Goal: Task Accomplishment & Management: Manage account settings

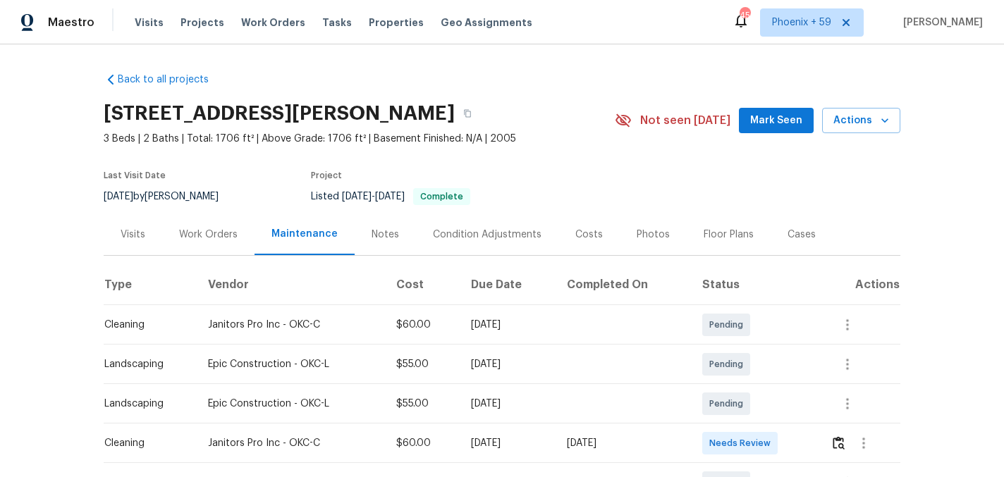
scroll to position [159, 0]
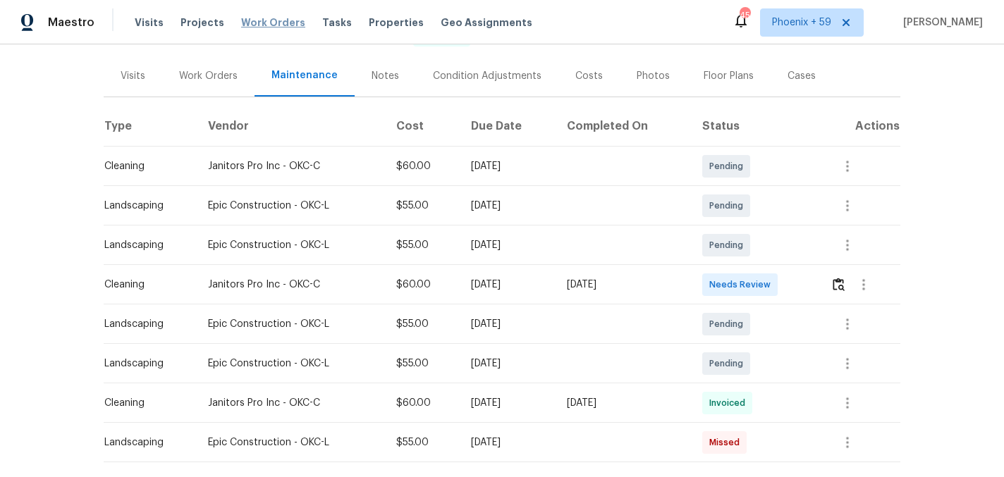
click at [267, 18] on span "Work Orders" at bounding box center [273, 23] width 64 height 14
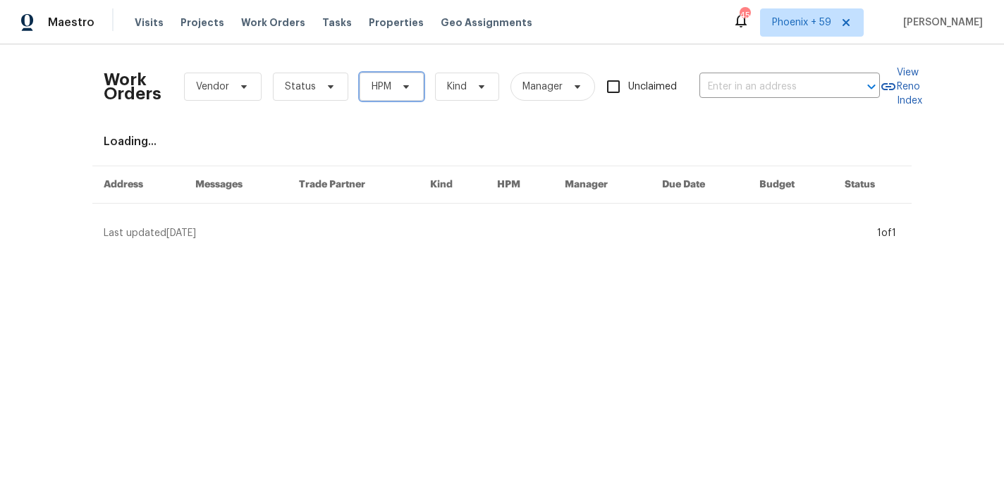
click at [391, 86] on span "HPM" at bounding box center [392, 87] width 64 height 28
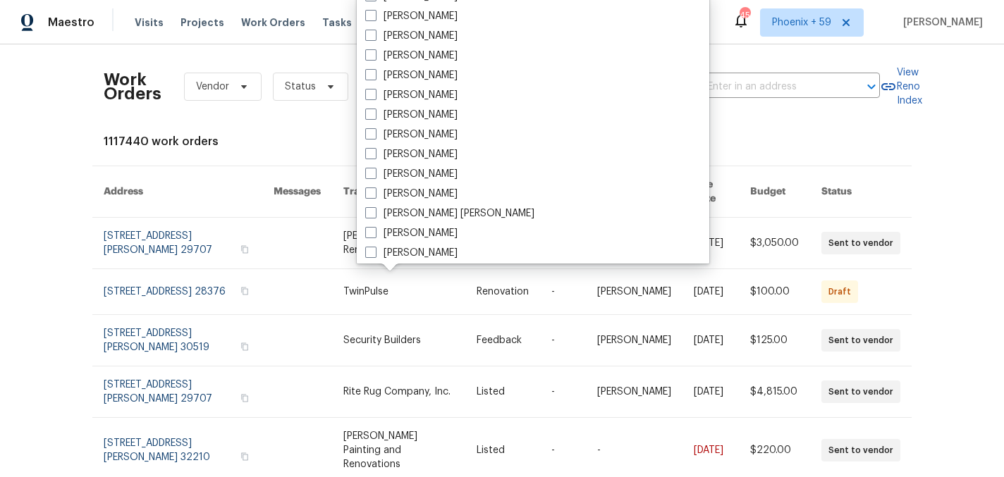
scroll to position [6556, 0]
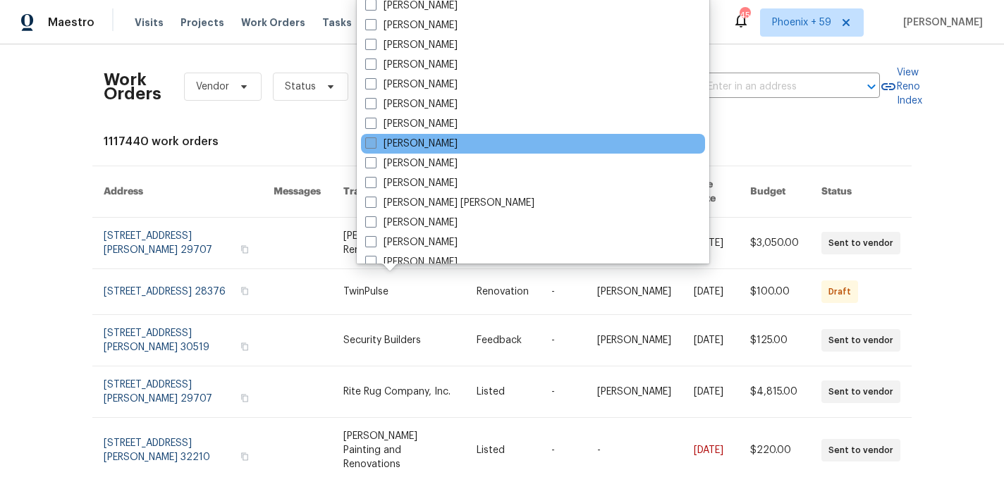
click at [431, 145] on label "[PERSON_NAME]" at bounding box center [411, 144] width 92 height 14
click at [374, 145] on input "[PERSON_NAME]" at bounding box center [369, 141] width 9 height 9
checkbox input "true"
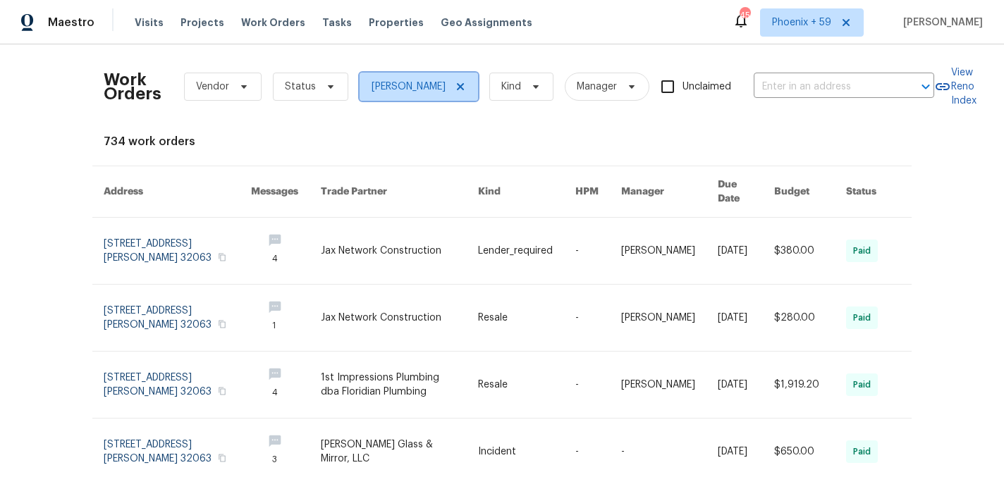
click at [464, 85] on icon at bounding box center [460, 86] width 7 height 7
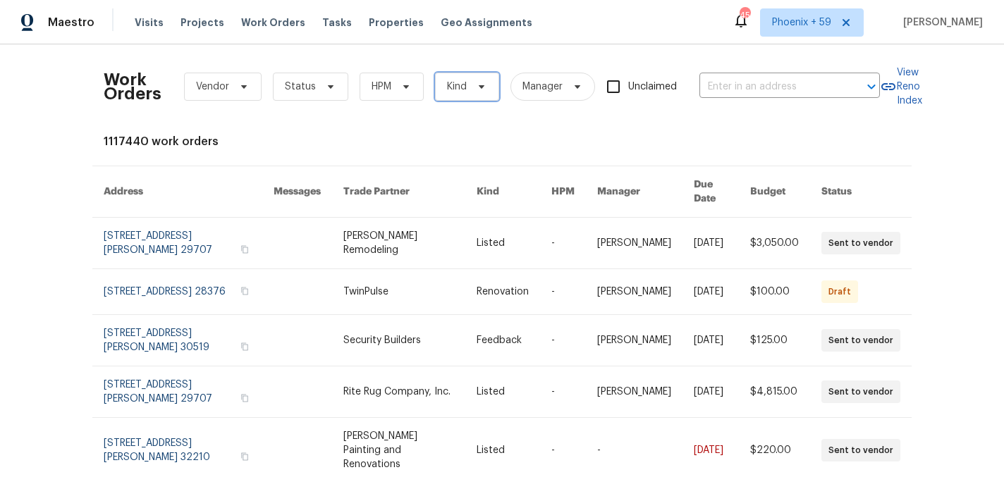
click at [474, 94] on span "Kind" at bounding box center [467, 87] width 64 height 28
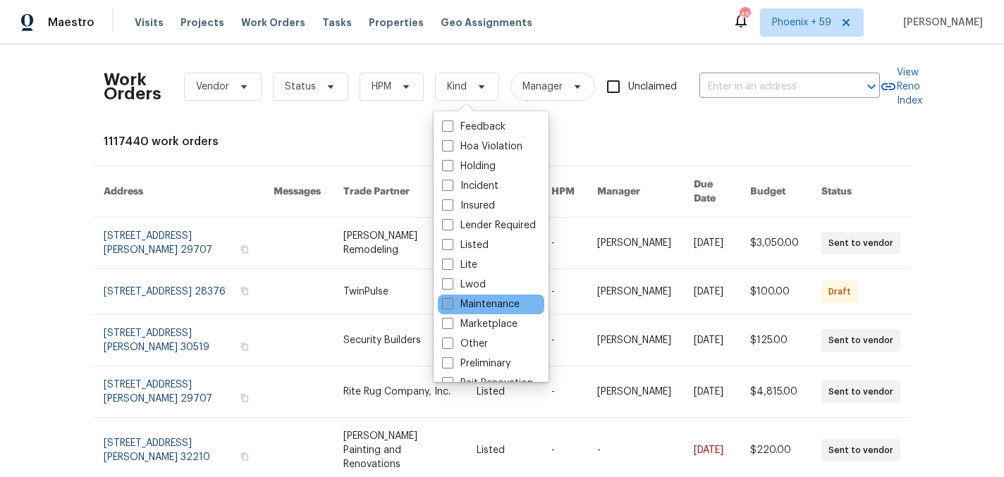
click at [504, 307] on label "Maintenance" at bounding box center [481, 304] width 78 height 14
click at [451, 307] on input "Maintenance" at bounding box center [446, 301] width 9 height 9
checkbox input "true"
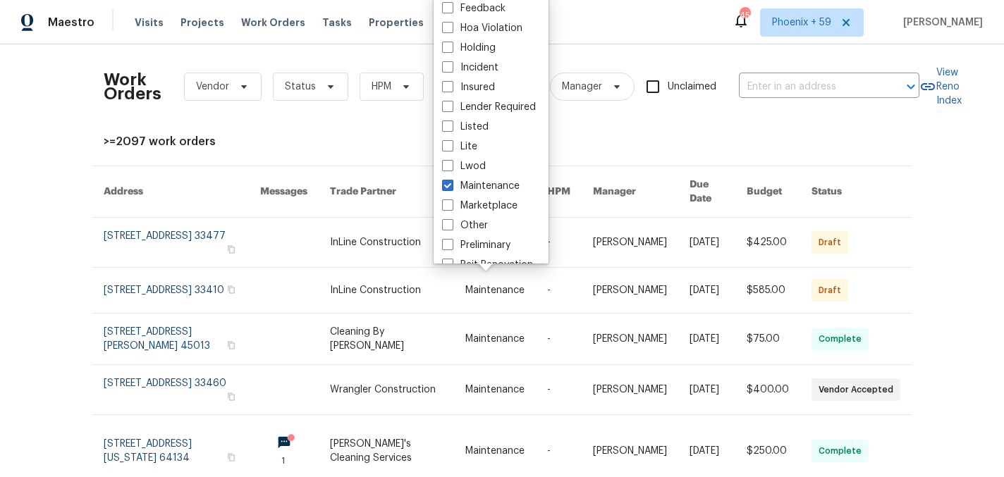
click at [308, 154] on div "Work Orders Vendor Status HPM Maintenance Manager Unclaimed ​ View Reno Index >…" at bounding box center [502, 414] width 797 height 716
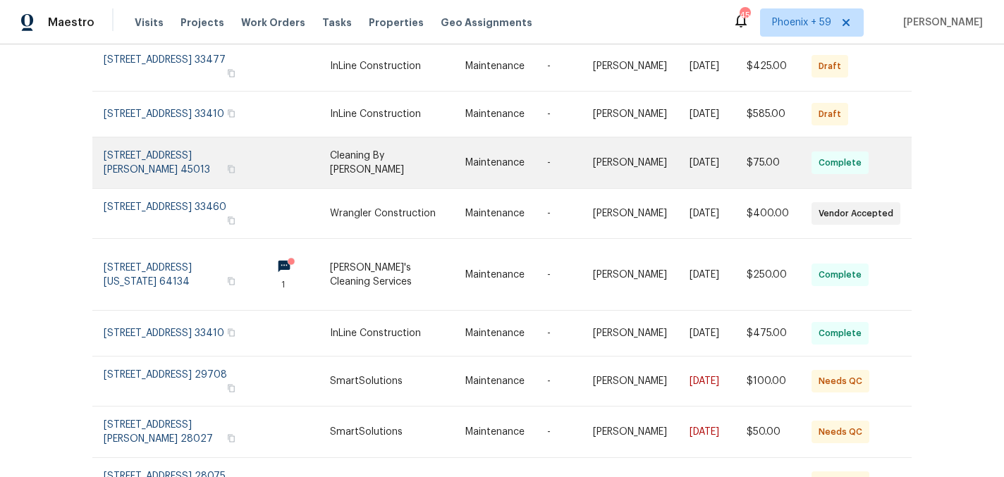
scroll to position [309, 0]
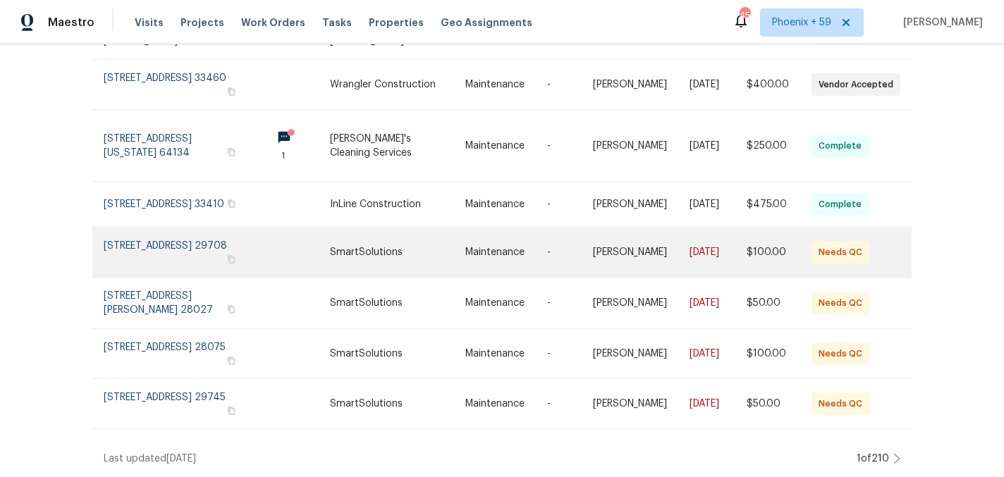
click at [365, 248] on link at bounding box center [397, 252] width 135 height 49
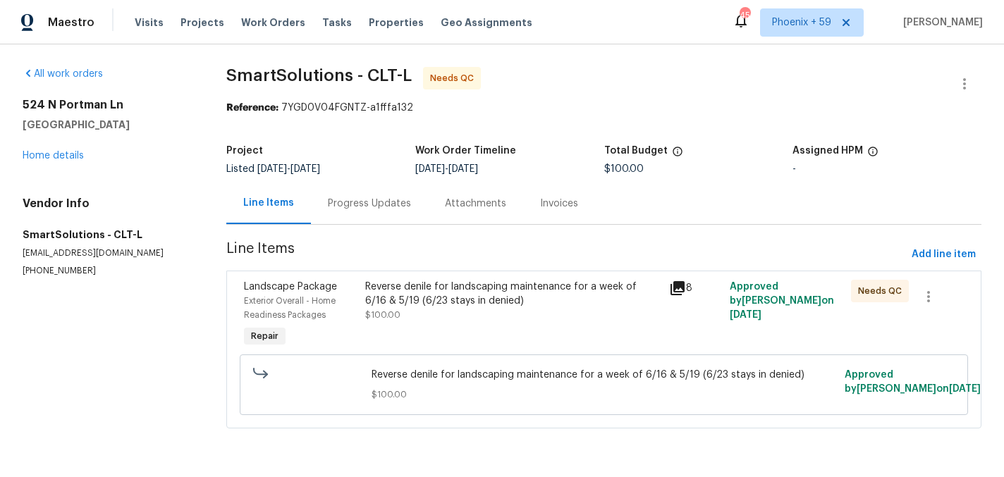
click at [419, 307] on div "Reverse denile for landscaping maintenance for a week of 6/16 & 5/19 (6/23 stay…" at bounding box center [512, 294] width 295 height 28
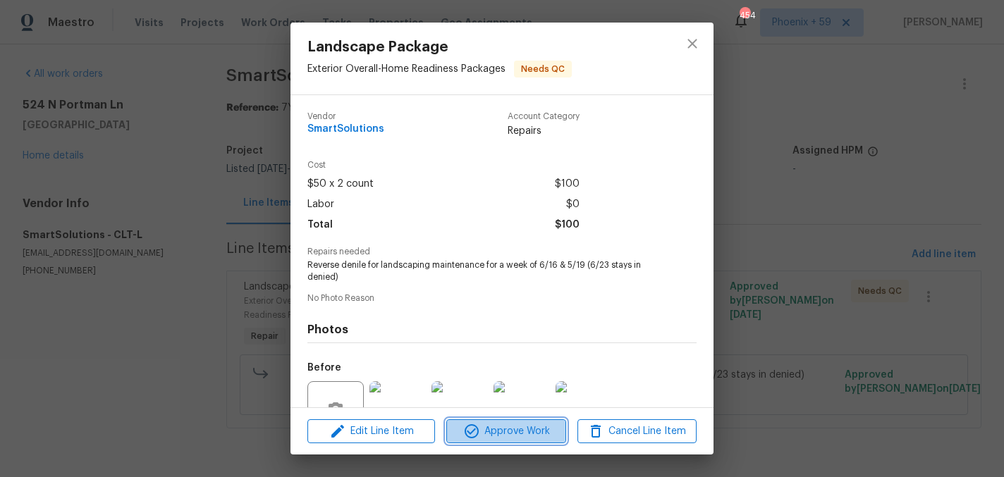
click at [496, 432] on span "Approve Work" at bounding box center [505, 432] width 111 height 18
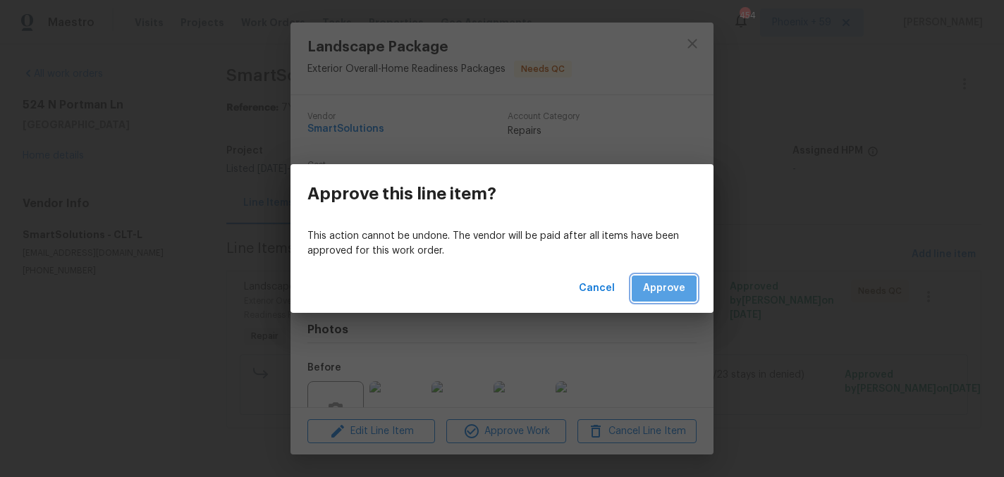
click at [663, 289] on span "Approve" at bounding box center [664, 289] width 42 height 18
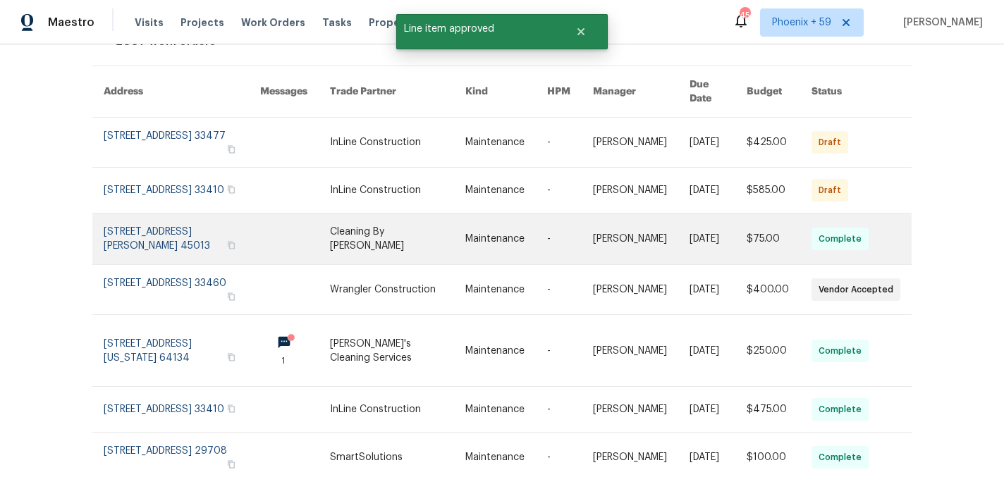
scroll to position [309, 0]
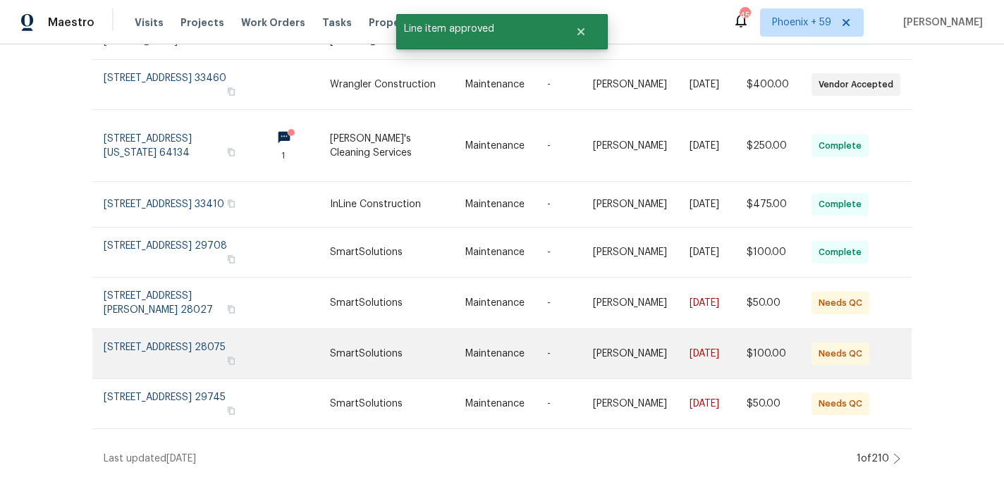
click at [528, 346] on link at bounding box center [506, 353] width 82 height 49
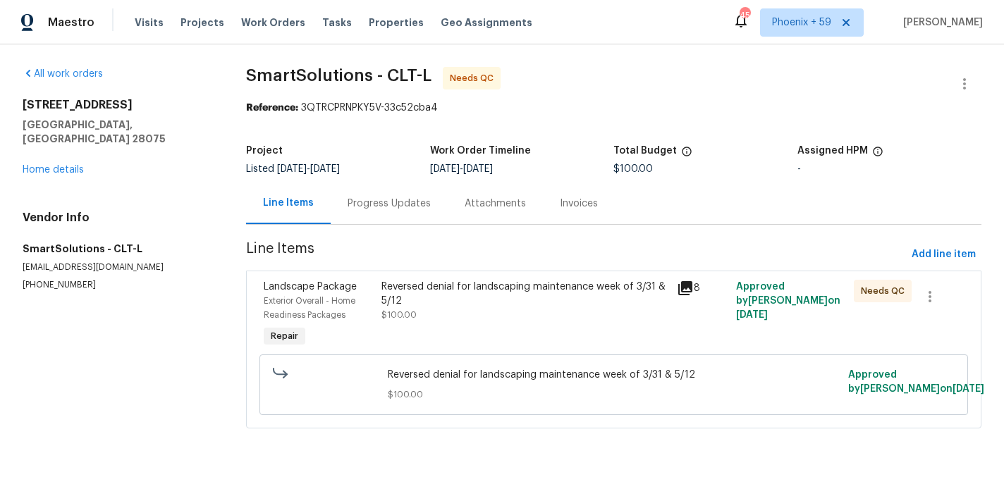
click at [429, 307] on div "Reversed denial for landscaping maintenance week of 3/31 & 5/12 $100.00" at bounding box center [524, 301] width 287 height 42
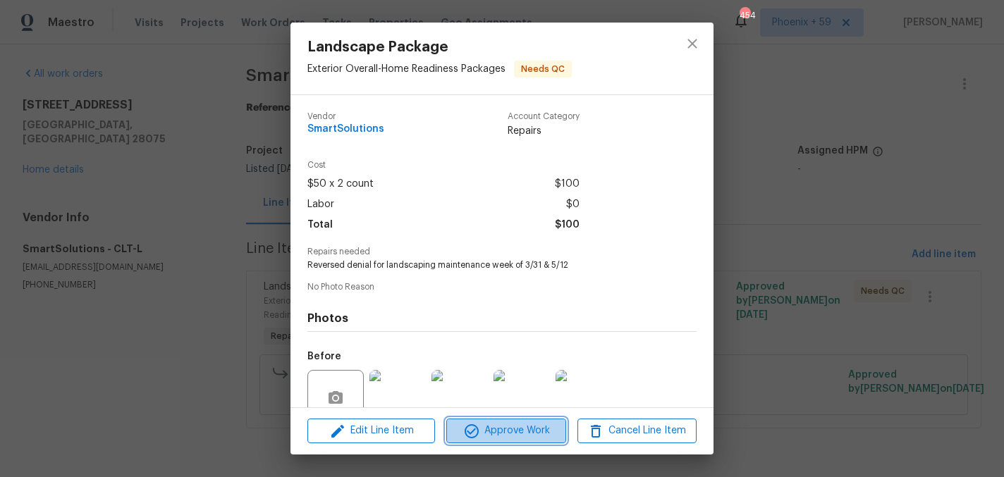
click at [485, 432] on span "Approve Work" at bounding box center [505, 431] width 111 height 18
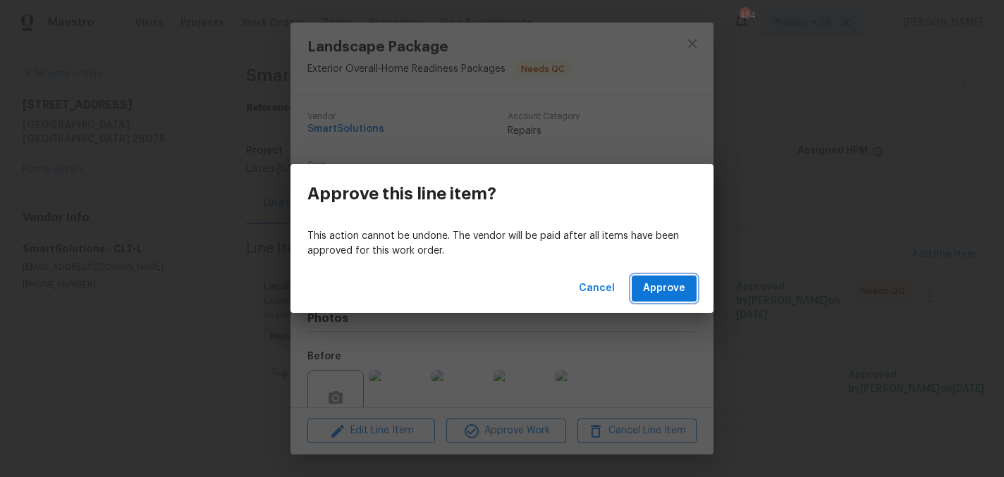
click at [660, 290] on span "Approve" at bounding box center [664, 289] width 42 height 18
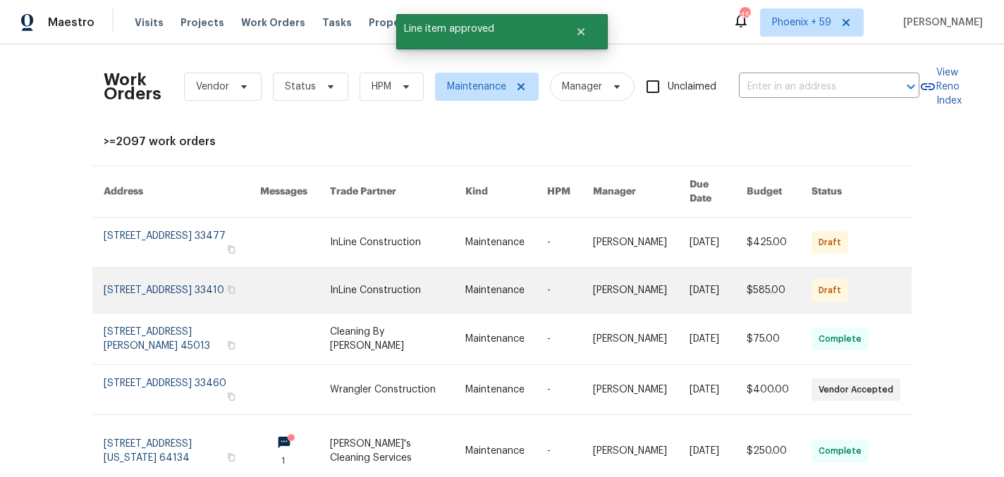
scroll to position [309, 0]
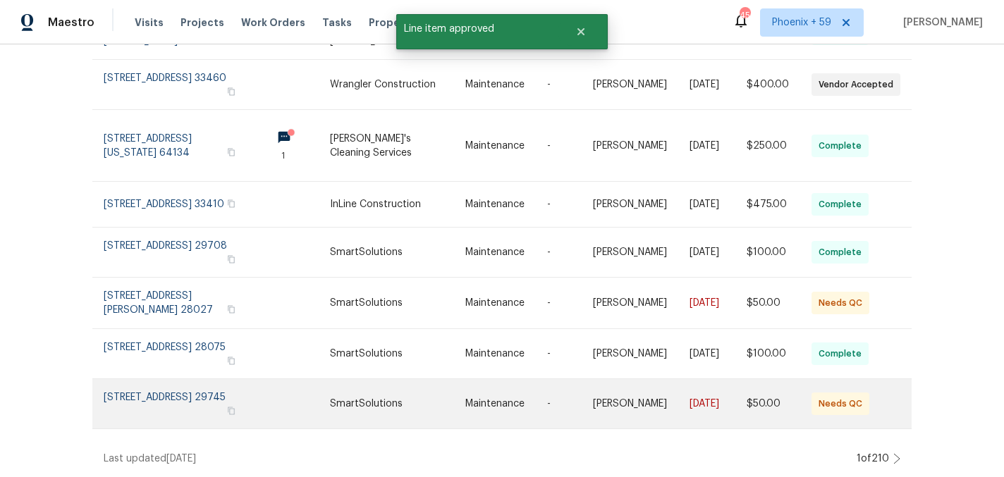
click at [519, 403] on link at bounding box center [506, 403] width 82 height 49
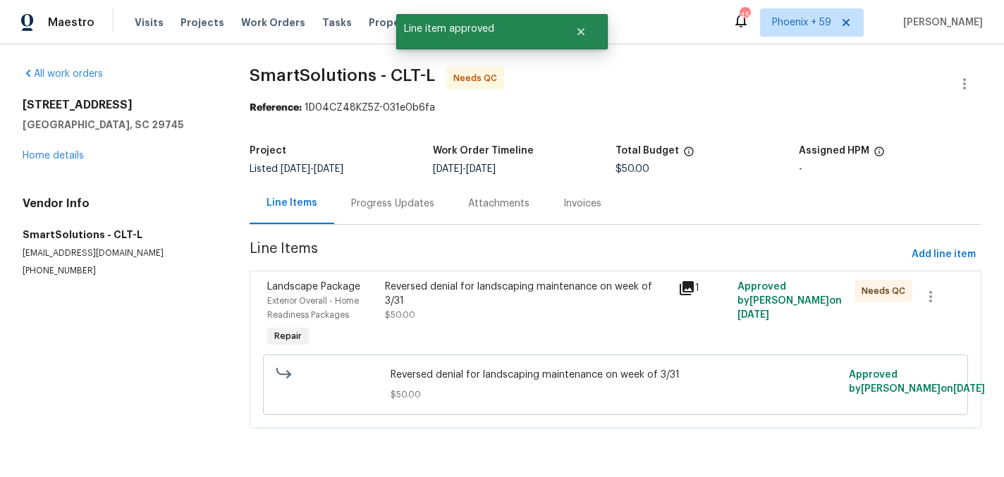
click at [429, 299] on div "Reversed denial for landscaping maintenance on week of 3/31 $50.00" at bounding box center [528, 301] width 286 height 42
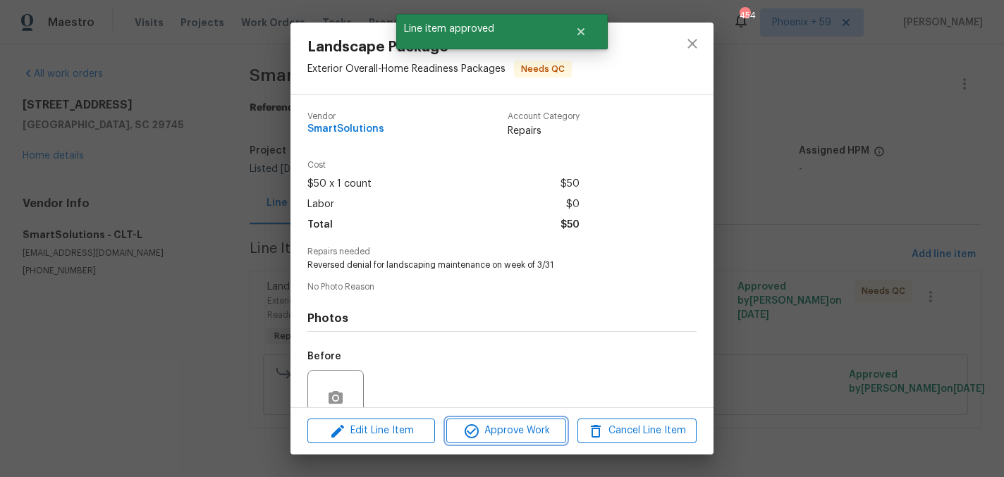
click at [485, 424] on span "Approve Work" at bounding box center [505, 431] width 111 height 18
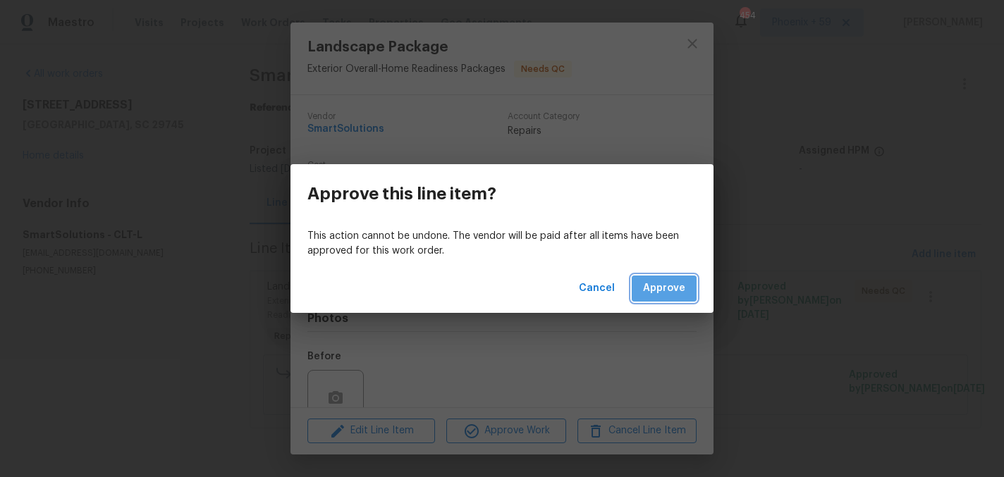
click at [661, 299] on button "Approve" at bounding box center [664, 289] width 65 height 26
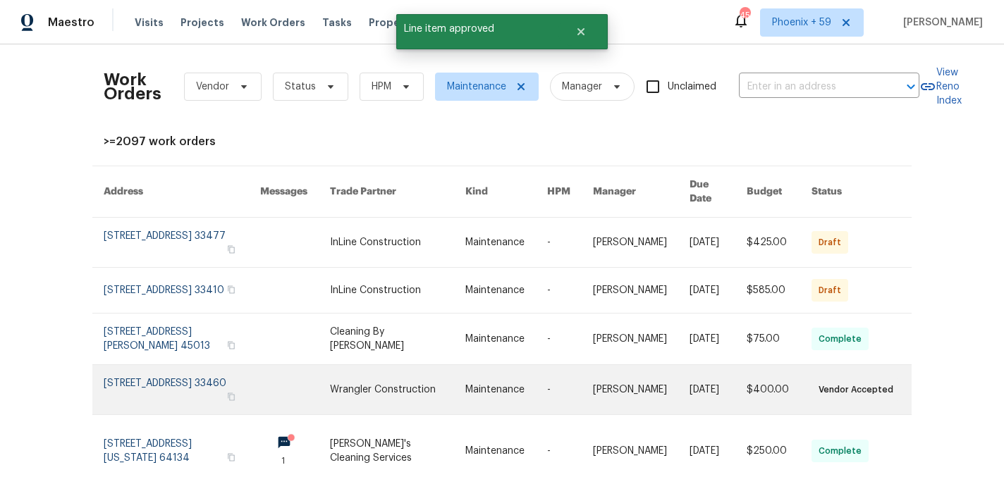
scroll to position [309, 0]
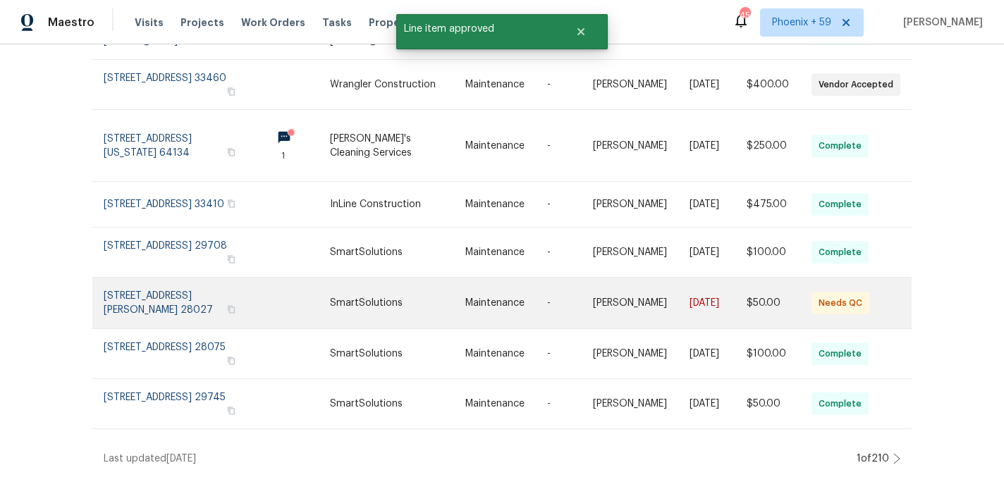
click at [572, 305] on link at bounding box center [570, 303] width 46 height 51
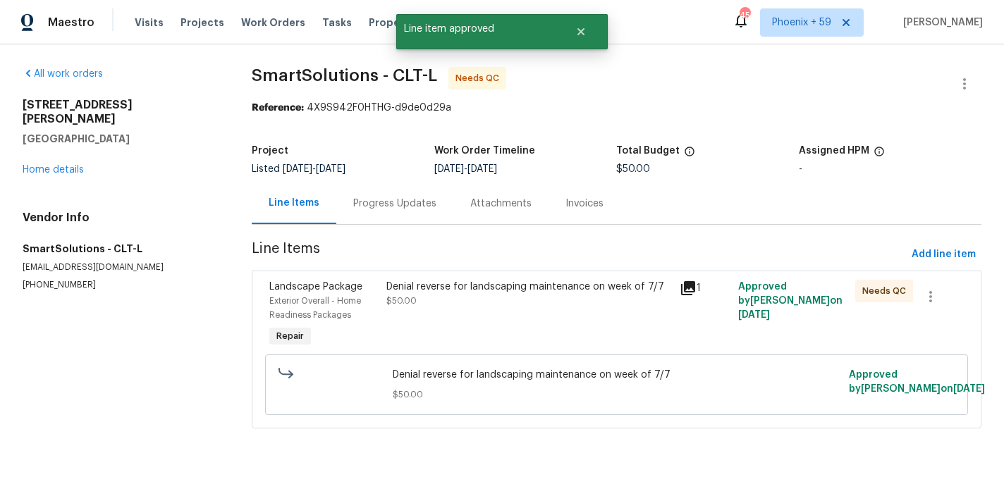
click at [484, 302] on div "Denial reverse for landscaping maintenance on week of 7/7 $50.00" at bounding box center [528, 294] width 284 height 28
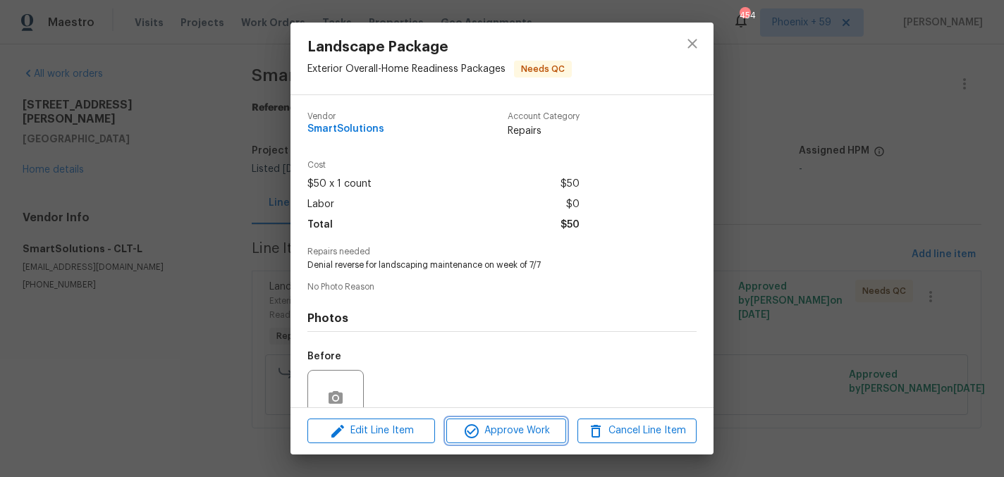
click at [490, 429] on span "Approve Work" at bounding box center [505, 431] width 111 height 18
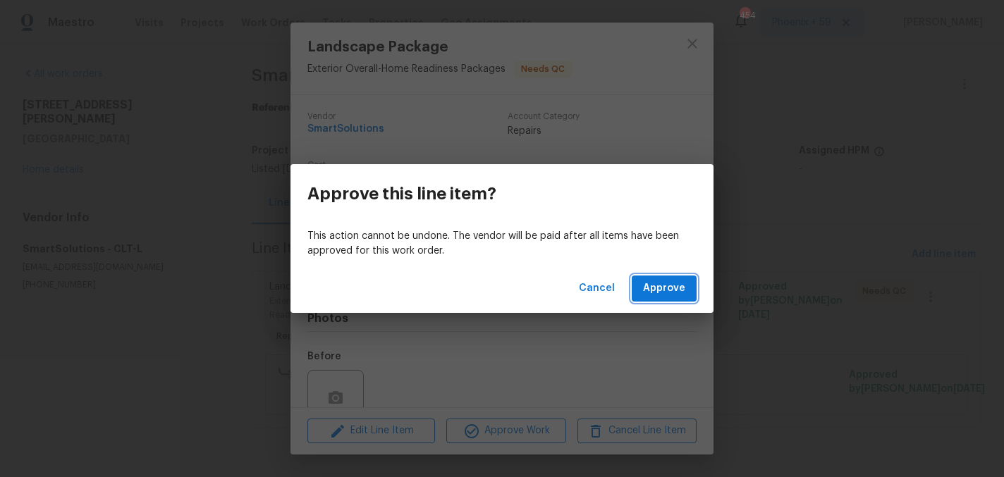
click at [672, 286] on span "Approve" at bounding box center [664, 289] width 42 height 18
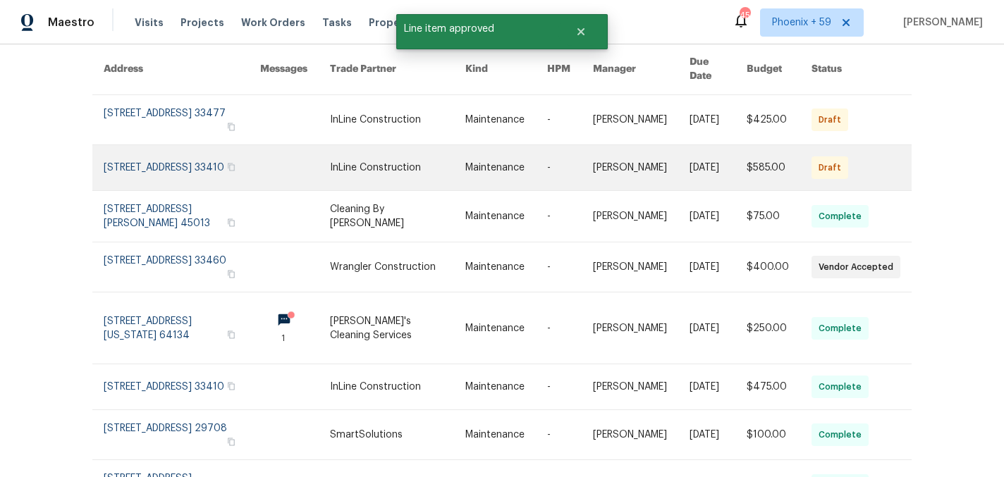
scroll to position [309, 0]
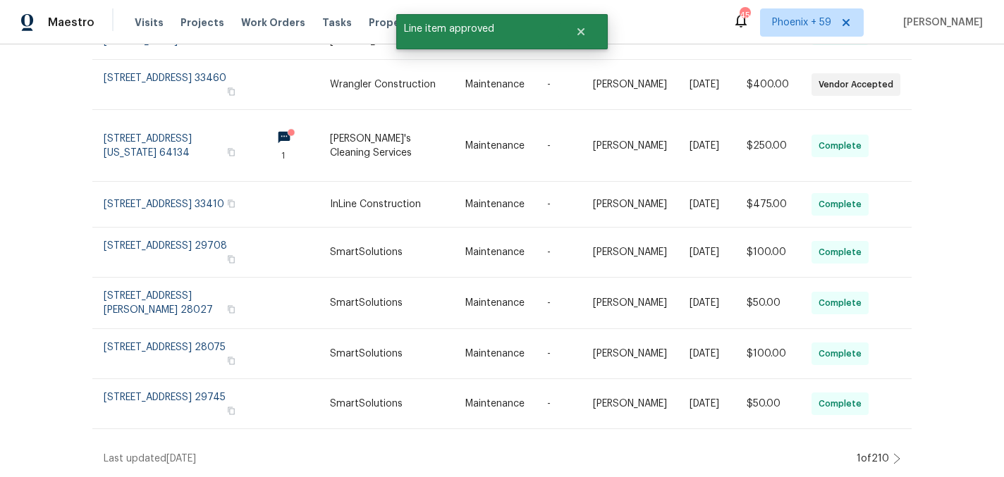
click at [900, 458] on icon at bounding box center [896, 458] width 7 height 11
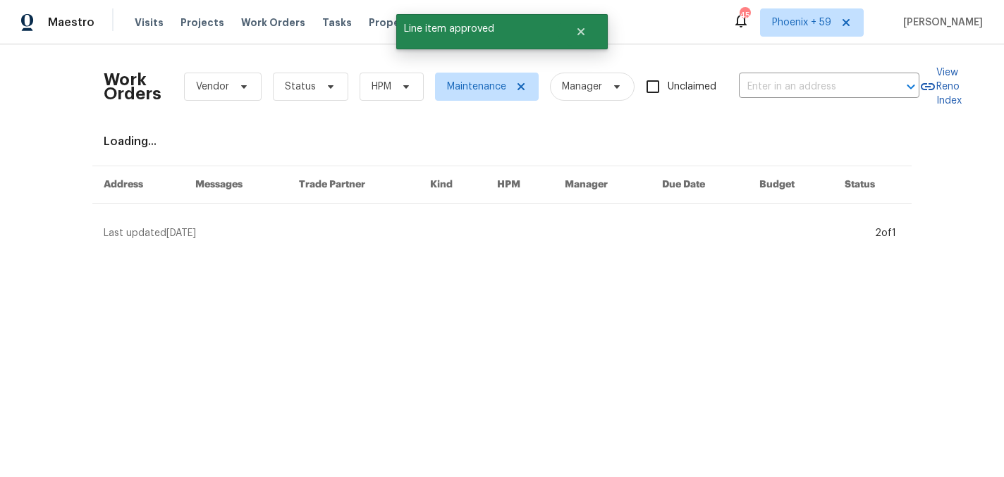
scroll to position [0, 0]
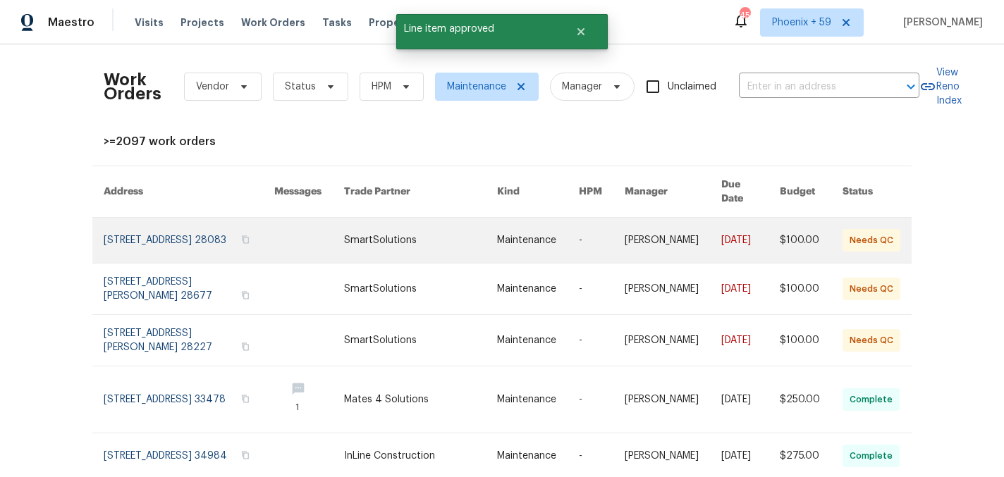
click at [515, 236] on link at bounding box center [538, 240] width 82 height 45
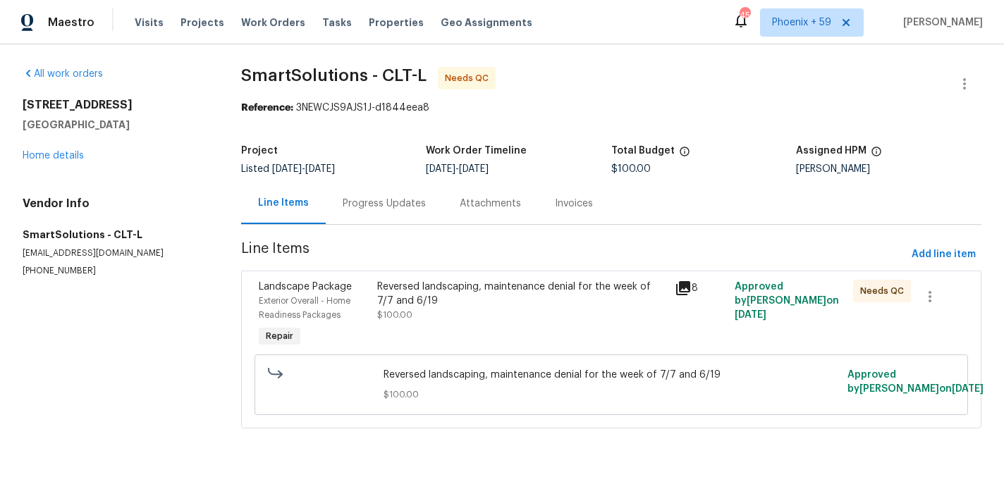
click at [431, 317] on div "Reversed landscaping, maintenance denial for the week of 7/7 and 6/19 $100.00" at bounding box center [521, 301] width 289 height 42
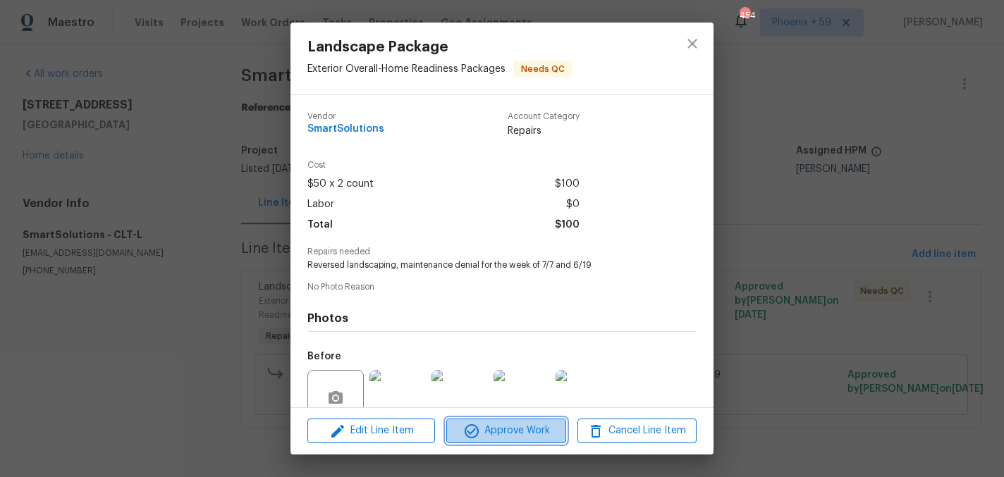
click at [501, 436] on span "Approve Work" at bounding box center [505, 431] width 111 height 18
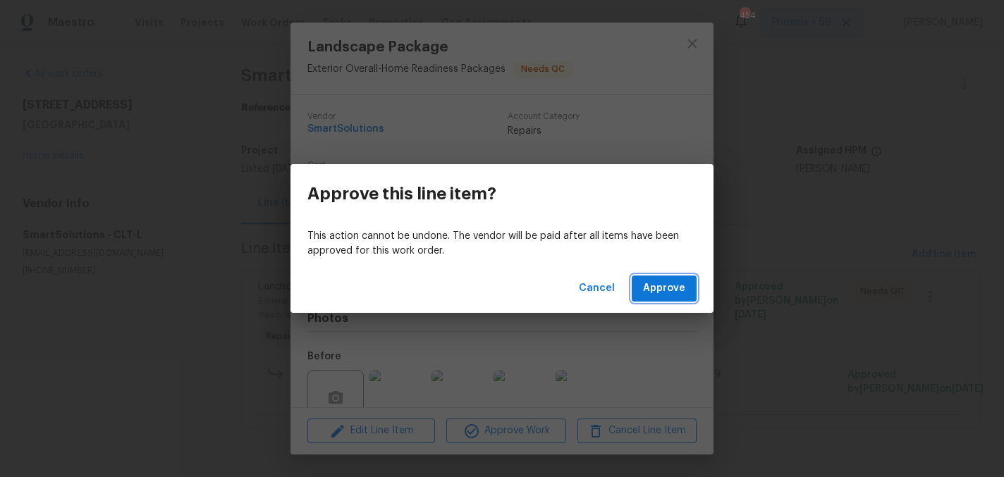
click at [653, 280] on span "Approve" at bounding box center [664, 289] width 42 height 18
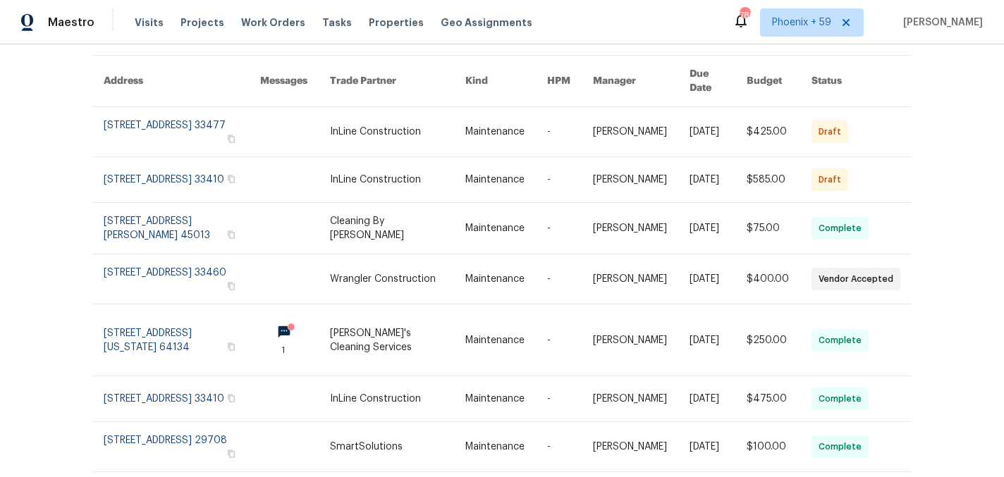
scroll to position [309, 0]
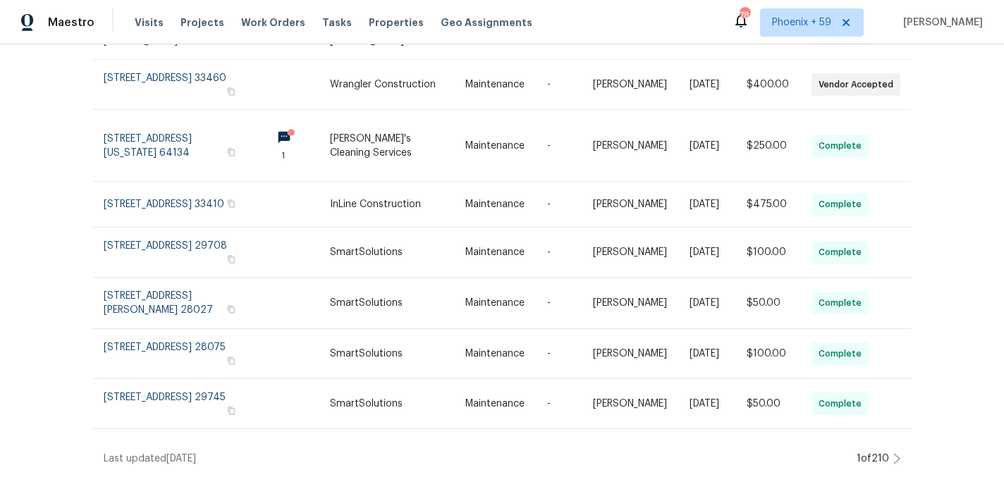
click at [903, 460] on div "Work Orders Vendor Status HPM Maintenance Manager Unclaimed ​ View Reno Index >…" at bounding box center [502, 260] width 1004 height 433
click at [900, 460] on div "Work Orders Vendor Status HPM Maintenance Manager Unclaimed ​ View Reno Index >…" at bounding box center [502, 260] width 1004 height 433
click at [898, 460] on icon at bounding box center [897, 459] width 6 height 10
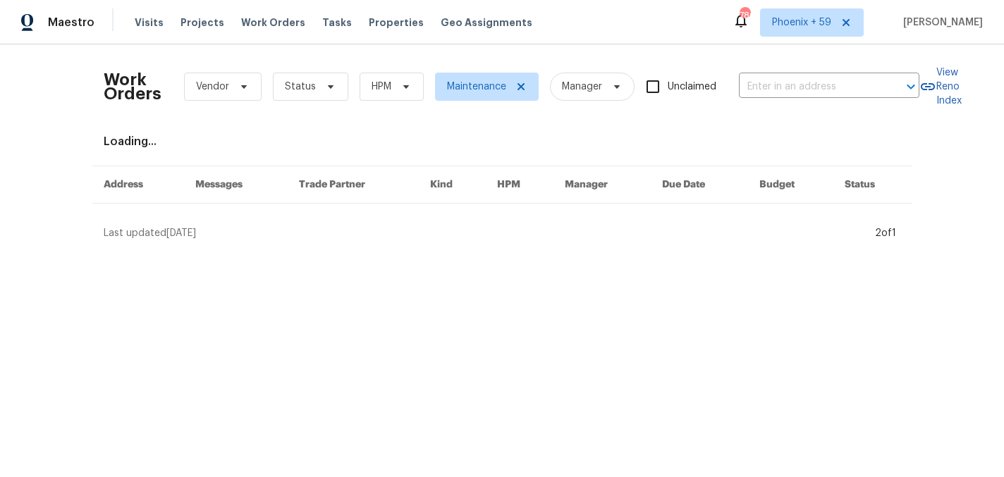
scroll to position [0, 0]
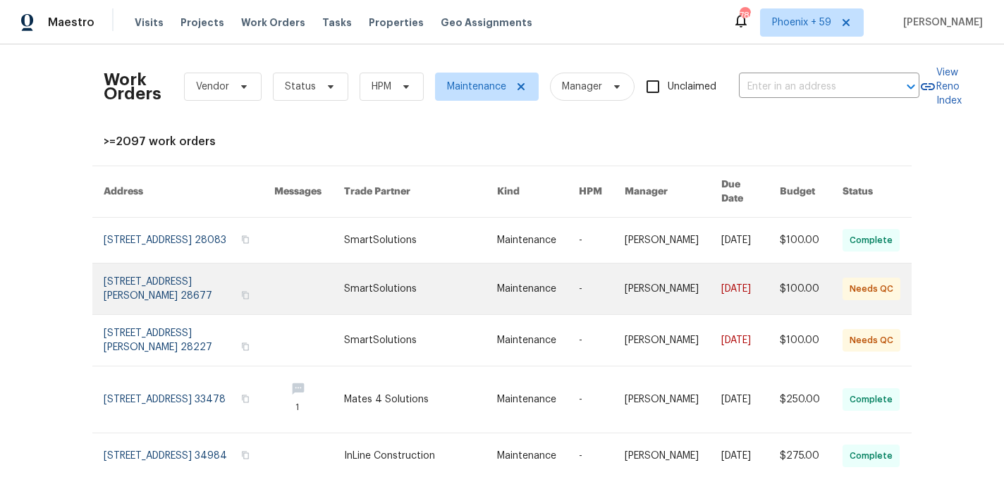
click at [155, 272] on link at bounding box center [189, 289] width 171 height 51
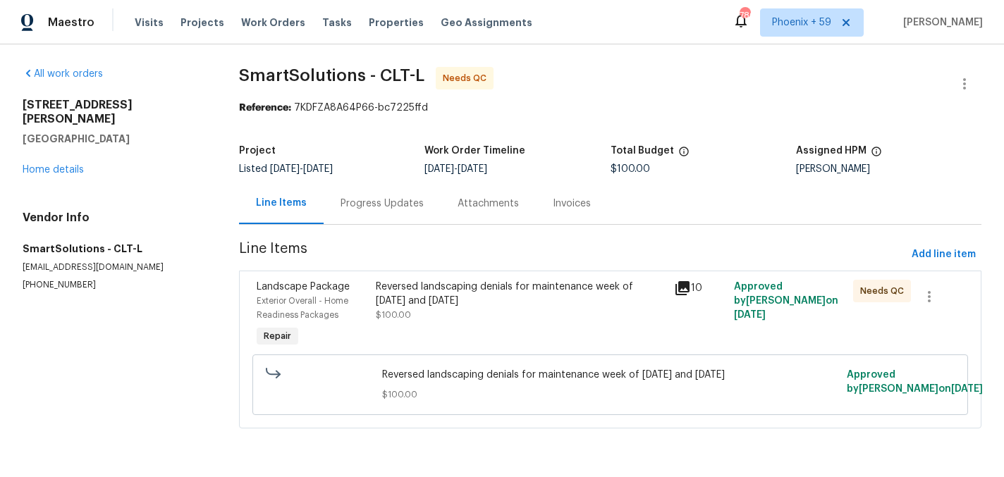
click at [436, 300] on div "Reversed landscaping denials for maintenance week of July 7 and July 21" at bounding box center [521, 294] width 290 height 28
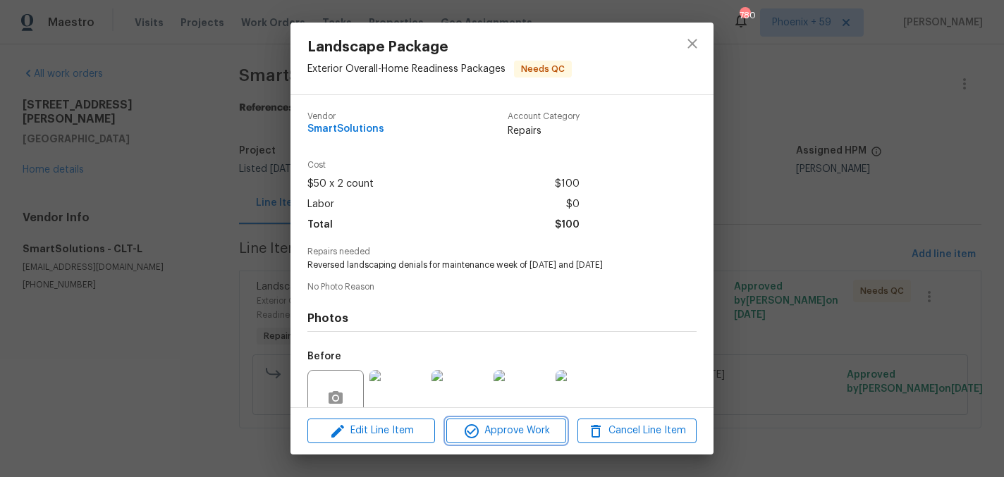
click at [479, 429] on icon "button" at bounding box center [471, 431] width 17 height 17
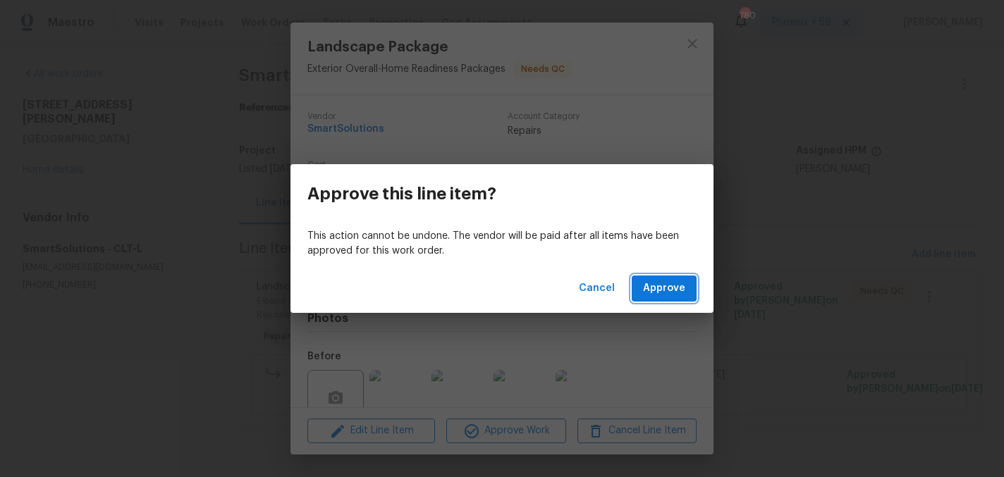
click at [668, 290] on span "Approve" at bounding box center [664, 289] width 42 height 18
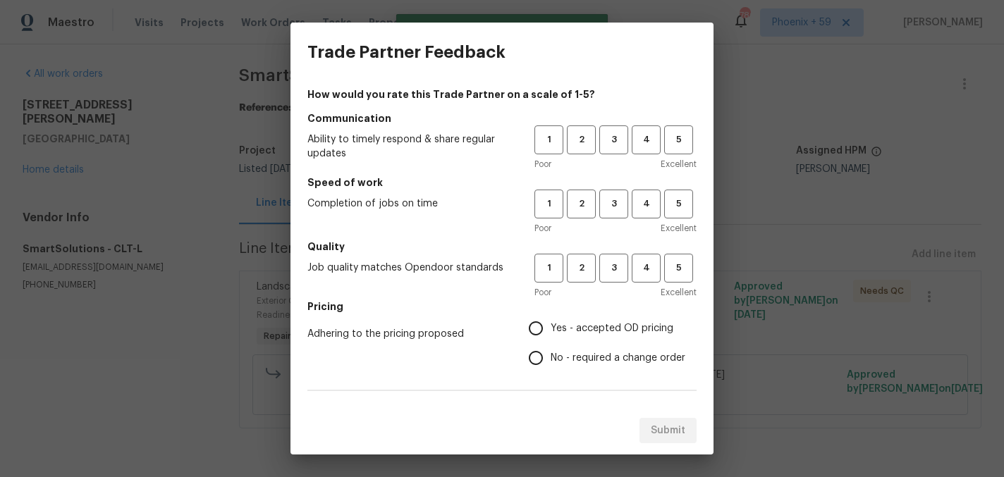
click at [759, 232] on div "Trade Partner Feedback How would you rate this Trade Partner on a scale of 1-5?…" at bounding box center [502, 238] width 1004 height 477
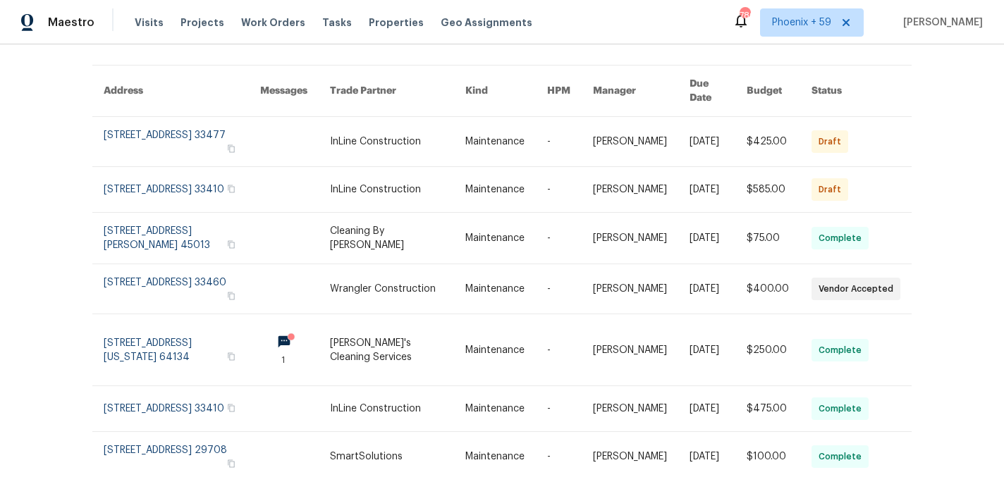
scroll to position [309, 0]
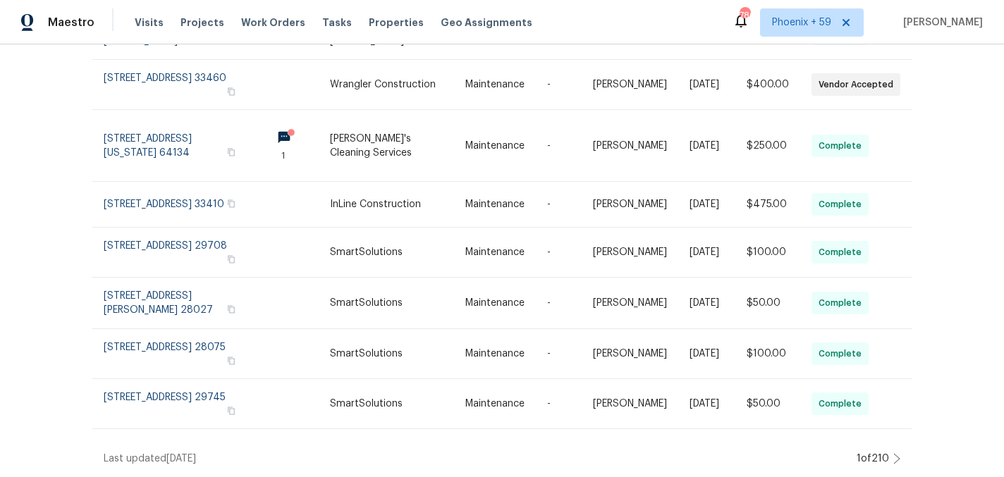
click at [897, 463] on icon at bounding box center [896, 458] width 7 height 11
click at [893, 462] on icon at bounding box center [896, 458] width 7 height 11
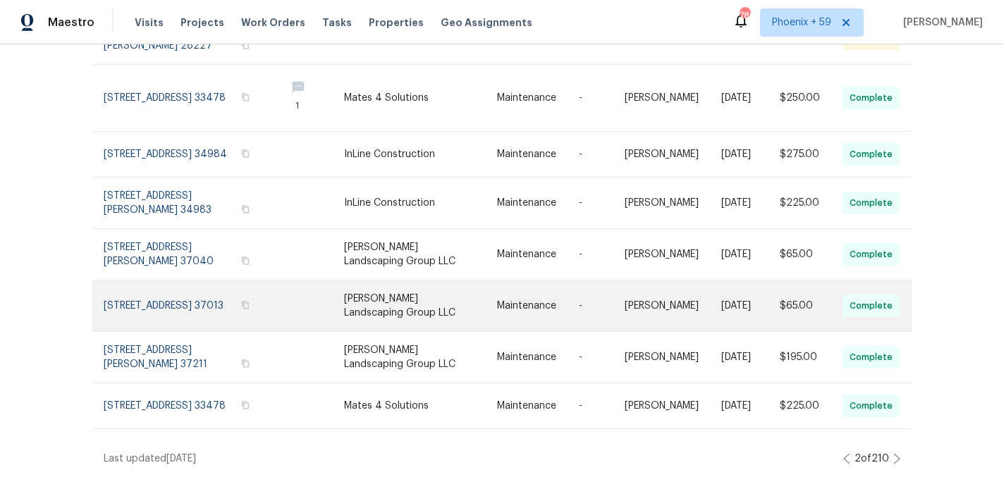
scroll to position [0, 0]
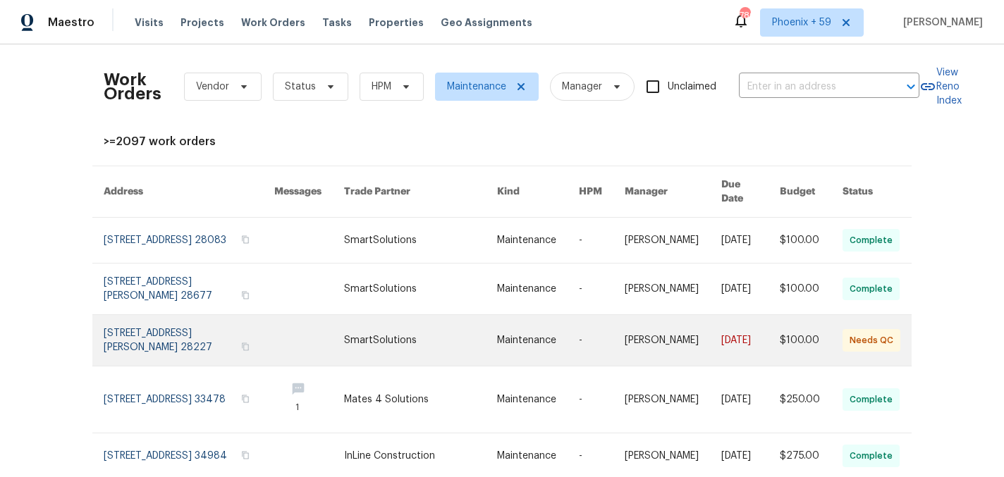
click at [358, 327] on link at bounding box center [420, 340] width 152 height 51
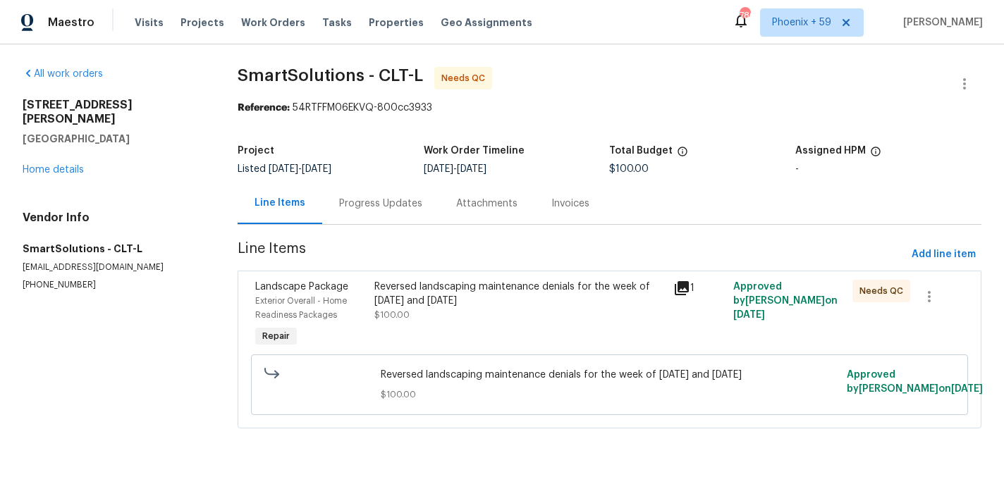
click at [409, 299] on div "Reversed landscaping maintenance denials for the week of May 5 and May 12" at bounding box center [519, 294] width 290 height 28
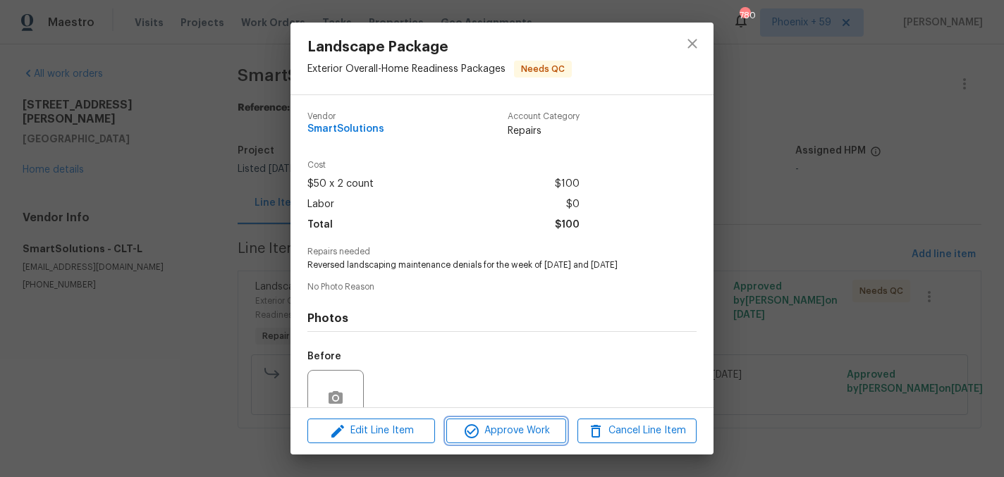
click at [497, 437] on span "Approve Work" at bounding box center [505, 431] width 111 height 18
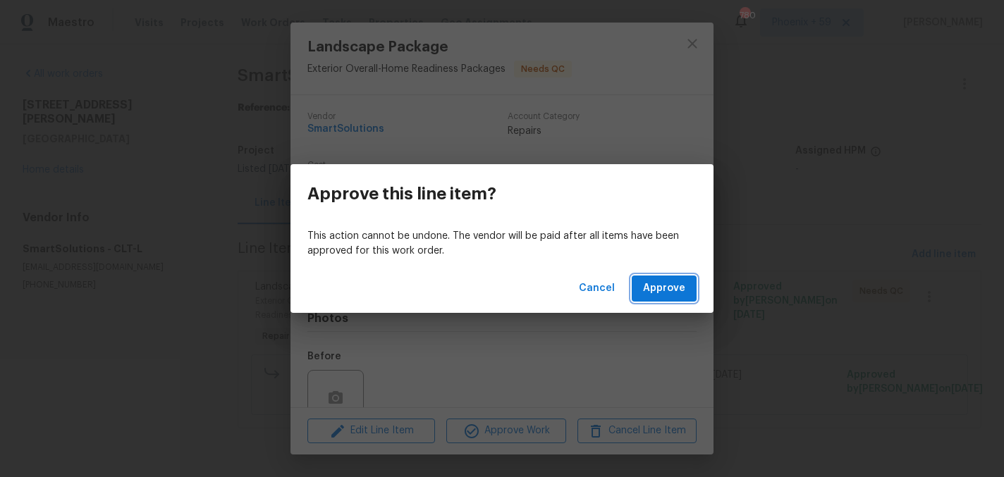
click at [677, 291] on span "Approve" at bounding box center [664, 289] width 42 height 18
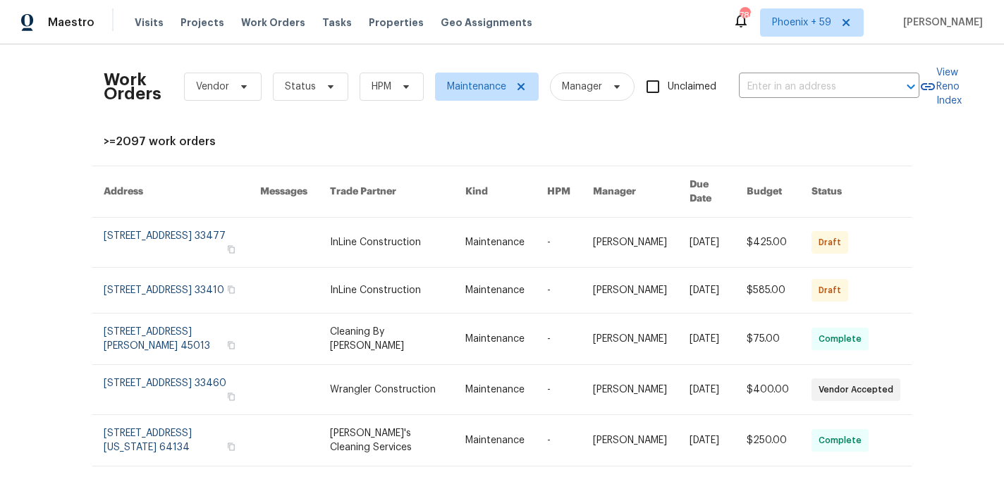
scroll to position [309, 0]
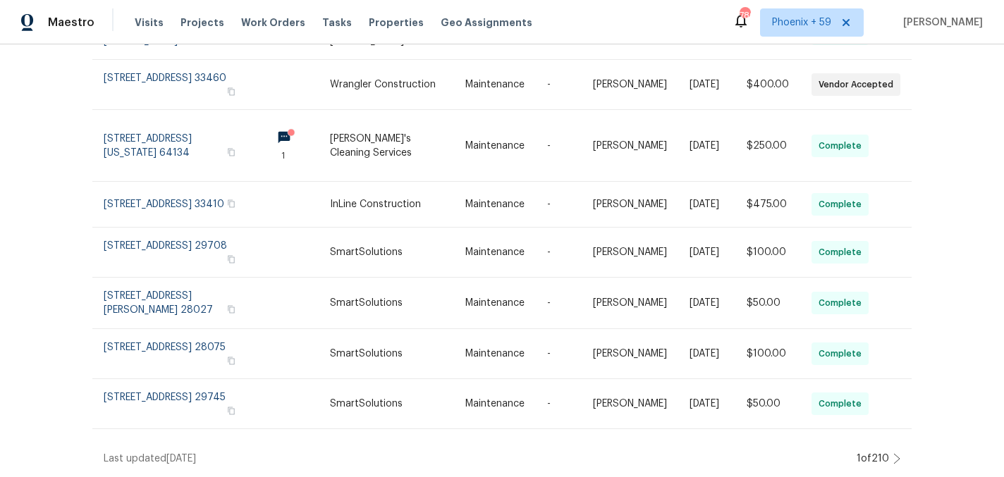
click at [899, 457] on icon at bounding box center [896, 458] width 7 height 11
click at [899, 458] on icon at bounding box center [897, 459] width 6 height 10
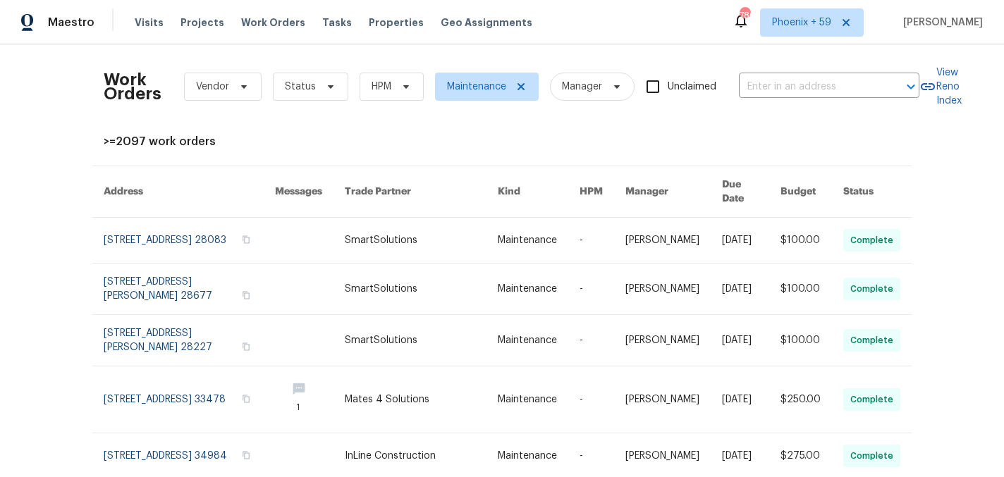
scroll to position [304, 0]
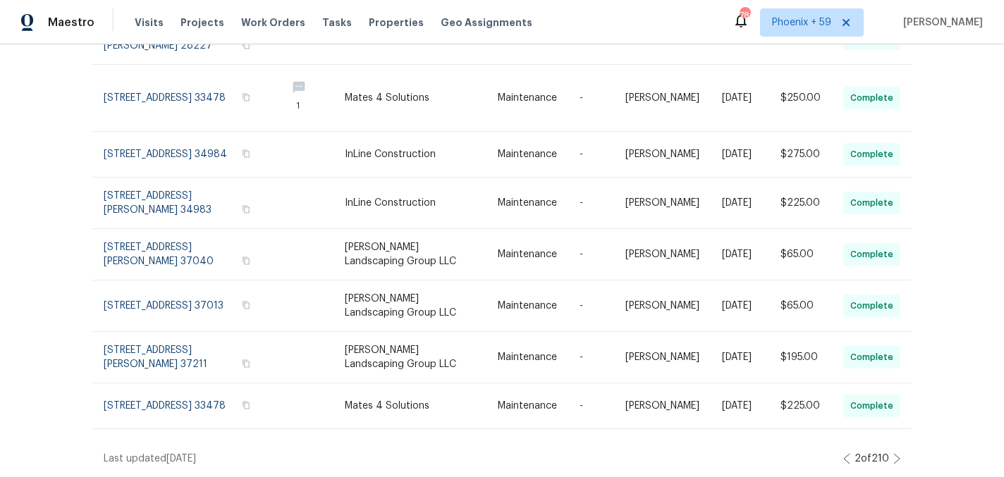
click at [898, 460] on icon at bounding box center [896, 458] width 7 height 11
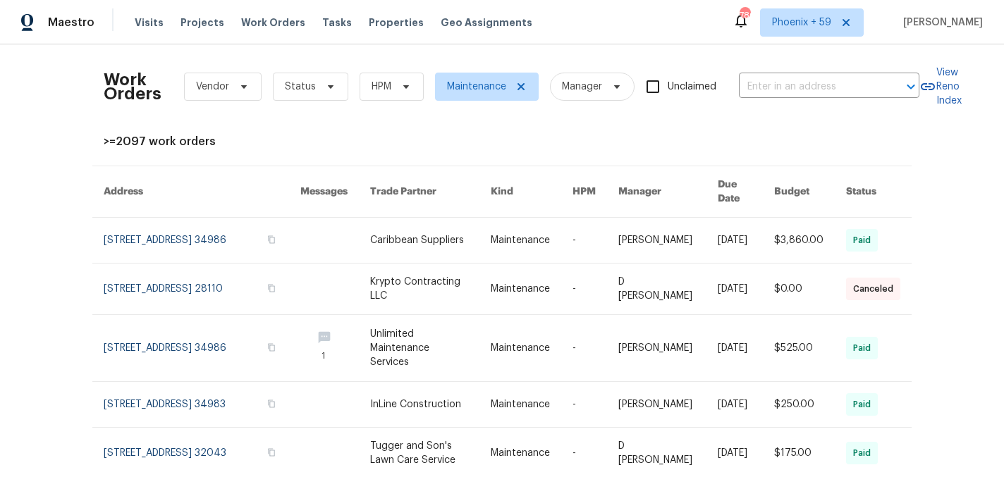
scroll to position [319, 0]
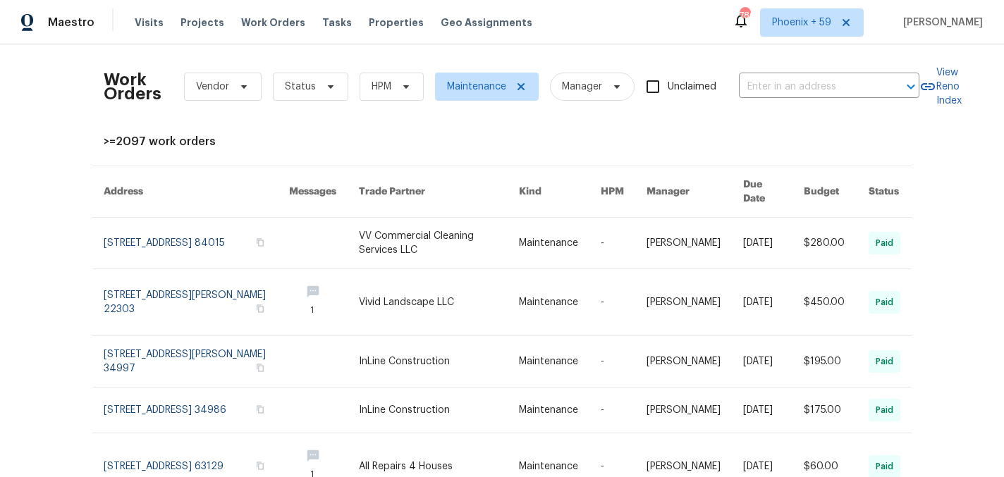
scroll to position [364, 0]
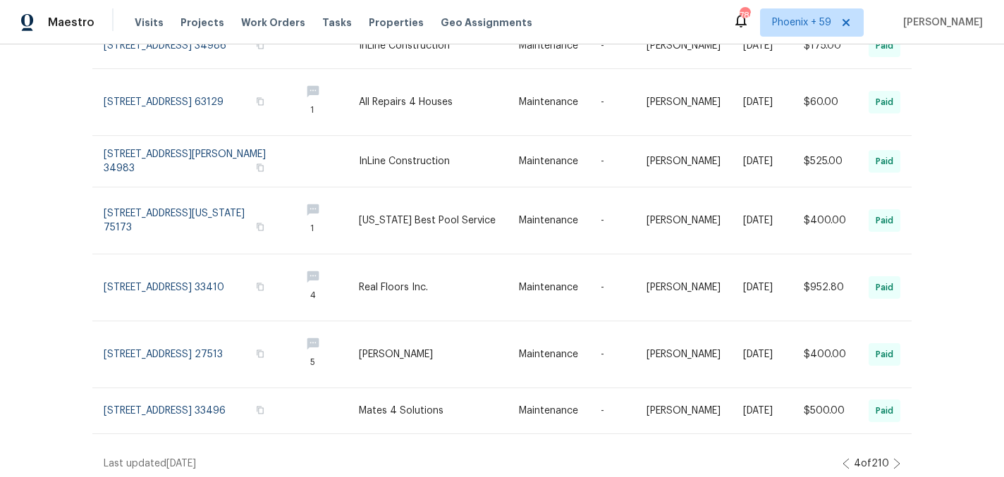
click at [895, 460] on icon at bounding box center [896, 463] width 7 height 11
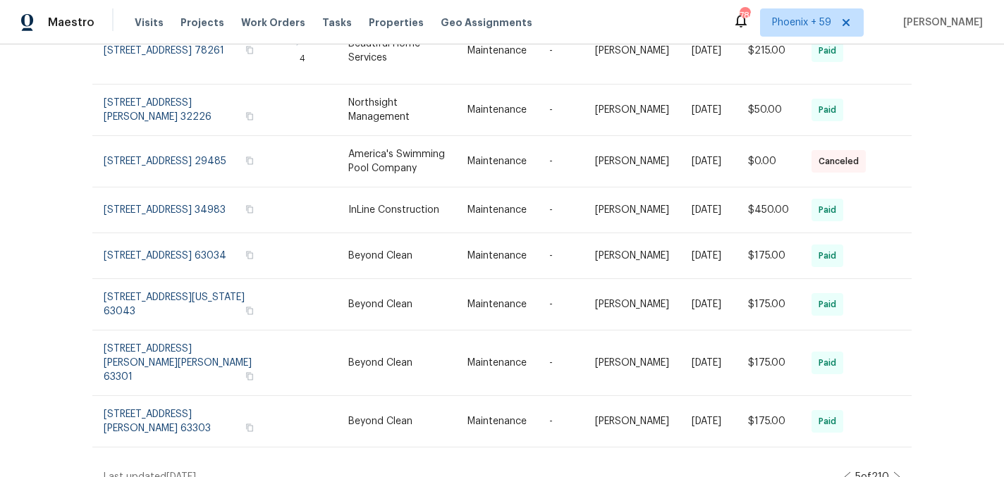
scroll to position [0, 0]
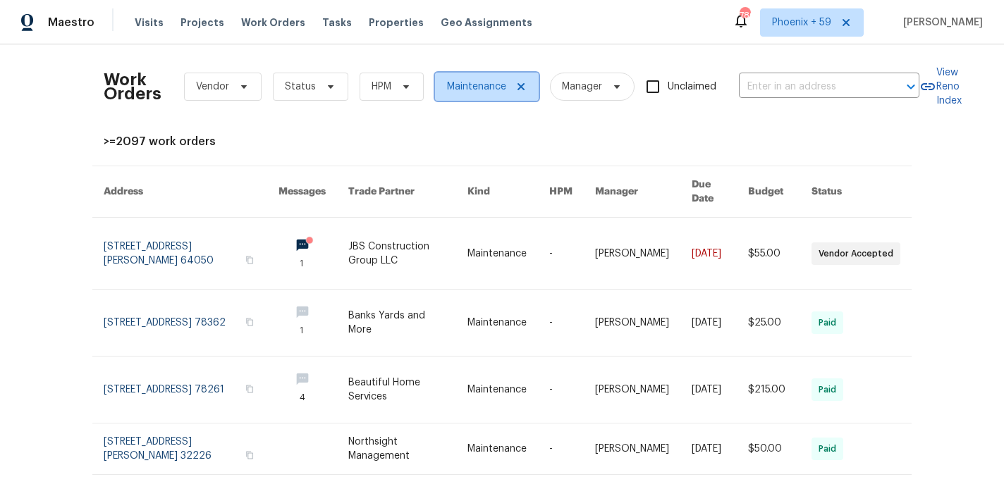
click at [520, 93] on span "Maintenance" at bounding box center [487, 87] width 104 height 28
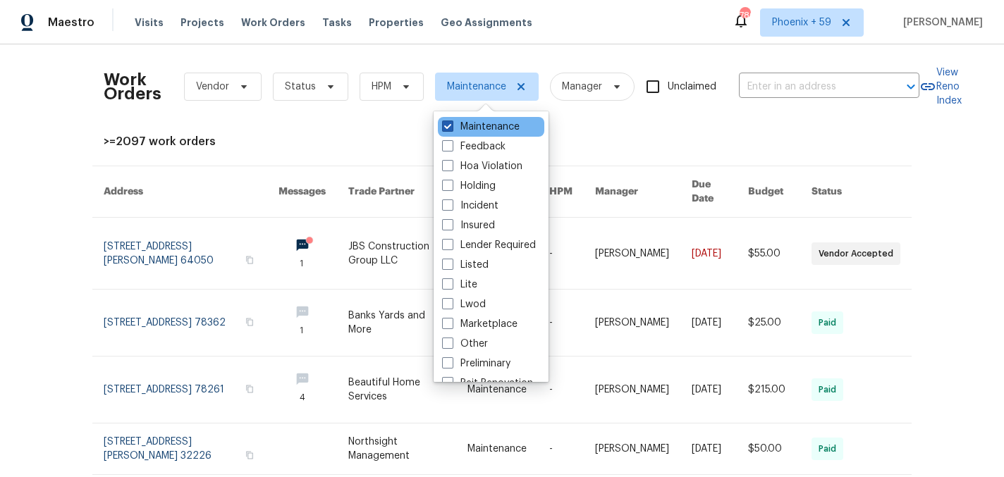
click at [448, 127] on span at bounding box center [447, 126] width 11 height 11
click at [448, 127] on input "Maintenance" at bounding box center [446, 124] width 9 height 9
checkbox input "false"
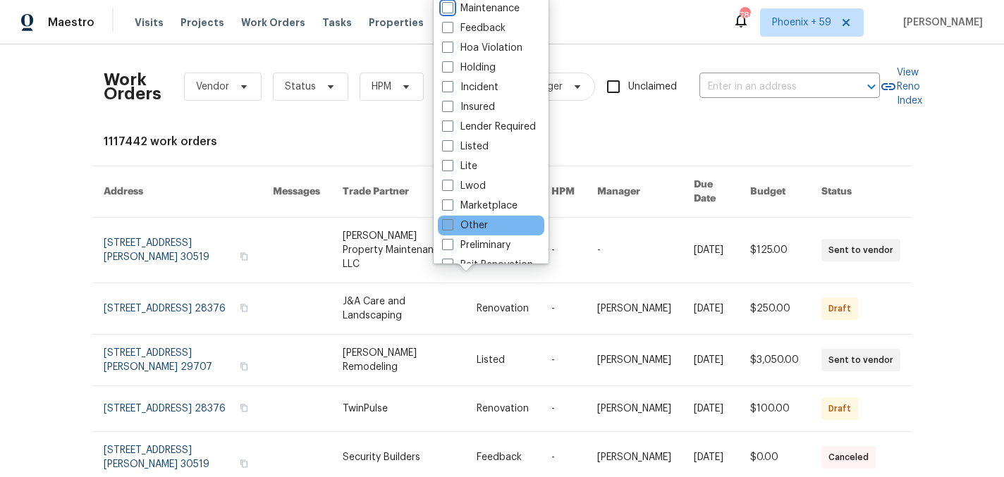
scroll to position [116, 0]
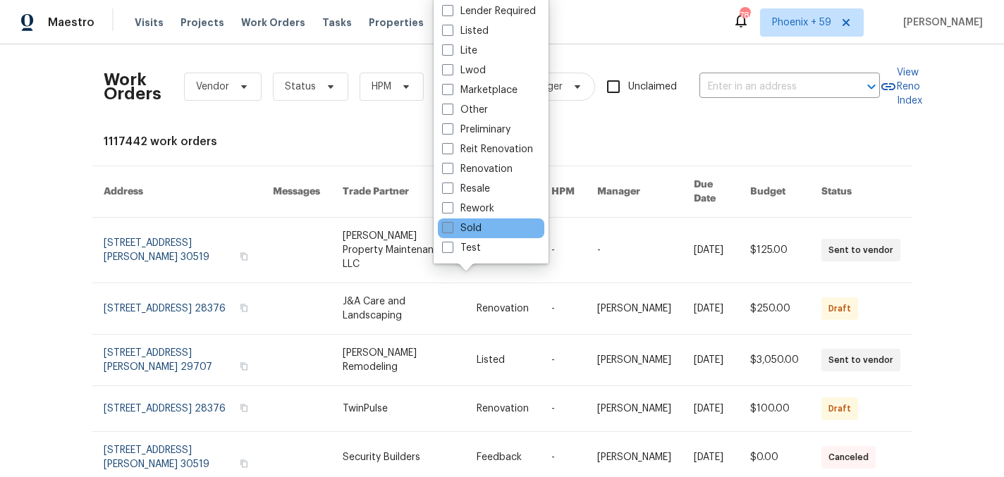
click at [448, 230] on span at bounding box center [447, 227] width 11 height 11
click at [448, 230] on input "Sold" at bounding box center [446, 225] width 9 height 9
checkbox input "true"
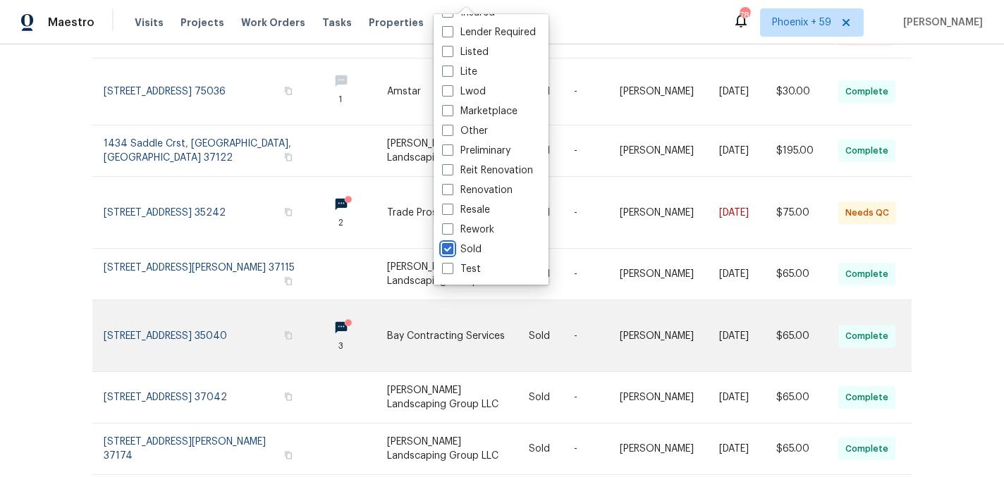
scroll to position [379, 0]
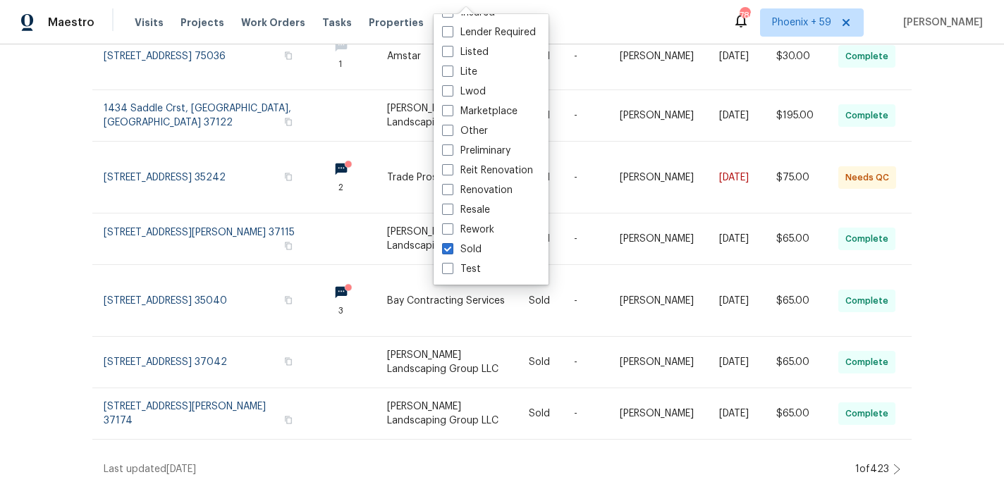
click at [897, 464] on icon at bounding box center [896, 469] width 7 height 11
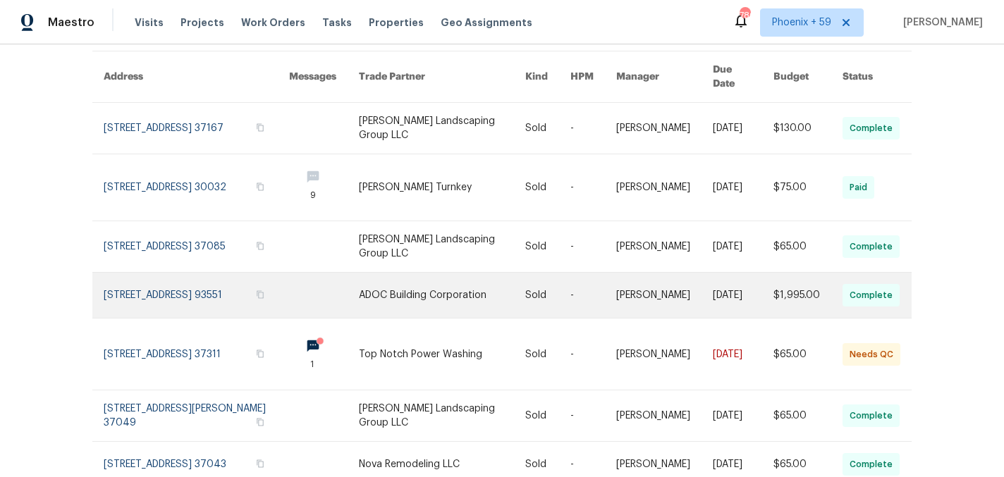
scroll to position [129, 0]
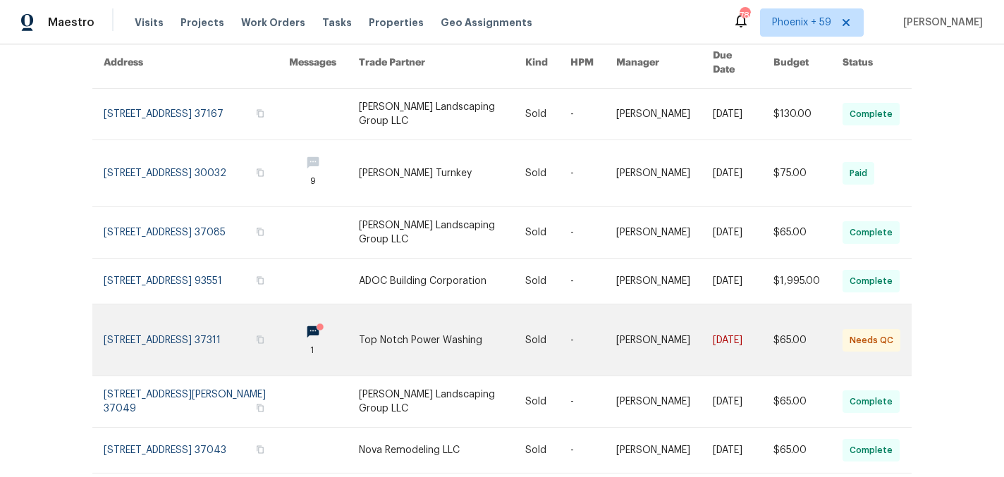
click at [620, 337] on link at bounding box center [664, 340] width 97 height 71
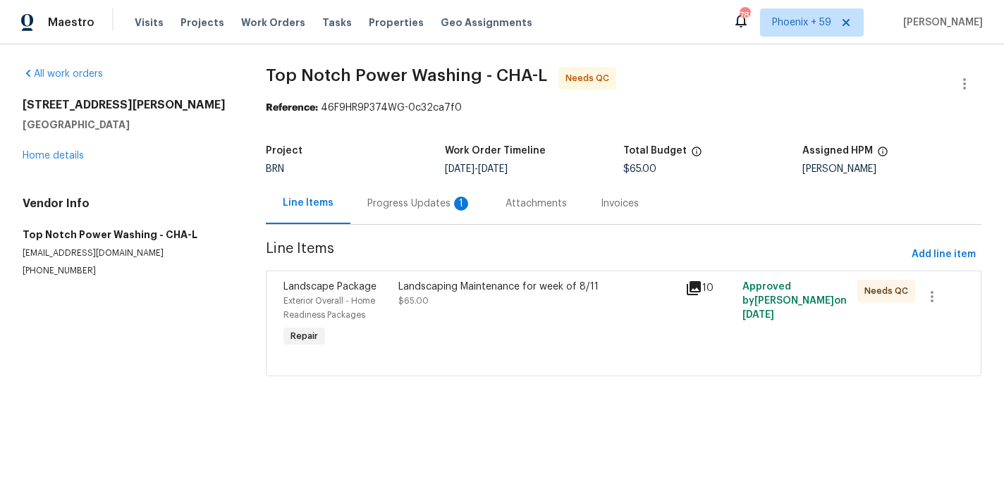
click at [436, 215] on div "Progress Updates 1" at bounding box center [419, 204] width 138 height 42
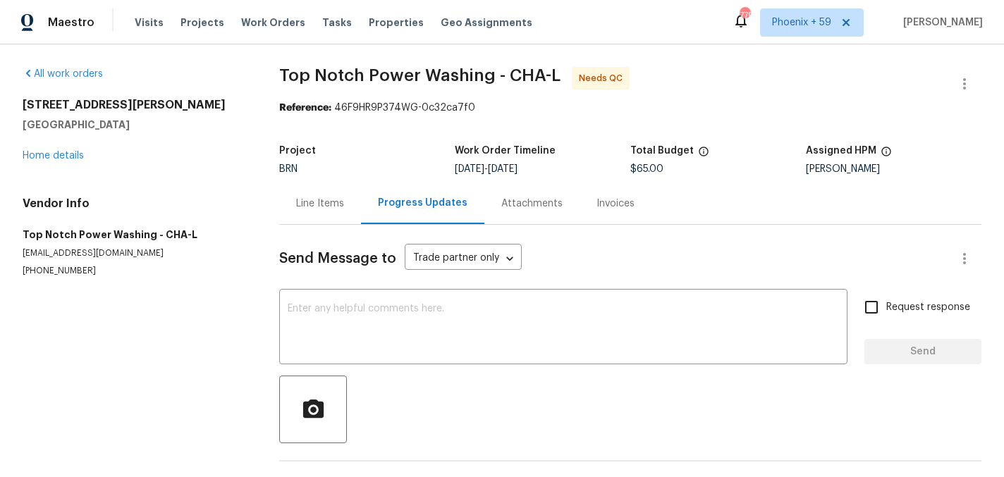
scroll to position [116, 0]
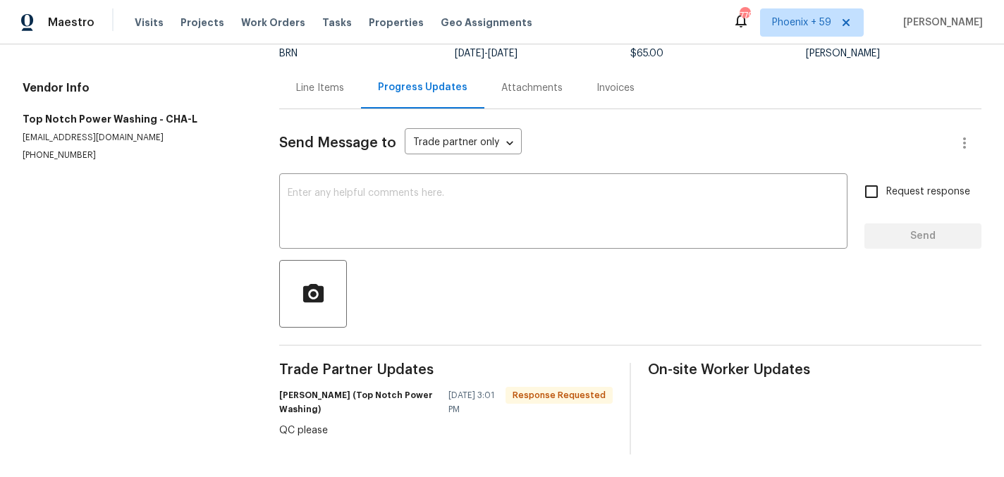
click at [319, 95] on div "Line Items" at bounding box center [320, 88] width 82 height 42
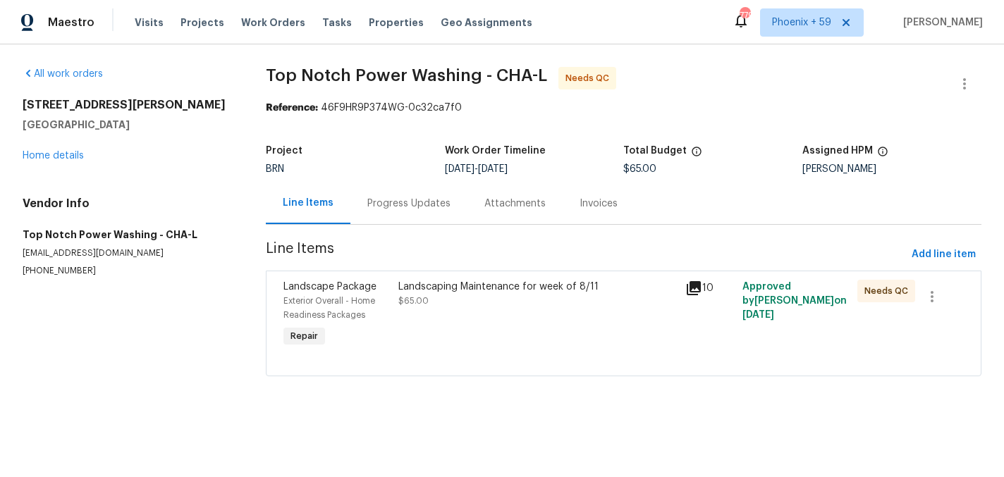
click at [452, 305] on div "Landscaping Maintenance for week of 8/11 $65.00" at bounding box center [537, 294] width 278 height 28
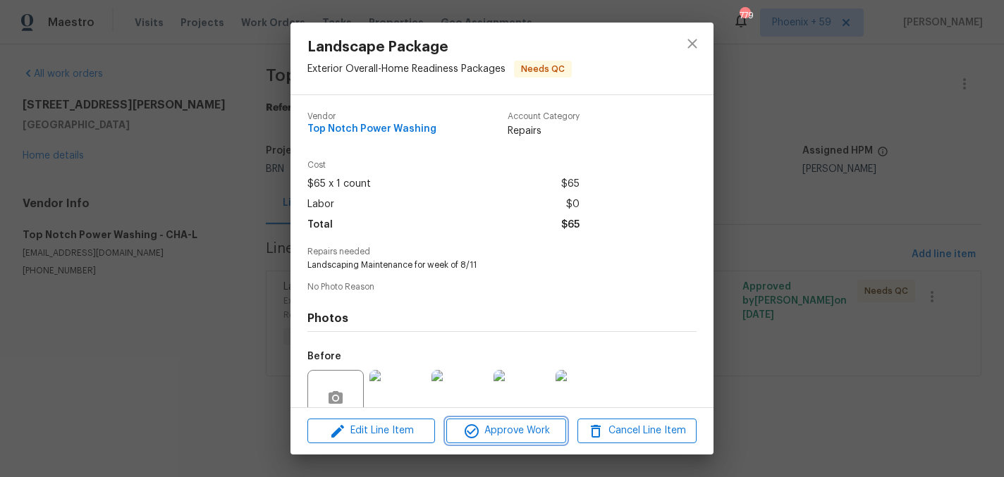
click at [499, 430] on span "Approve Work" at bounding box center [505, 431] width 111 height 18
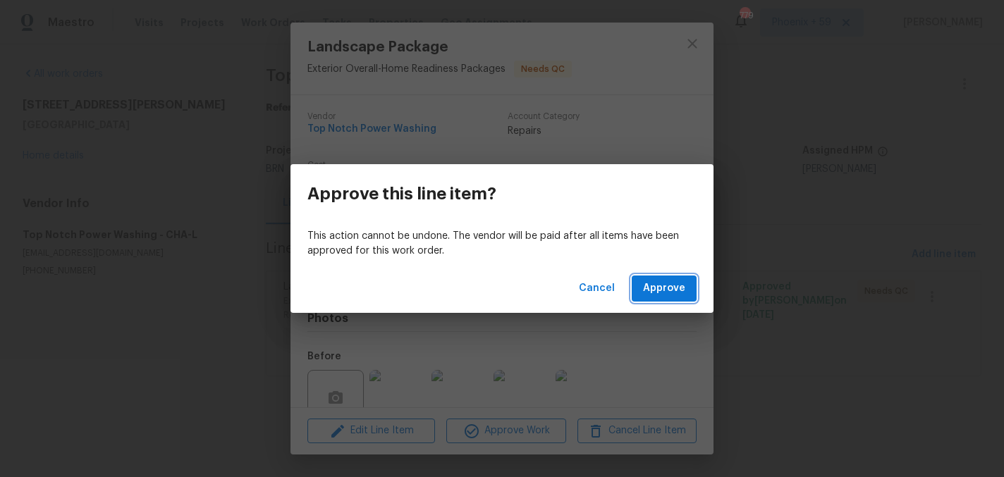
click at [649, 285] on span "Approve" at bounding box center [664, 289] width 42 height 18
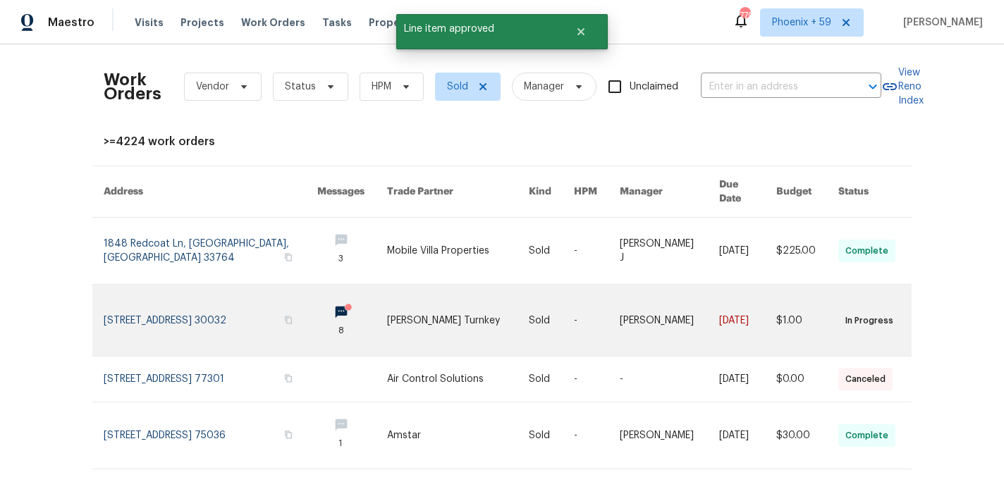
scroll to position [379, 0]
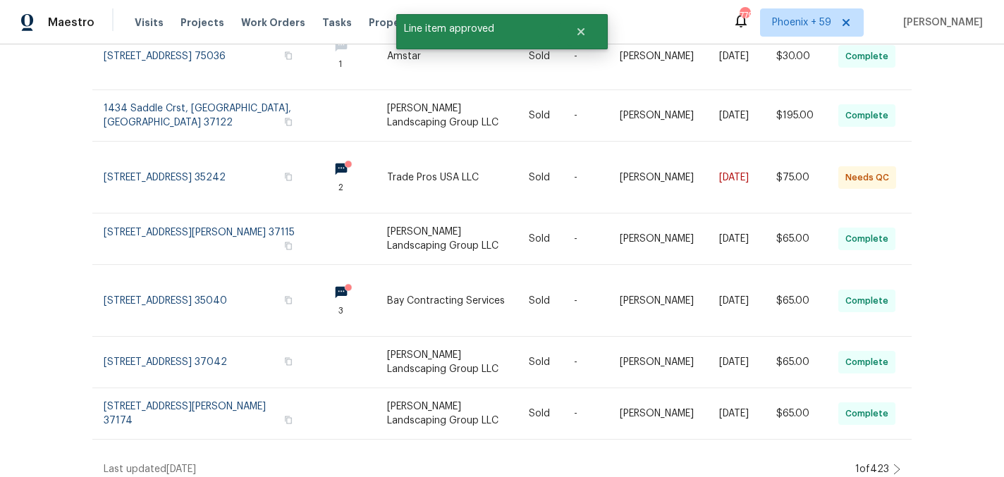
click at [895, 464] on icon at bounding box center [896, 469] width 7 height 11
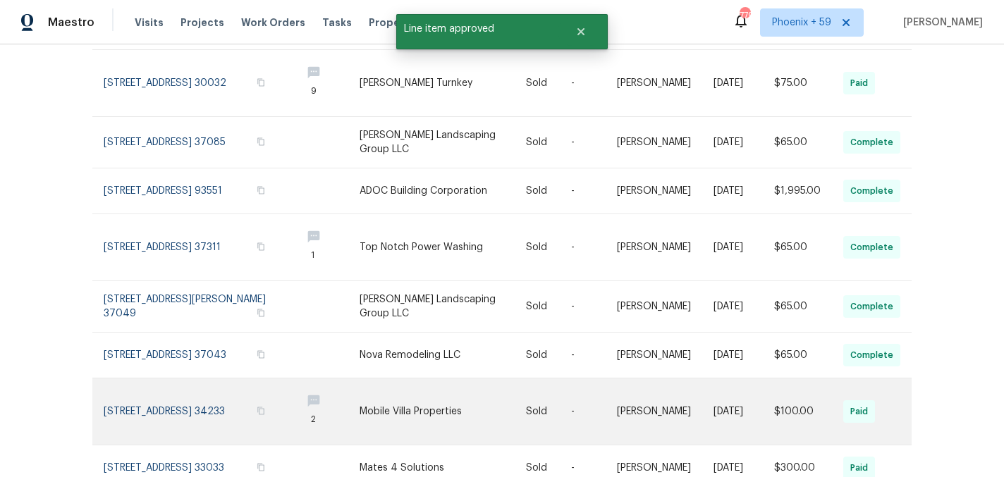
scroll to position [350, 0]
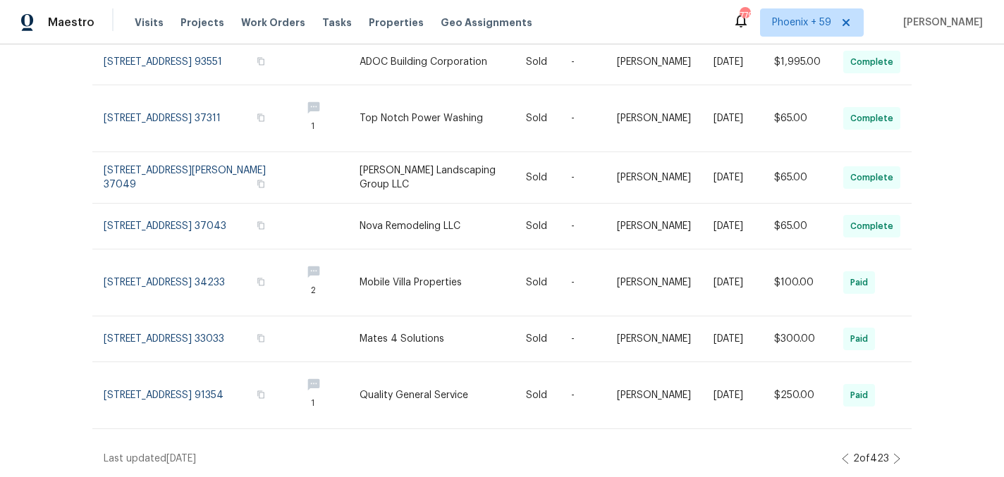
click at [899, 458] on icon at bounding box center [896, 458] width 7 height 11
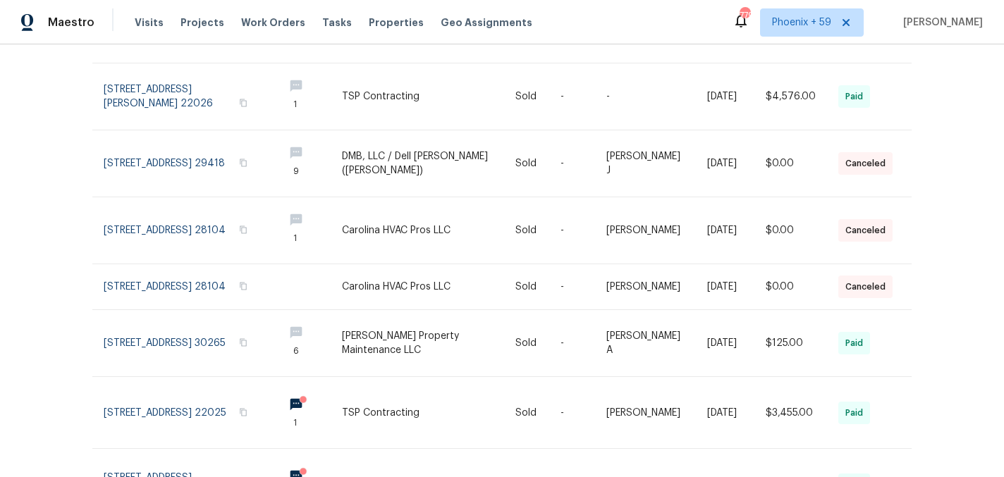
scroll to position [430, 0]
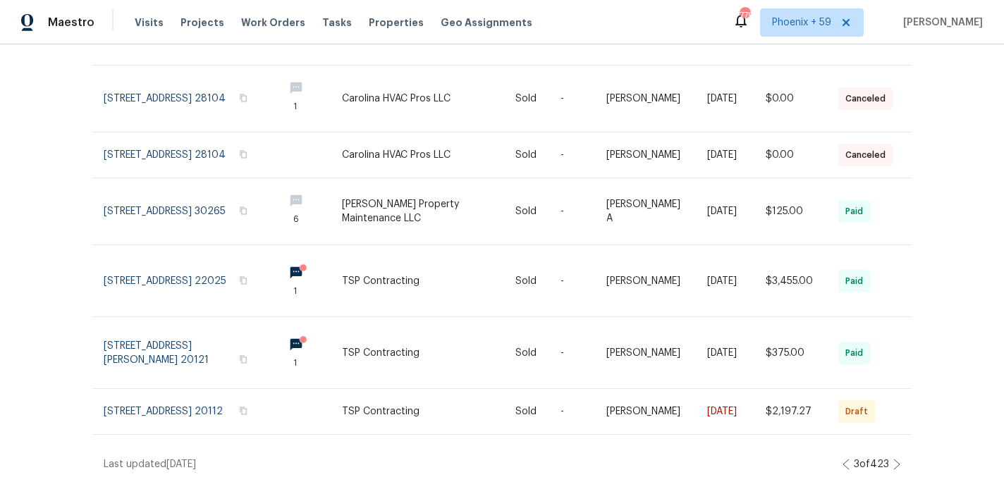
click at [899, 462] on icon at bounding box center [896, 464] width 7 height 11
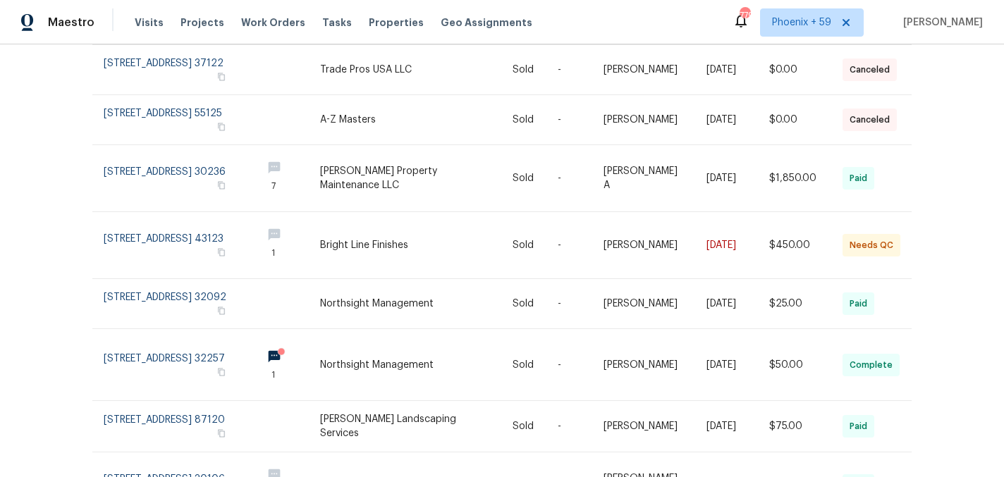
scroll to position [385, 0]
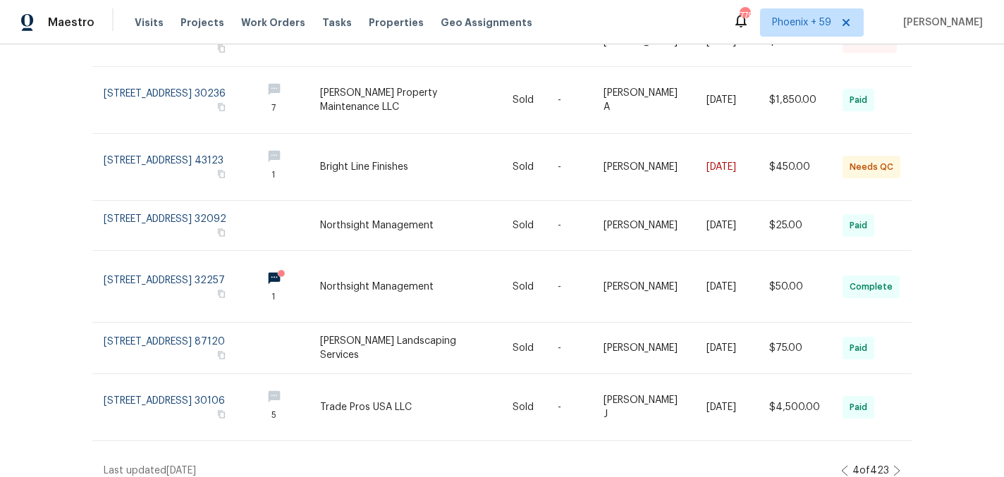
click at [896, 465] on icon at bounding box center [896, 470] width 7 height 11
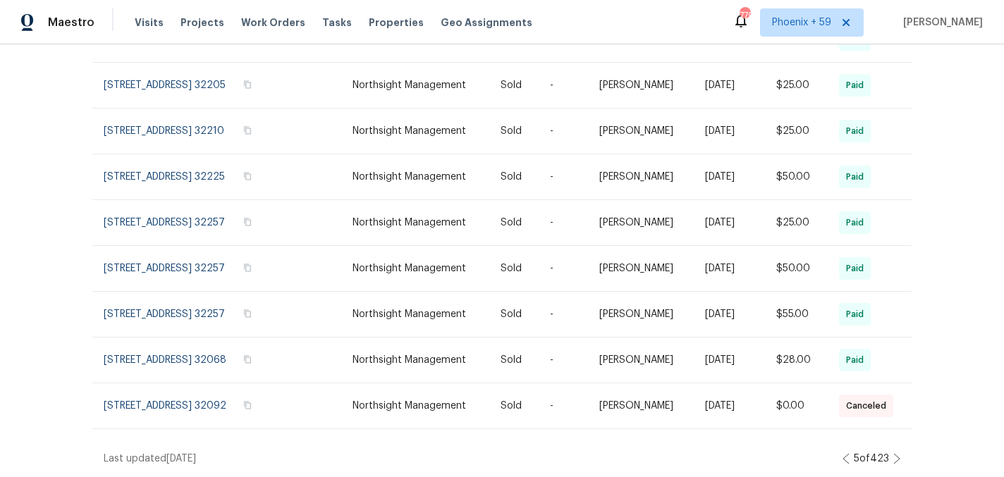
scroll to position [0, 0]
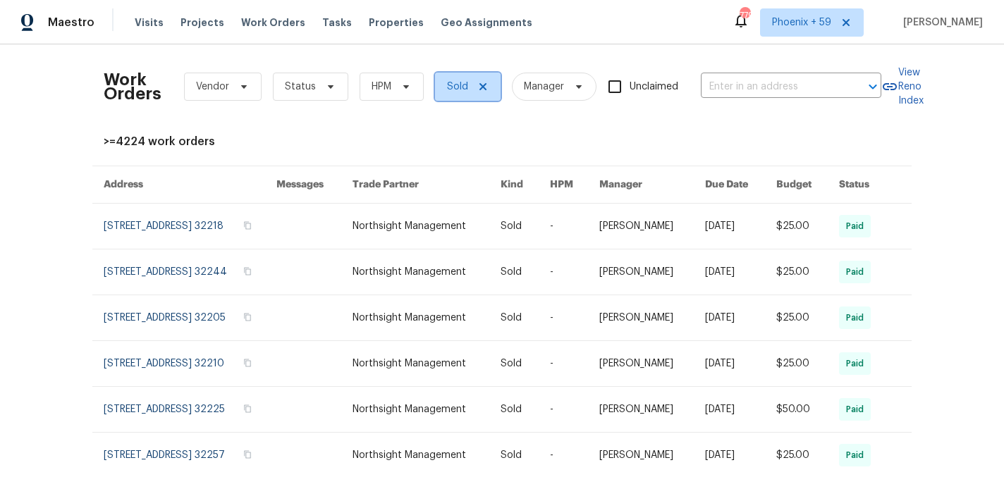
click at [479, 84] on icon at bounding box center [482, 86] width 11 height 11
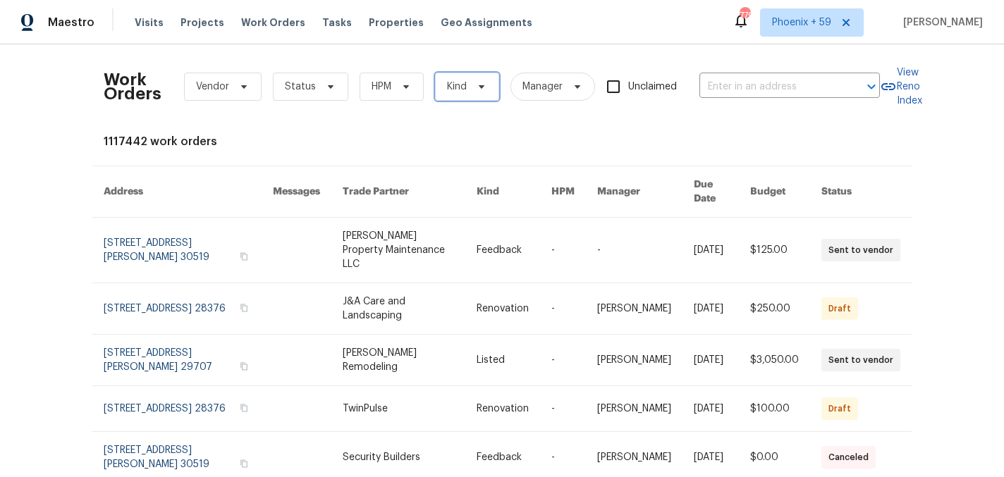
click at [460, 87] on span "Kind" at bounding box center [457, 87] width 20 height 14
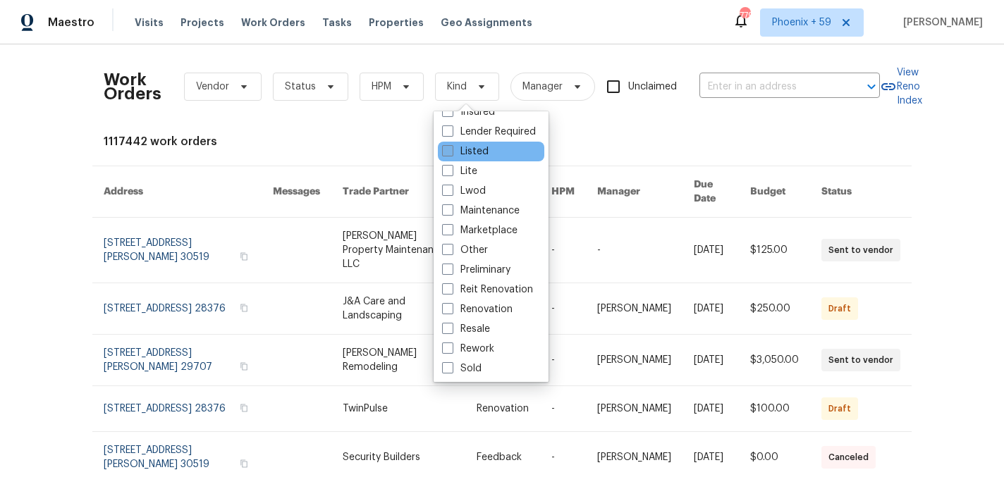
click at [477, 149] on label "Listed" at bounding box center [465, 152] width 47 height 14
click at [451, 149] on input "Listed" at bounding box center [446, 149] width 9 height 9
checkbox input "true"
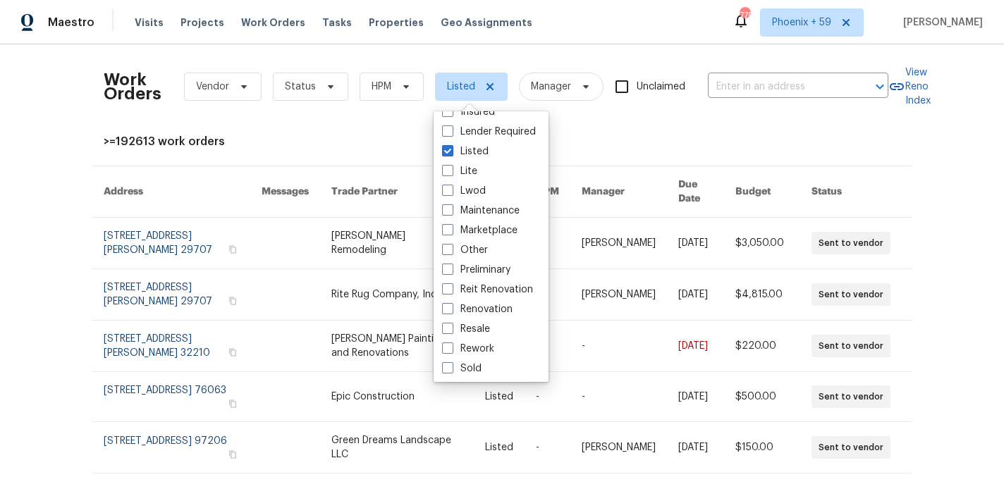
click at [618, 137] on div ">=192613 work orders" at bounding box center [502, 142] width 797 height 14
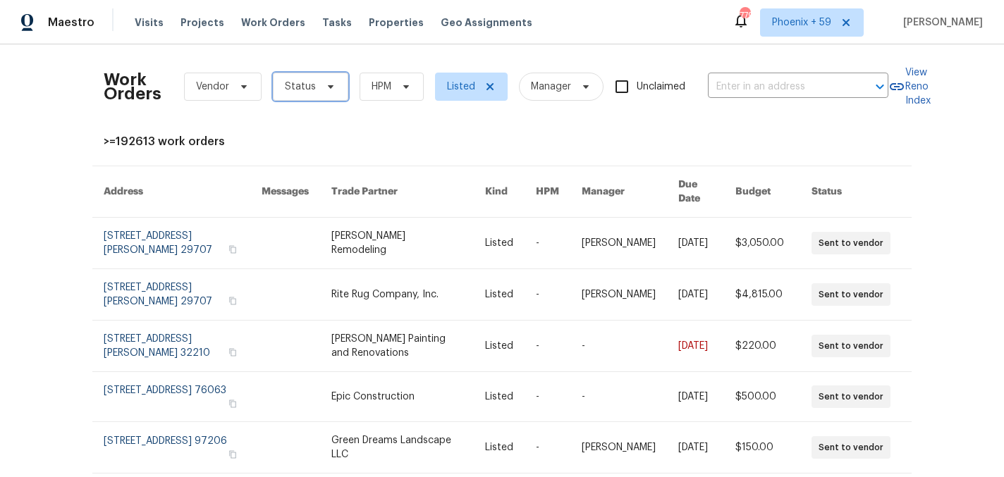
click at [321, 85] on span at bounding box center [329, 86] width 16 height 11
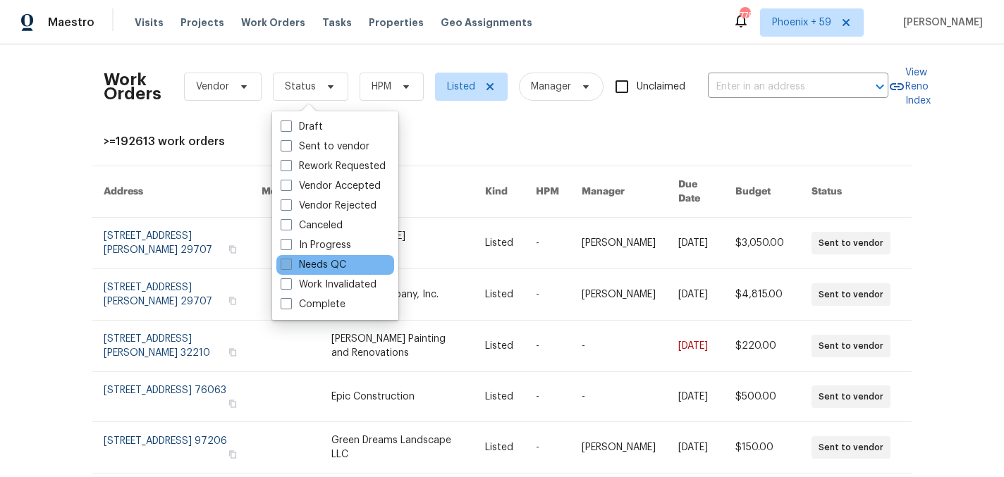
click at [338, 261] on label "Needs QC" at bounding box center [314, 265] width 66 height 14
click at [290, 261] on input "Needs QC" at bounding box center [285, 262] width 9 height 9
checkbox input "true"
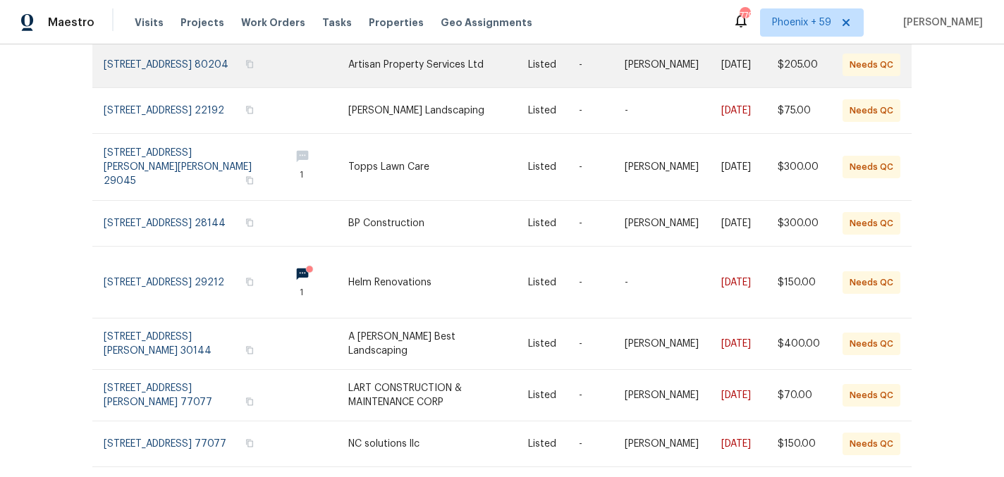
scroll to position [358, 0]
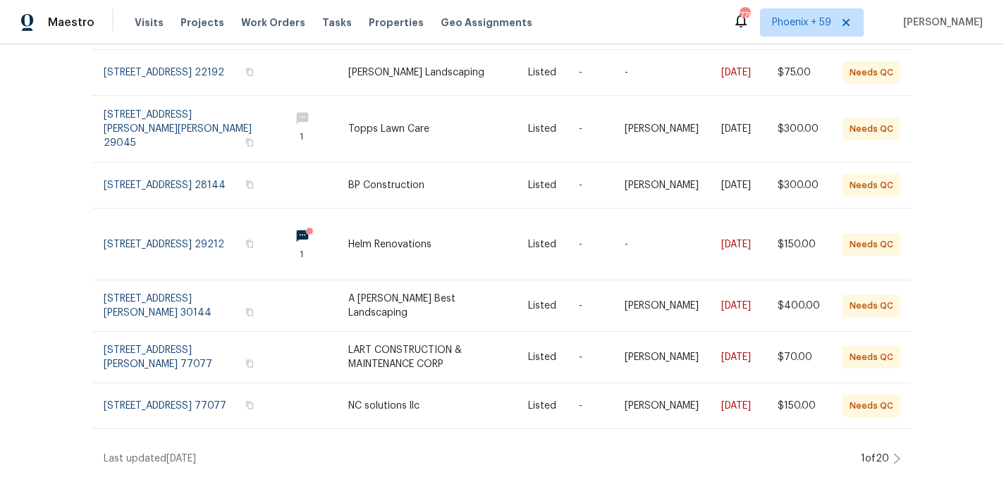
click at [897, 455] on icon at bounding box center [896, 458] width 7 height 11
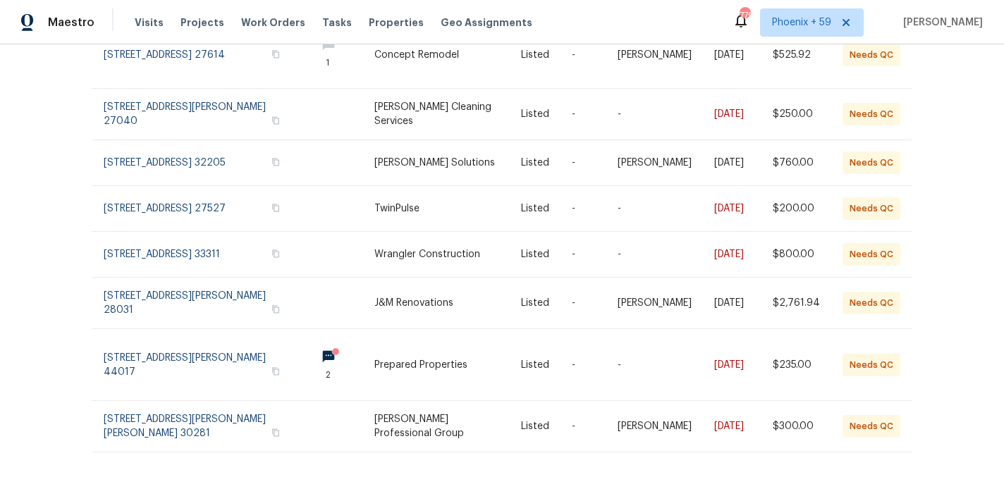
scroll to position [357, 0]
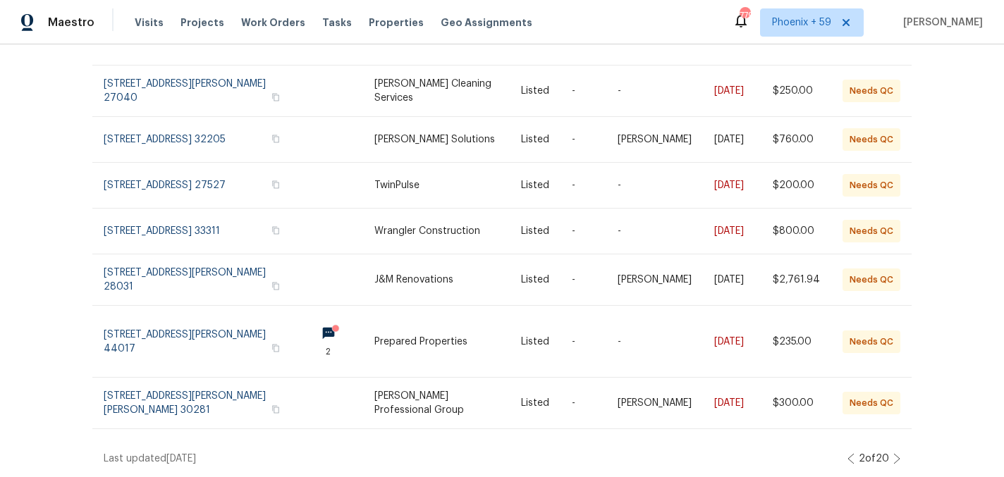
click at [896, 457] on icon at bounding box center [896, 458] width 7 height 11
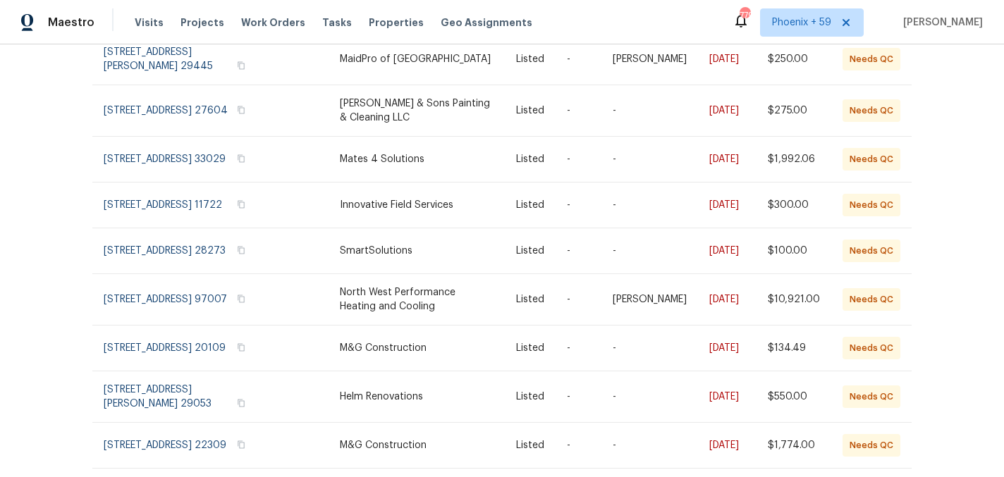
scroll to position [304, 0]
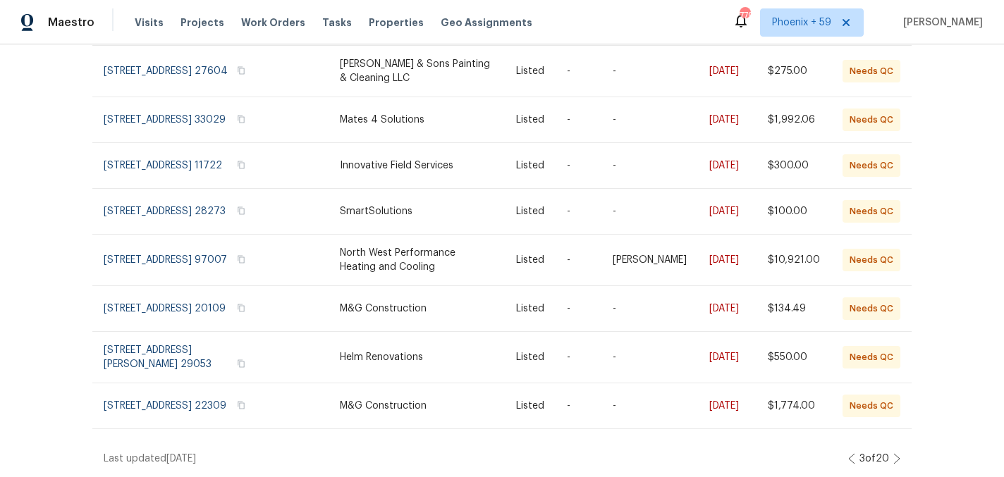
click at [900, 455] on icon at bounding box center [896, 458] width 7 height 11
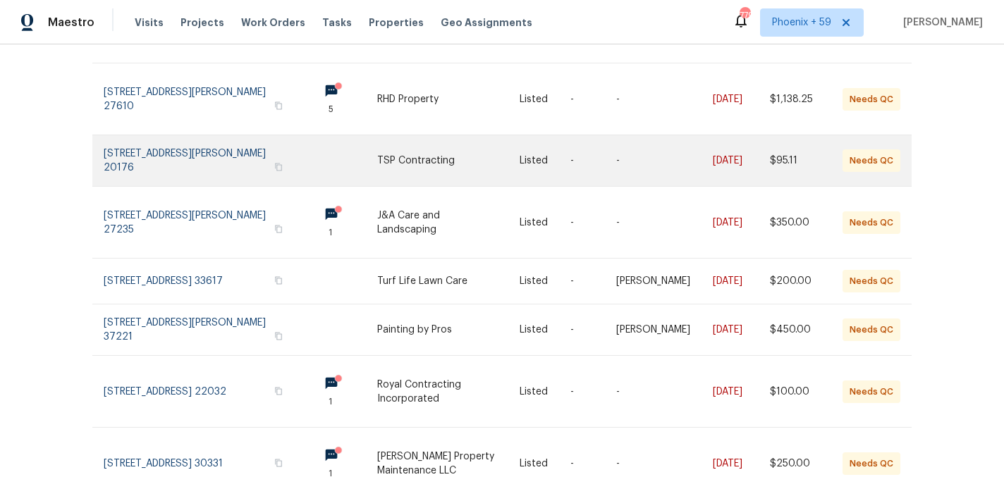
scroll to position [417, 0]
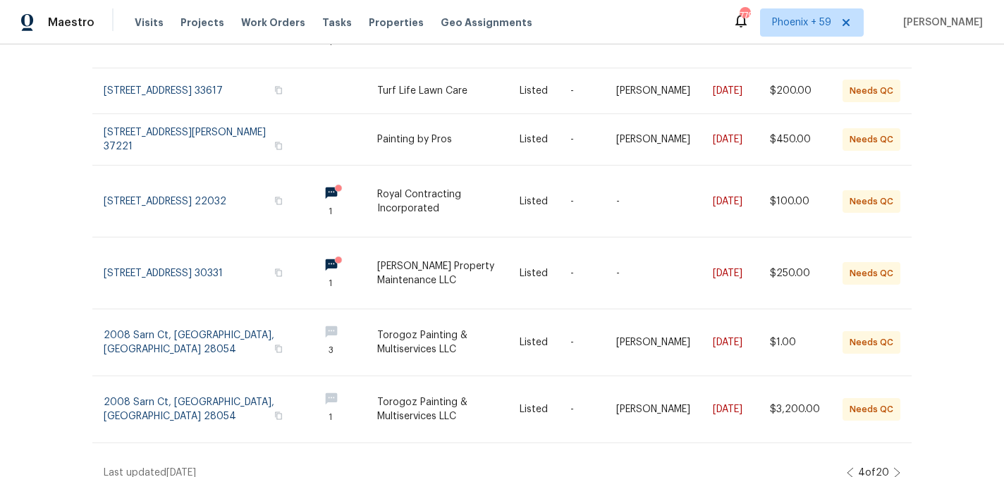
click at [895, 467] on icon at bounding box center [896, 472] width 7 height 11
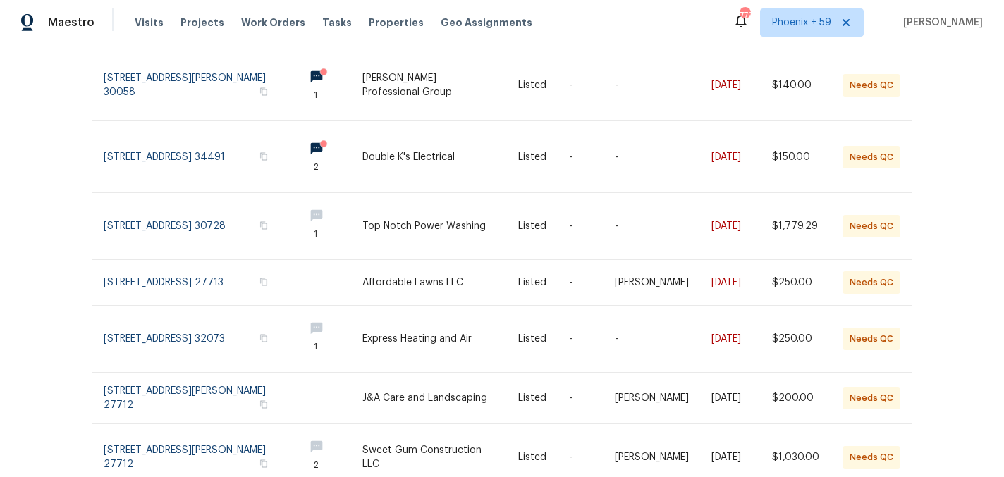
scroll to position [384, 0]
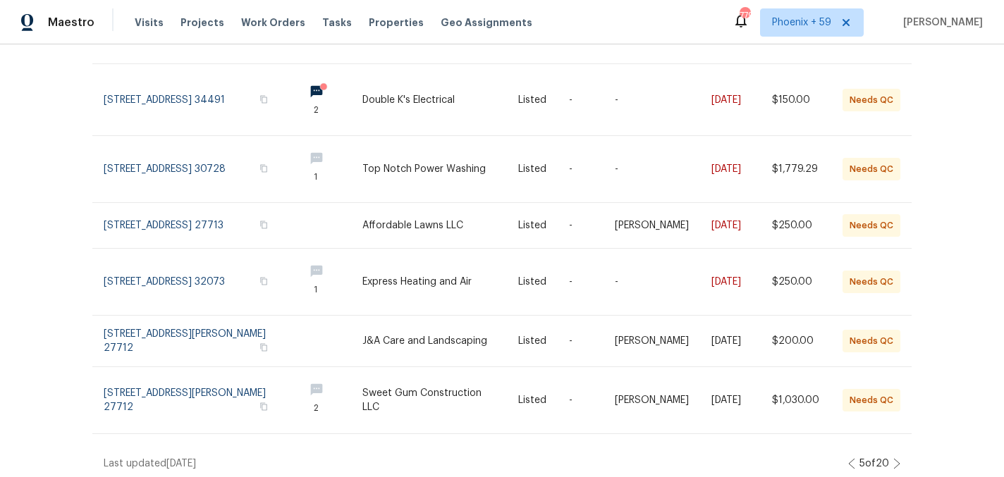
click at [897, 459] on icon at bounding box center [896, 463] width 7 height 11
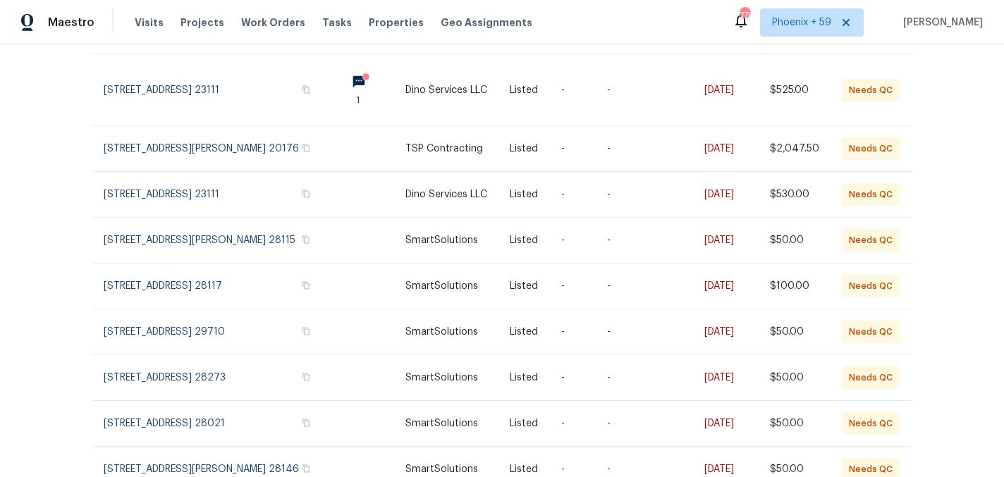
scroll to position [258, 0]
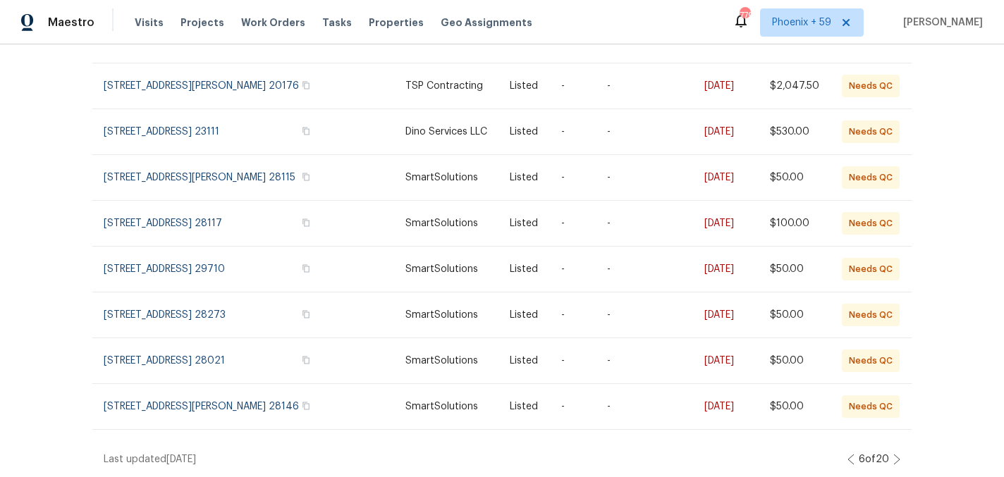
click at [897, 455] on icon at bounding box center [896, 459] width 7 height 11
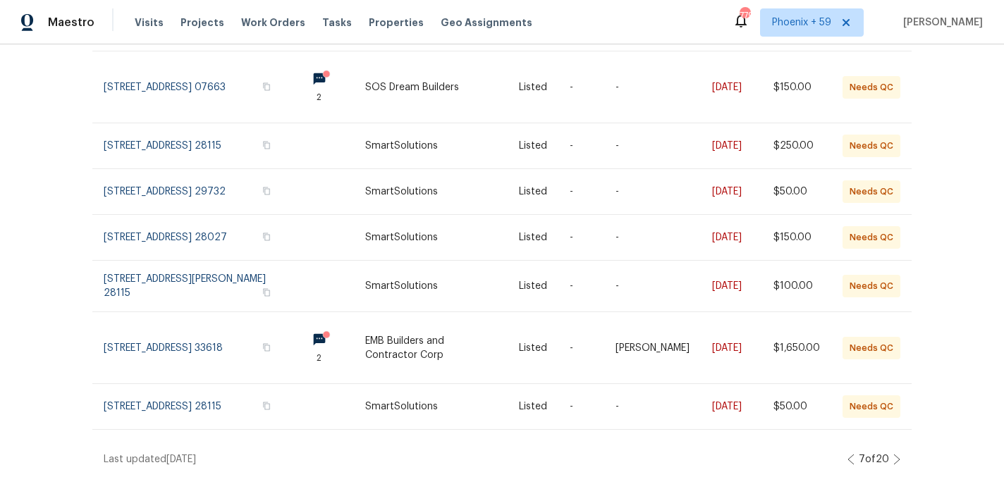
scroll to position [381, 0]
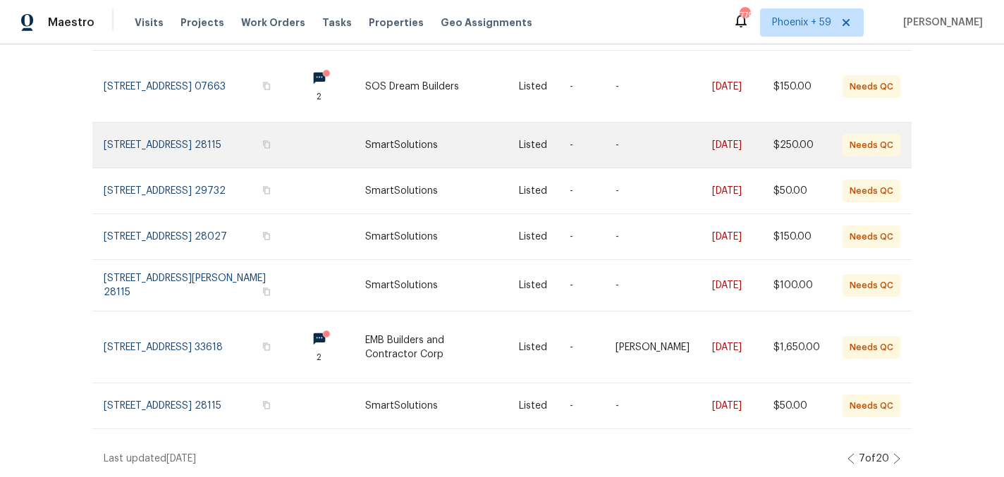
click at [423, 134] on link at bounding box center [442, 145] width 154 height 45
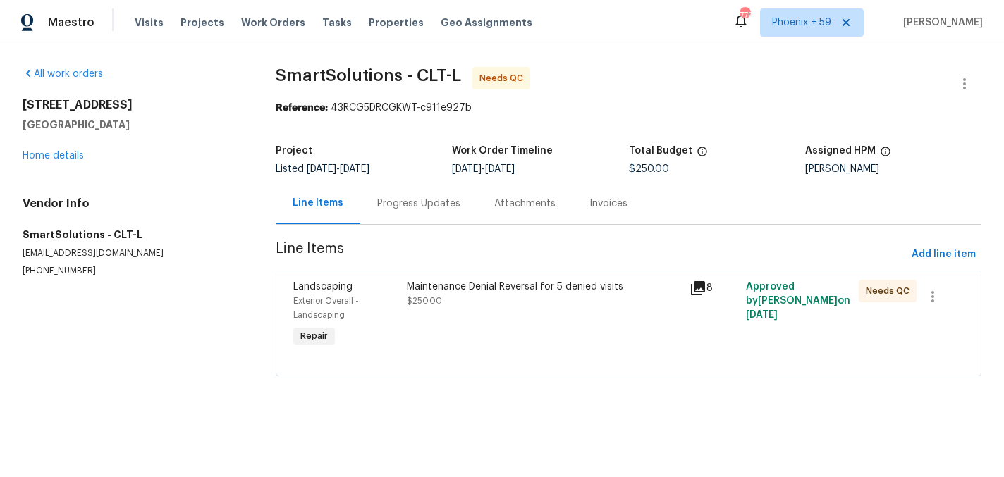
click at [432, 307] on div "Maintenance Denial Reversal for 5 denied visits $250.00" at bounding box center [544, 294] width 274 height 28
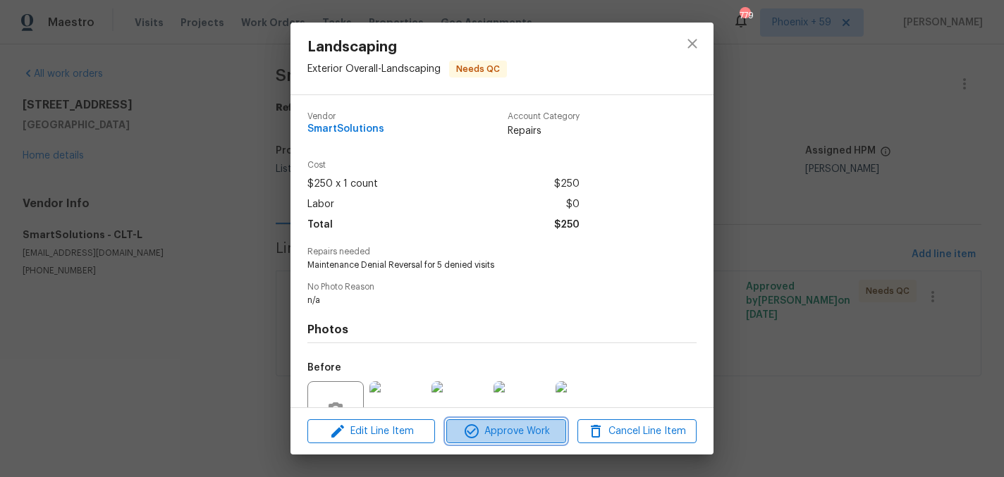
click at [501, 431] on span "Approve Work" at bounding box center [505, 432] width 111 height 18
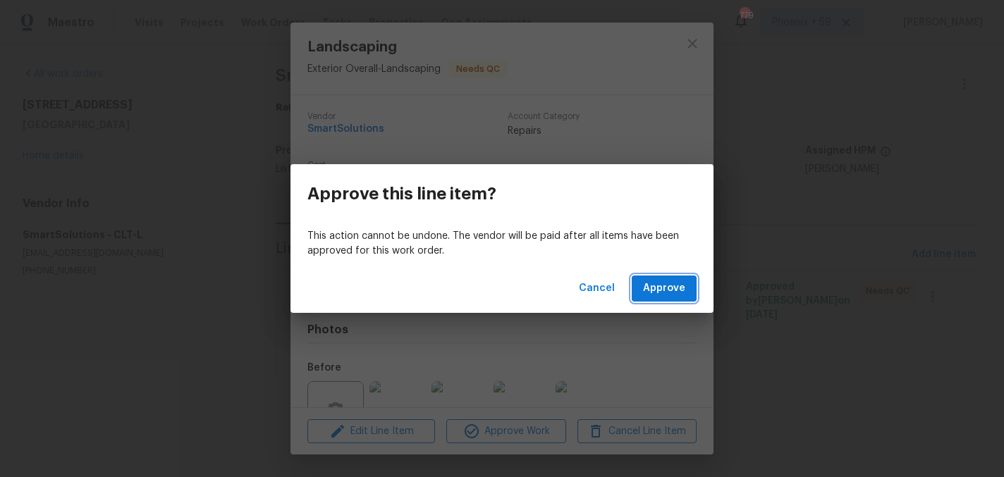
click at [650, 281] on span "Approve" at bounding box center [664, 289] width 42 height 18
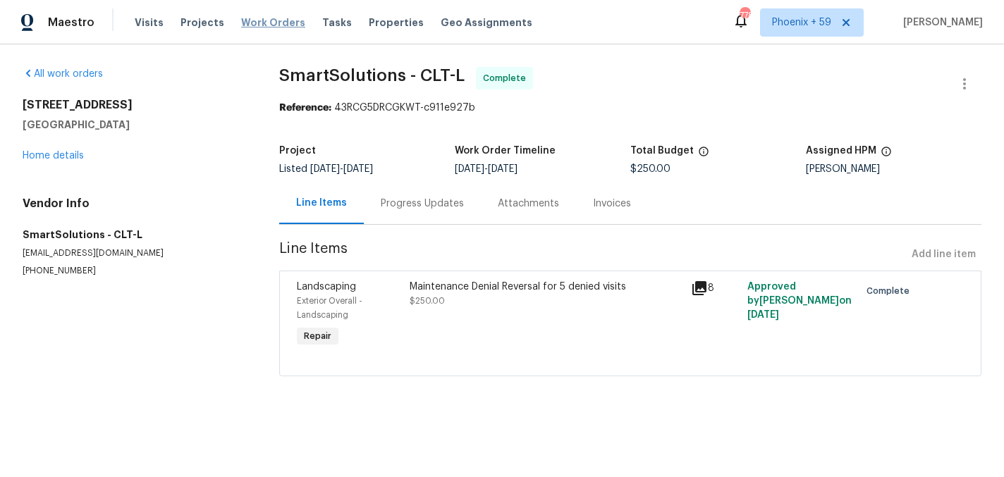
click at [265, 24] on span "Work Orders" at bounding box center [273, 23] width 64 height 14
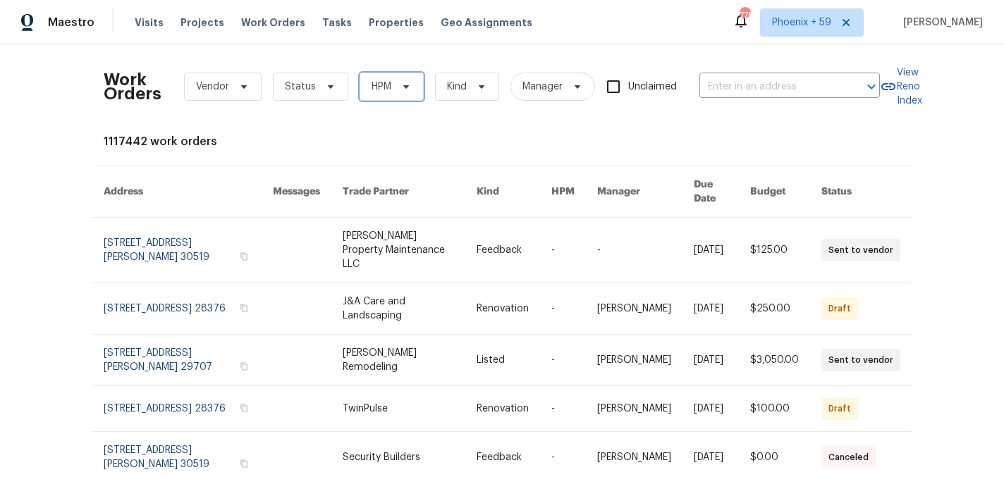
click at [398, 86] on span at bounding box center [404, 86] width 16 height 11
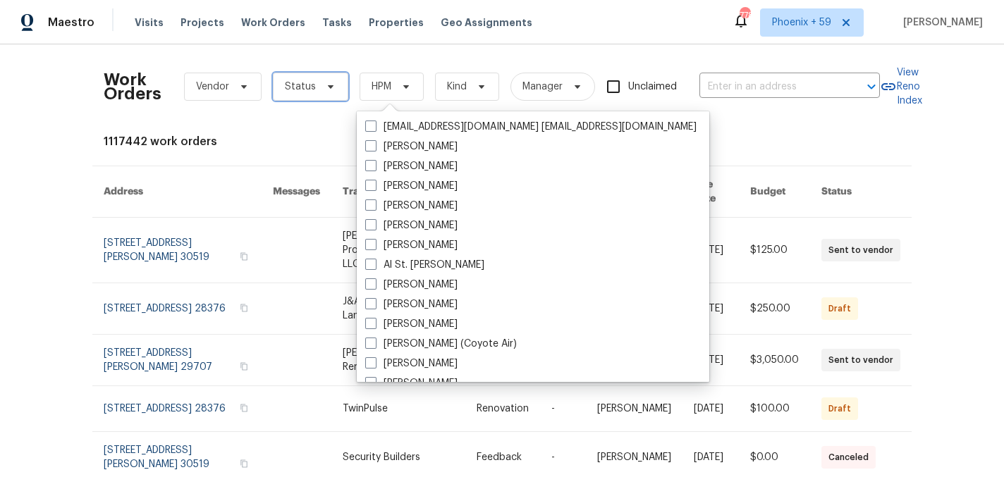
click at [300, 85] on span "Status" at bounding box center [300, 87] width 31 height 14
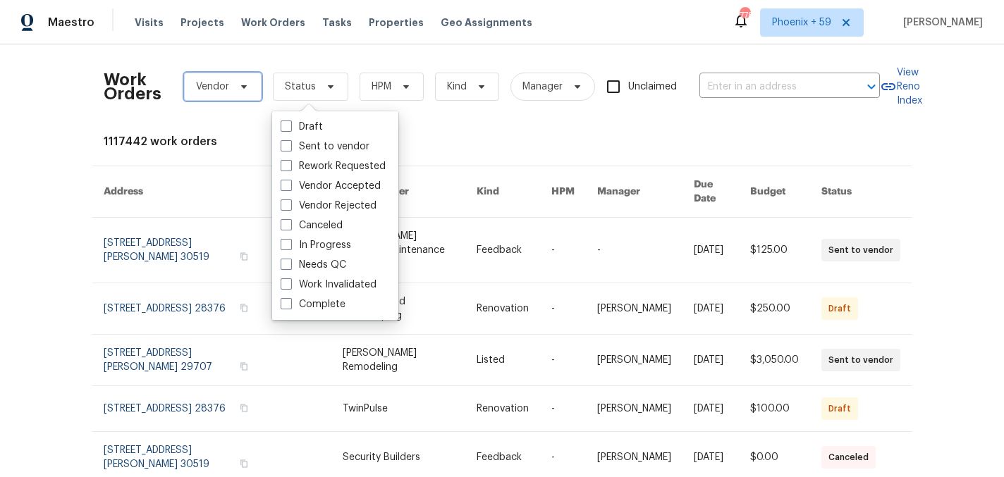
click at [234, 85] on span at bounding box center [242, 86] width 16 height 11
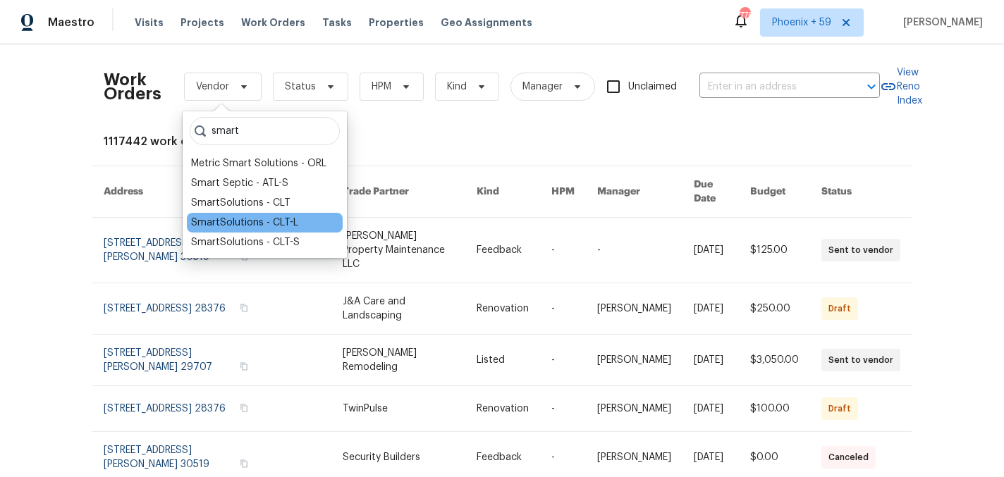
type input "smart"
click at [276, 219] on div "SmartSolutions - CLT-L" at bounding box center [244, 223] width 107 height 14
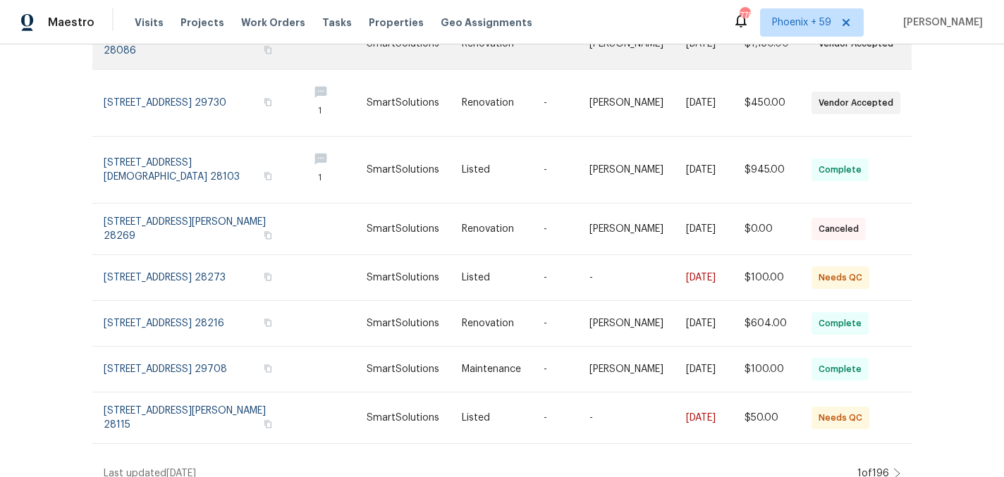
scroll to position [317, 0]
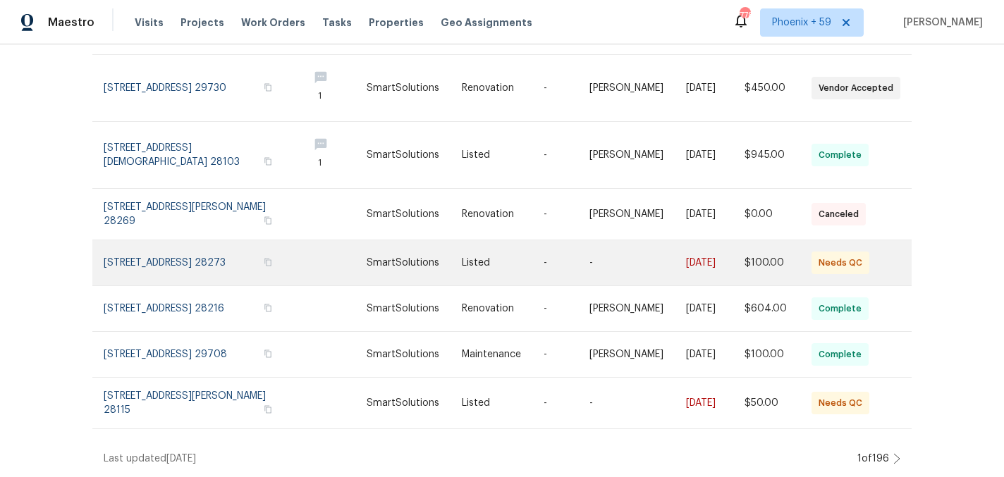
click at [393, 252] on link at bounding box center [414, 262] width 95 height 45
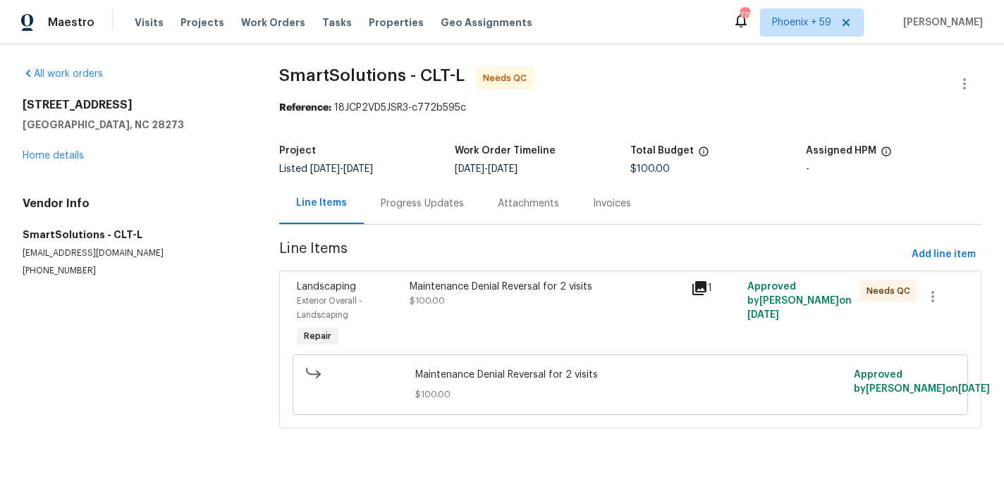
click at [443, 317] on div "Maintenance Denial Reversal for 2 visits $100.00" at bounding box center [545, 315] width 281 height 79
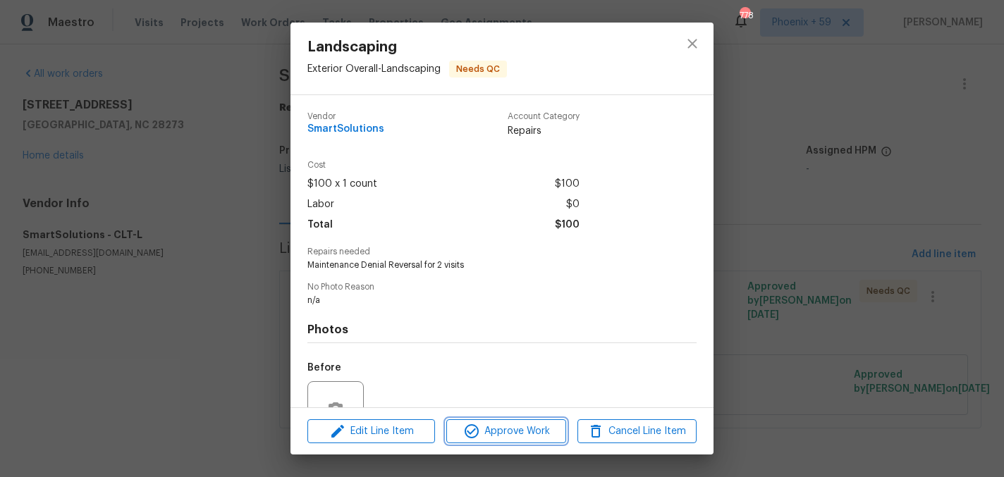
click at [488, 438] on span "Approve Work" at bounding box center [505, 432] width 111 height 18
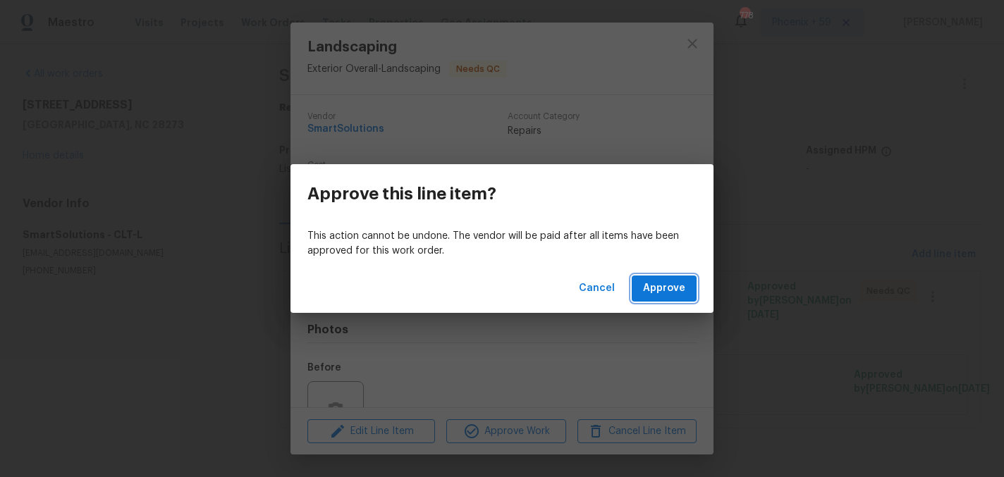
click at [687, 290] on button "Approve" at bounding box center [664, 289] width 65 height 26
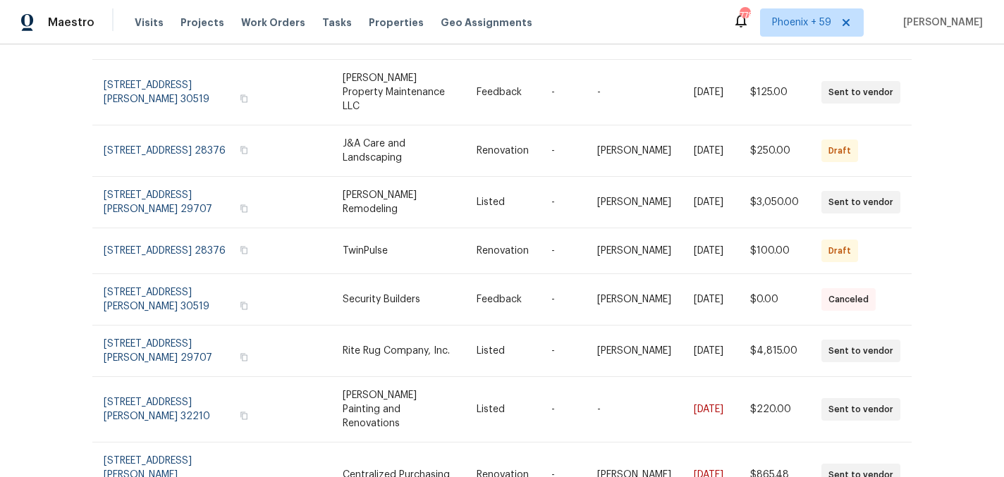
scroll to position [289, 0]
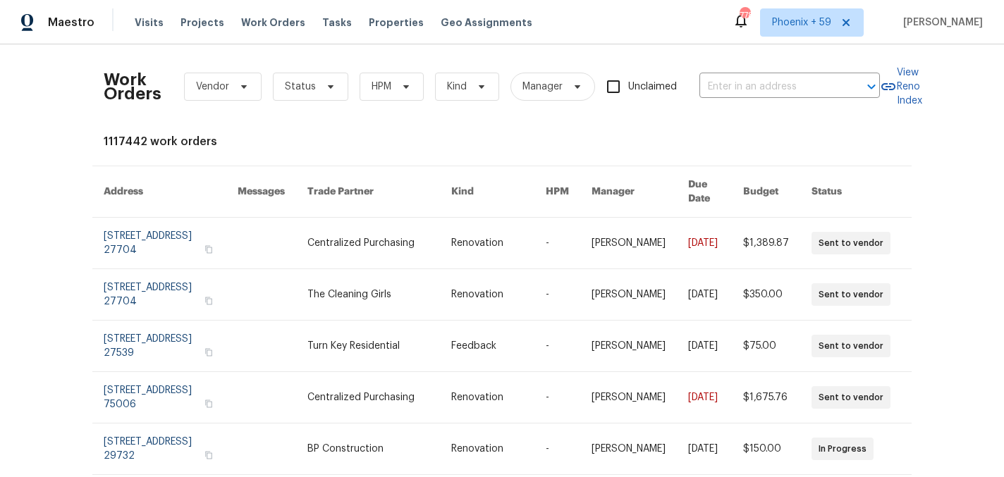
scroll to position [362, 0]
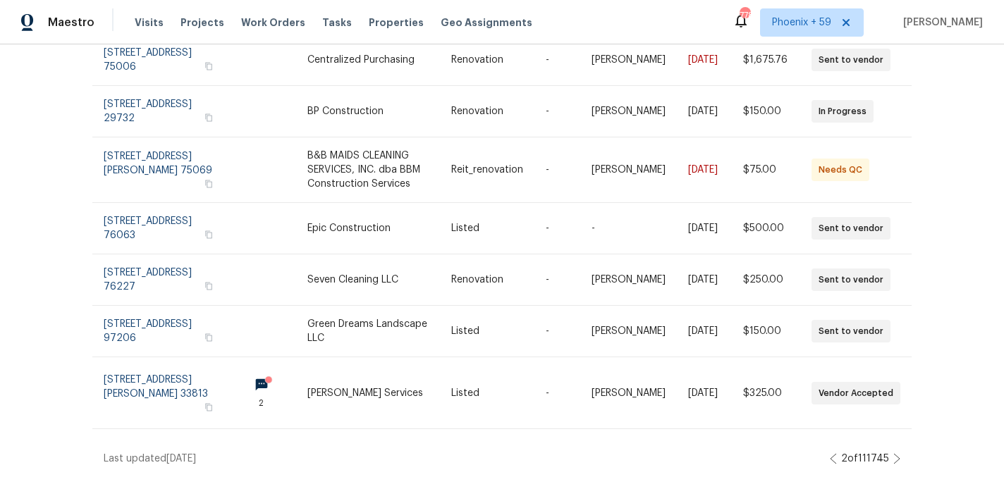
click at [896, 455] on icon at bounding box center [896, 458] width 7 height 11
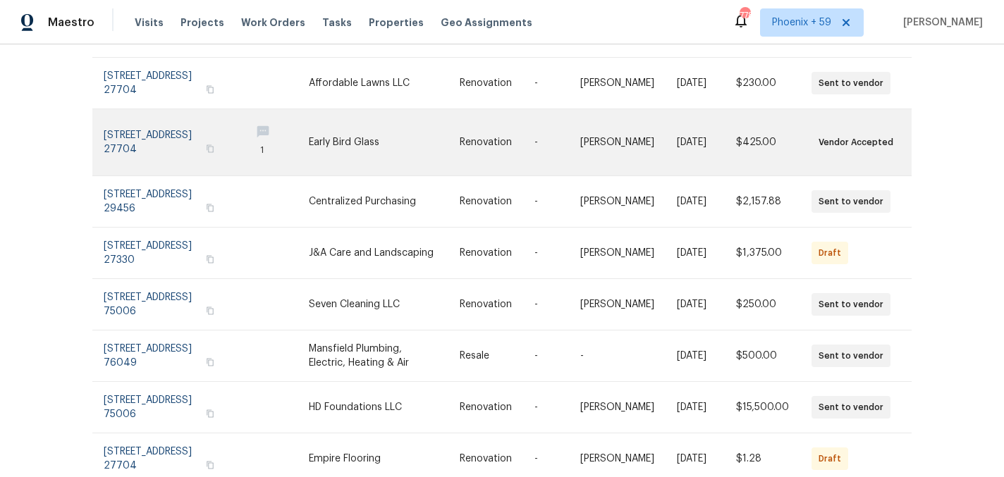
scroll to position [0, 0]
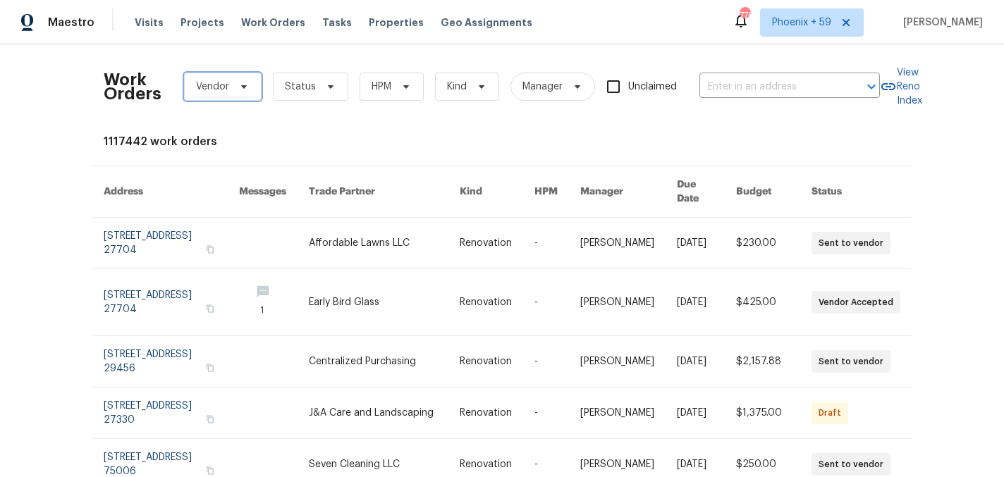
click at [219, 82] on span "Vendor" at bounding box center [212, 87] width 33 height 14
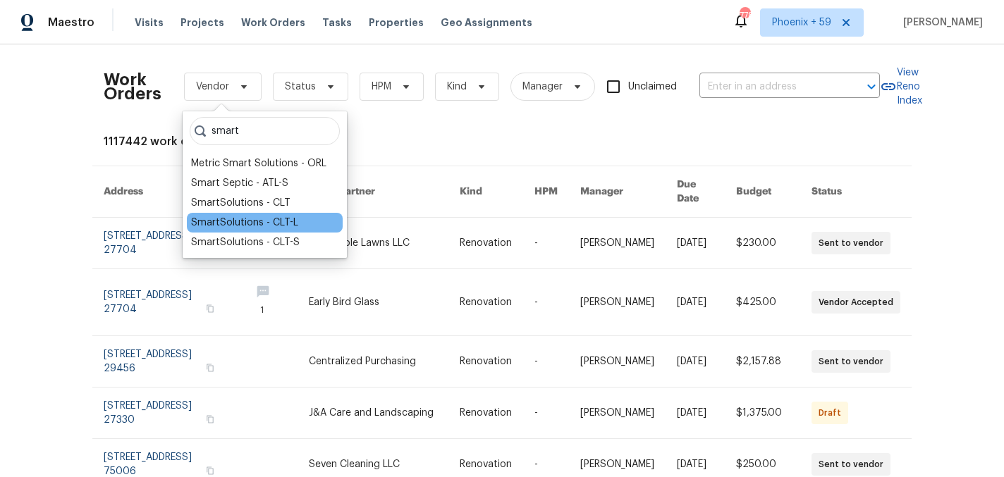
type input "smart"
click at [256, 219] on div "SmartSolutions - CLT-L" at bounding box center [244, 223] width 107 height 14
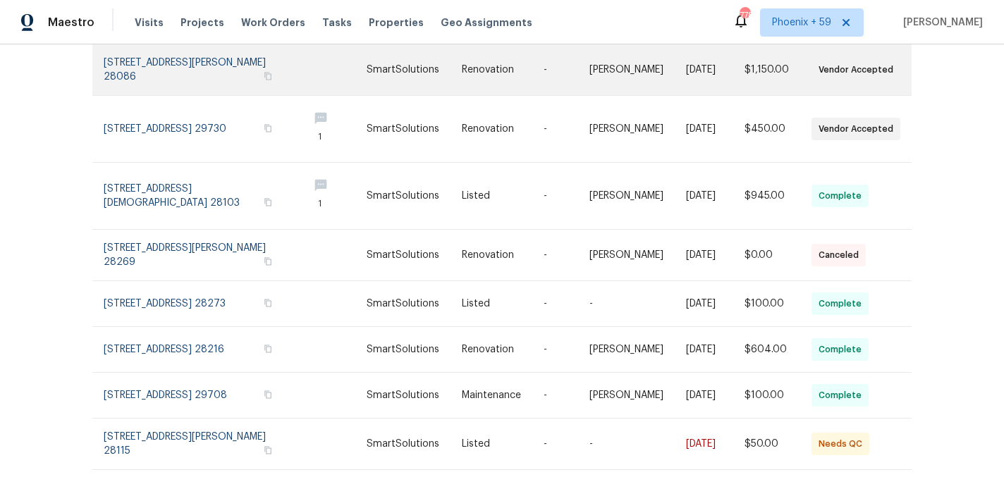
scroll to position [317, 0]
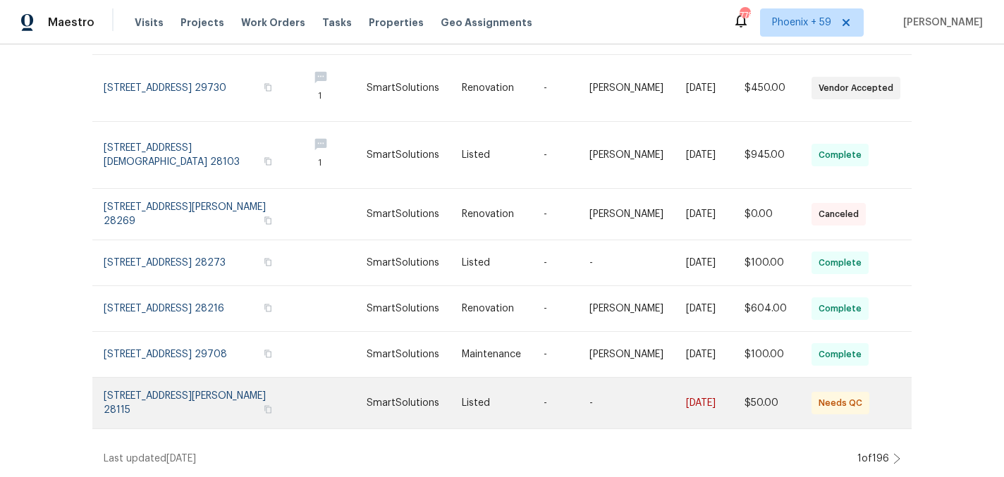
click at [578, 405] on td "-" at bounding box center [626, 403] width 97 height 51
click at [462, 396] on link at bounding box center [503, 403] width 82 height 51
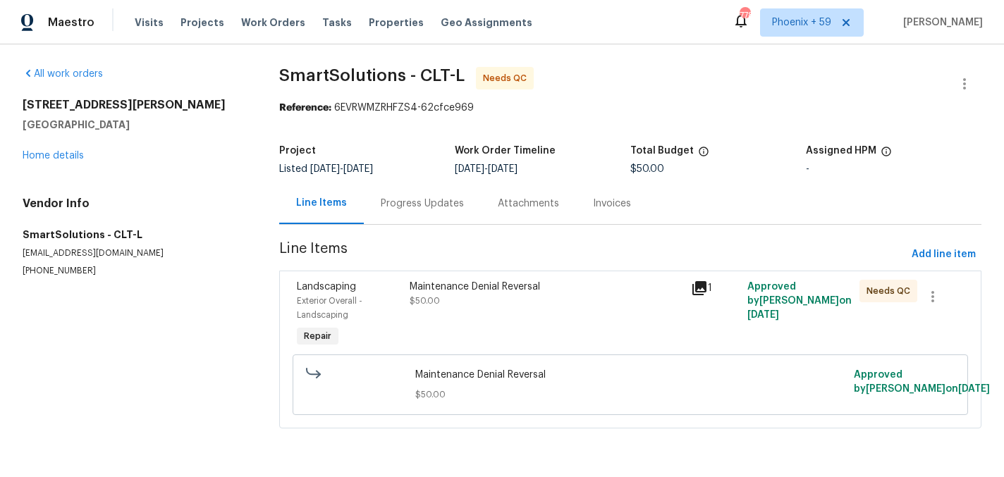
click at [455, 311] on div "Maintenance Denial Reversal $50.00" at bounding box center [545, 315] width 281 height 79
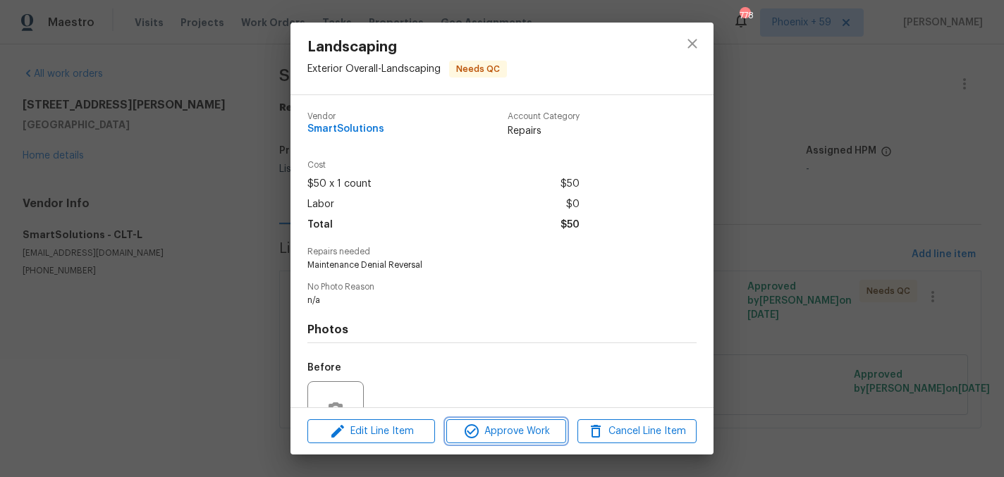
click at [485, 421] on button "Approve Work" at bounding box center [505, 431] width 119 height 25
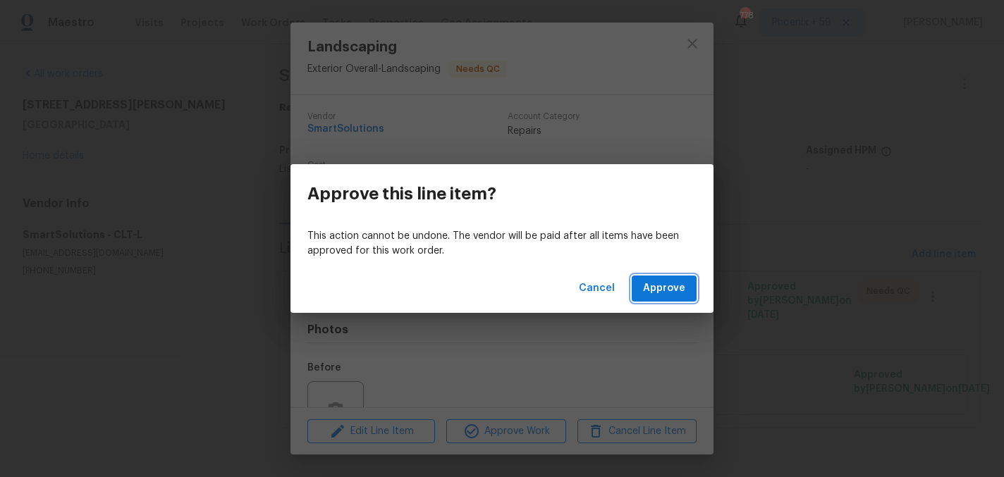
click at [649, 293] on span "Approve" at bounding box center [664, 289] width 42 height 18
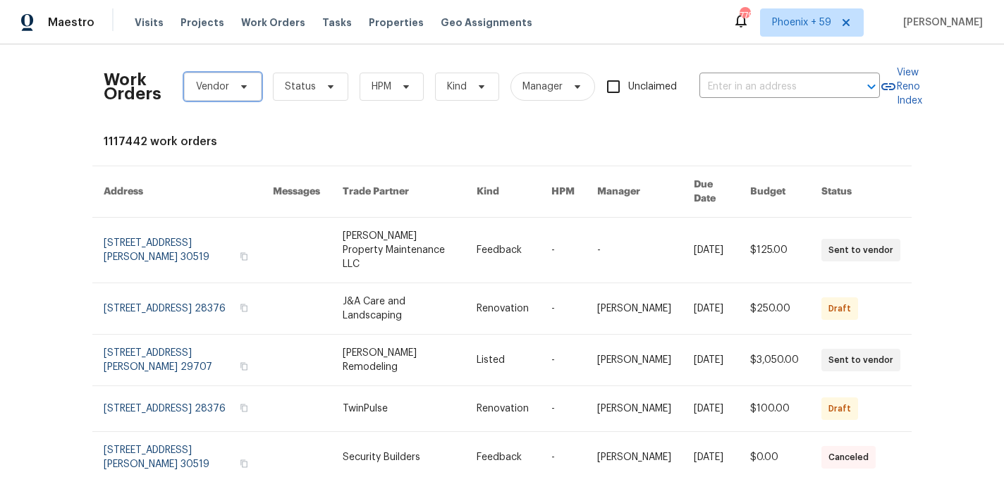
click at [207, 87] on span "Vendor" at bounding box center [212, 87] width 33 height 14
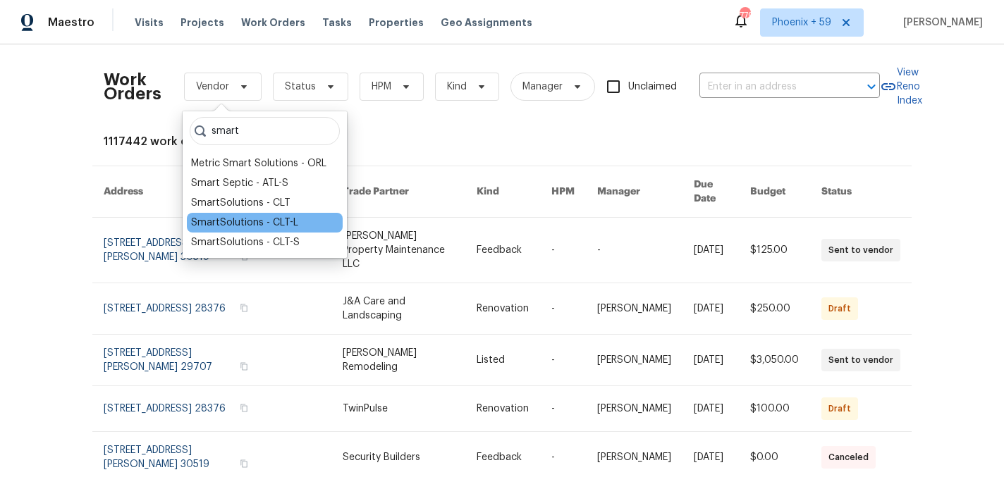
type input "smart"
click at [271, 215] on div "SmartSolutions - CLT-L" at bounding box center [265, 223] width 156 height 20
click at [264, 218] on div "SmartSolutions - CLT-L" at bounding box center [244, 223] width 107 height 14
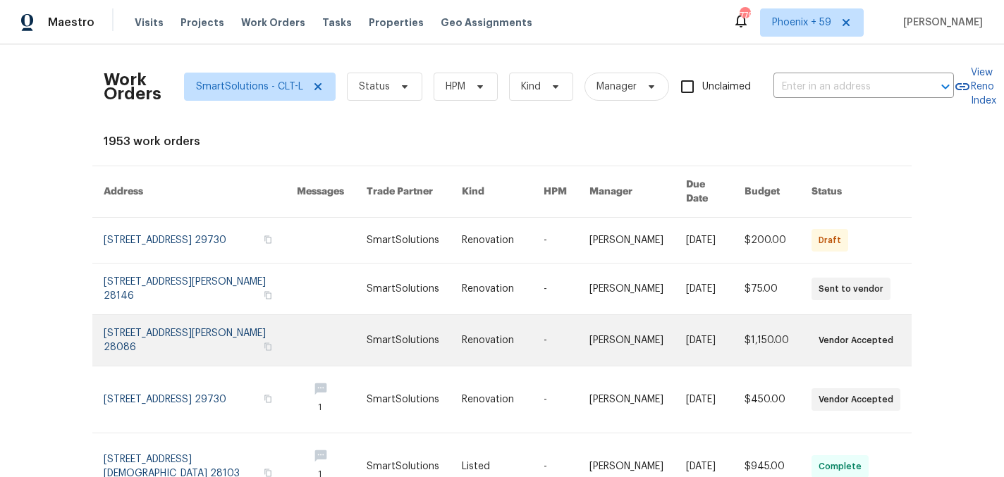
scroll to position [317, 0]
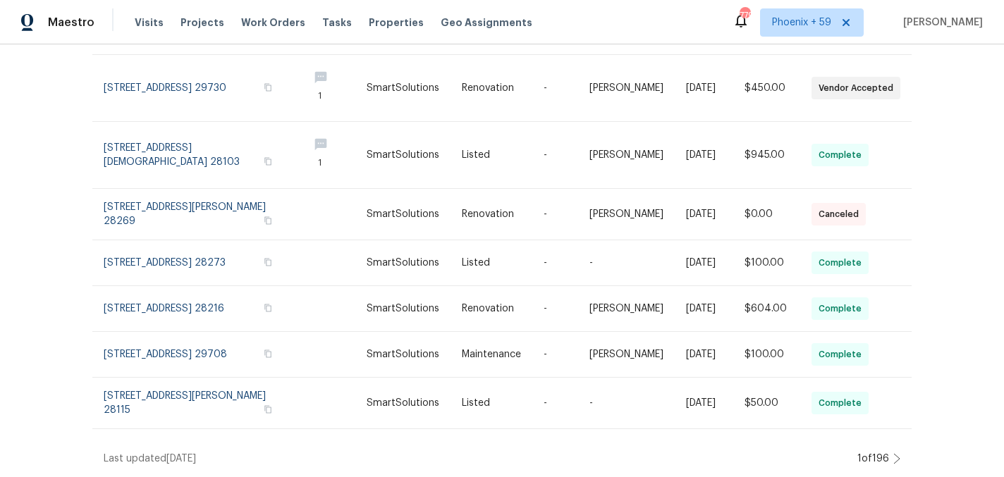
click at [896, 462] on icon at bounding box center [897, 459] width 6 height 10
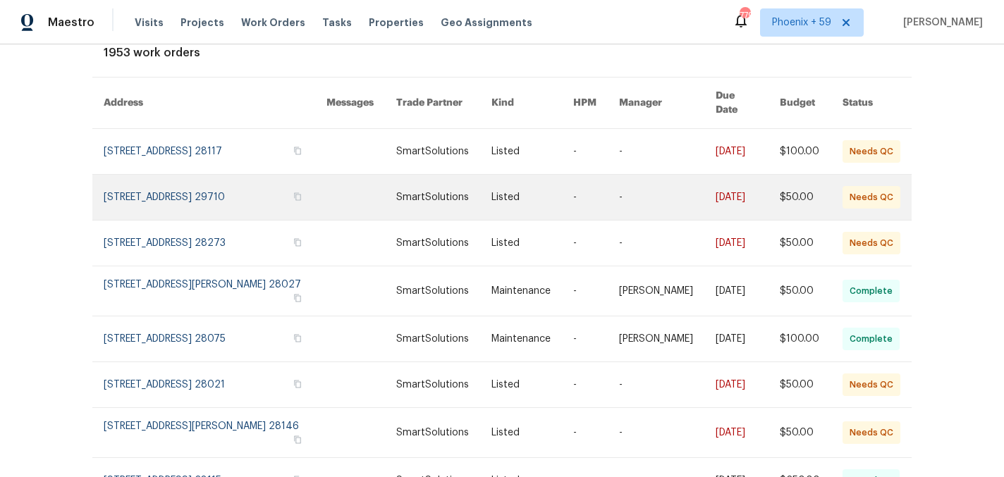
scroll to position [265, 0]
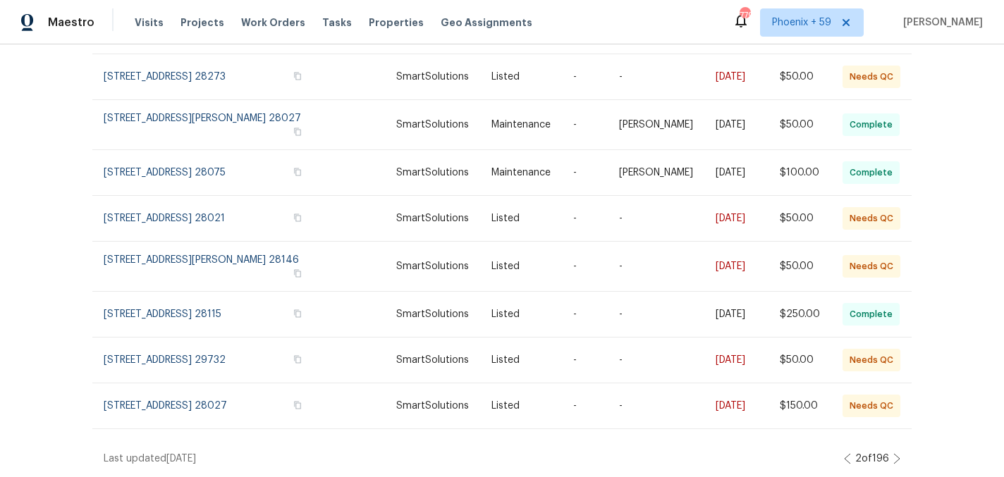
click at [892, 454] on div "2 of 196" at bounding box center [872, 459] width 56 height 14
click at [896, 459] on icon at bounding box center [896, 458] width 7 height 11
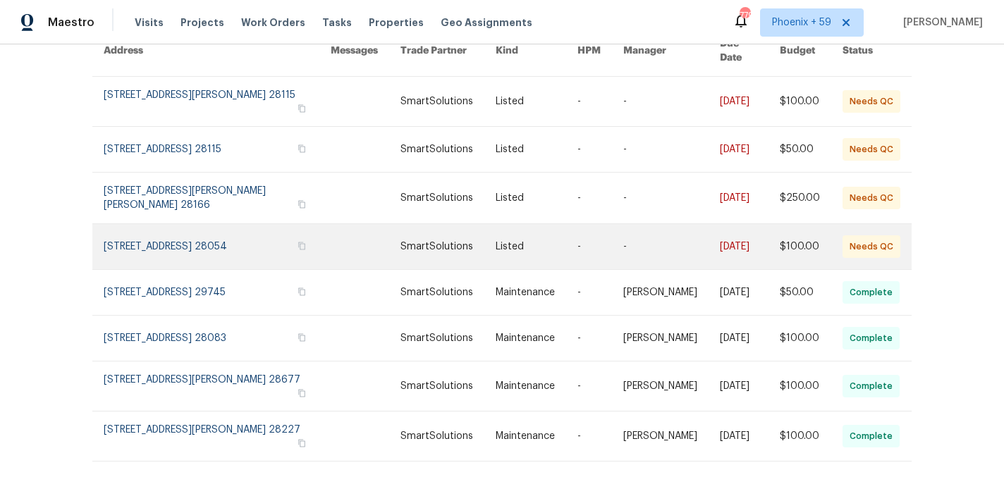
scroll to position [288, 0]
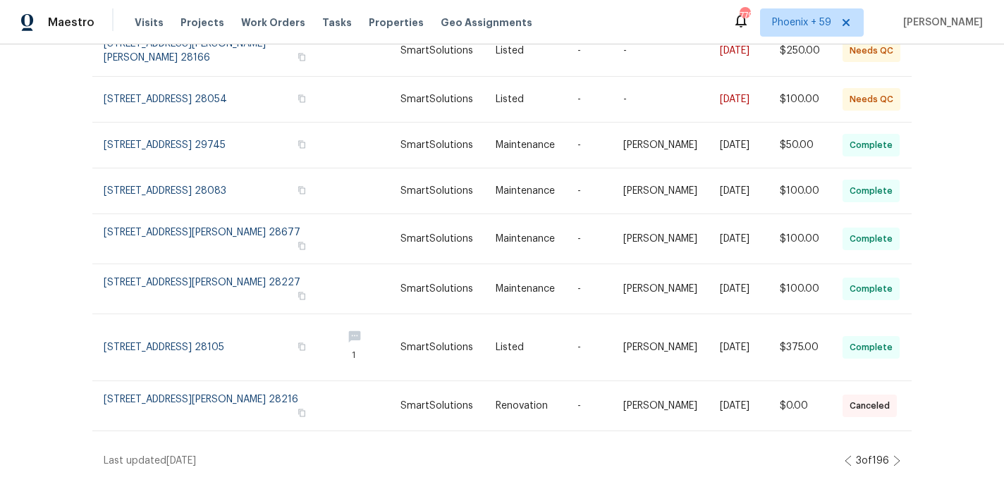
click at [898, 458] on icon at bounding box center [896, 460] width 7 height 11
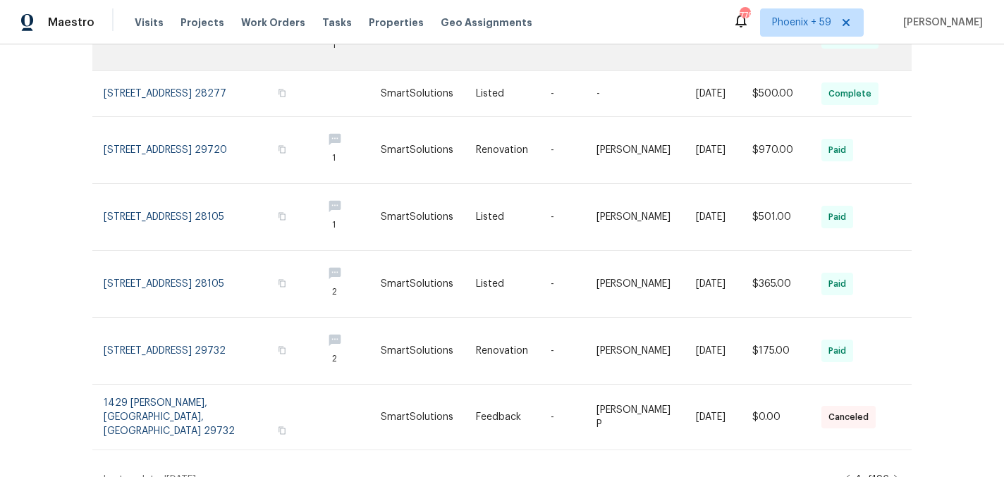
scroll to position [379, 0]
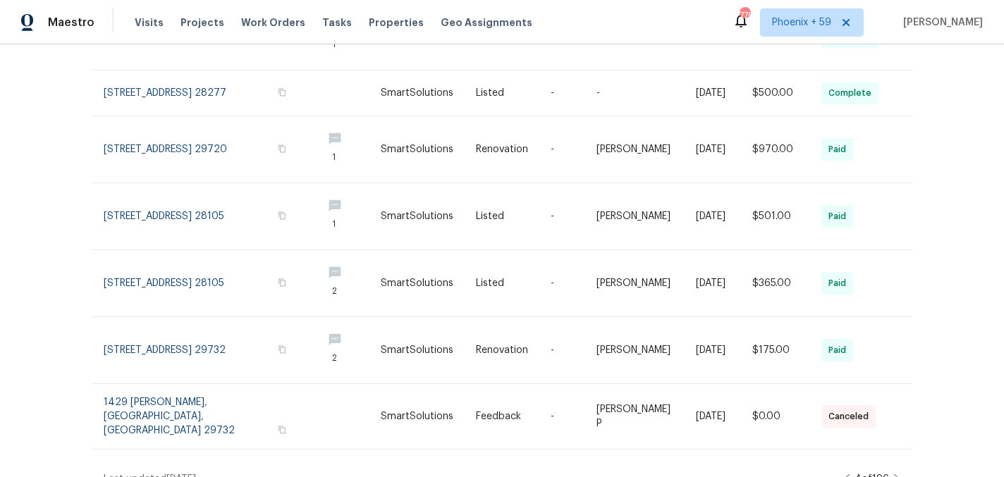
click at [898, 474] on icon at bounding box center [896, 479] width 7 height 11
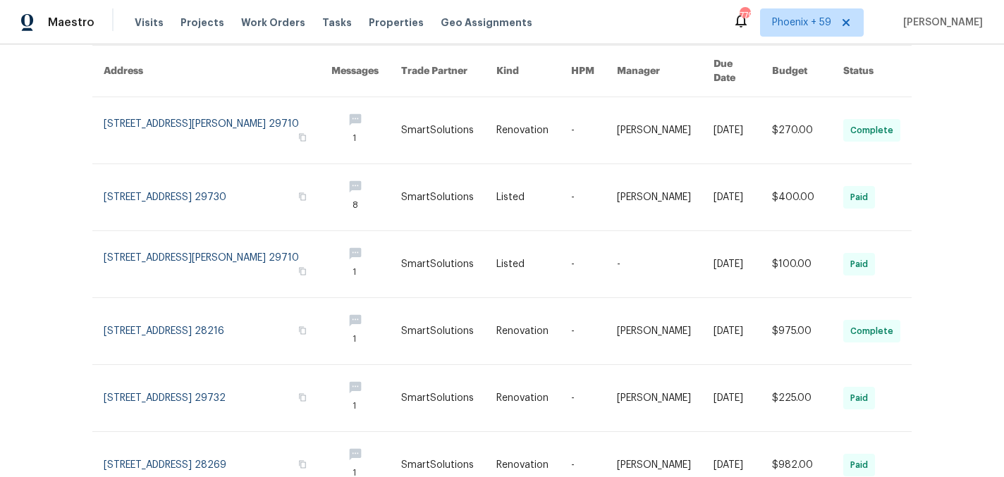
scroll to position [446, 0]
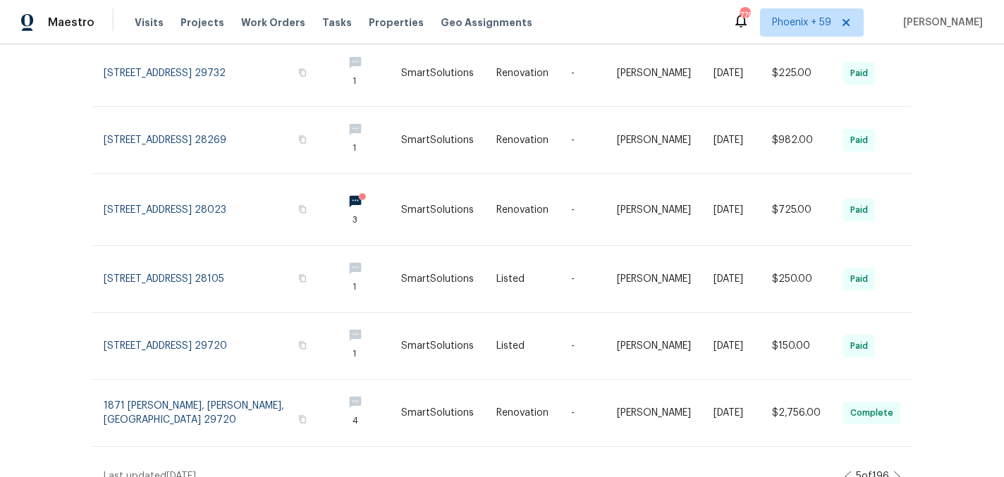
click at [898, 471] on icon at bounding box center [896, 476] width 7 height 11
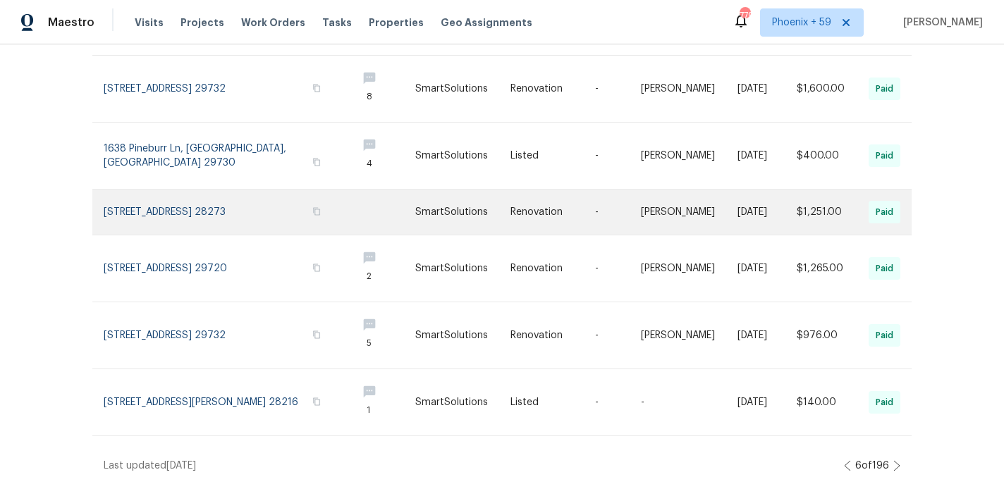
scroll to position [0, 0]
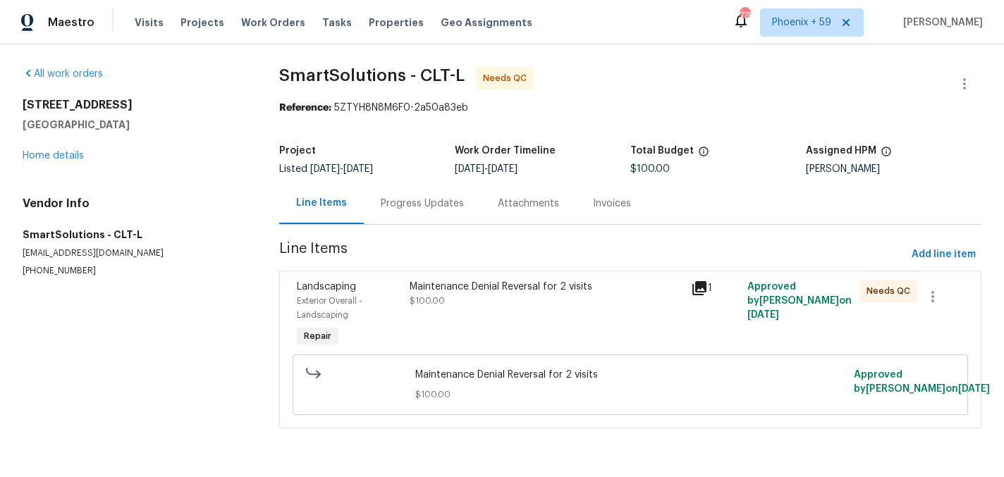
click at [494, 277] on div "Maintenance Denial Reversal for 2 visits $100.00" at bounding box center [545, 315] width 281 height 79
click at [446, 307] on div "Landscaping Denial Reversal $50.00" at bounding box center [546, 294] width 273 height 28
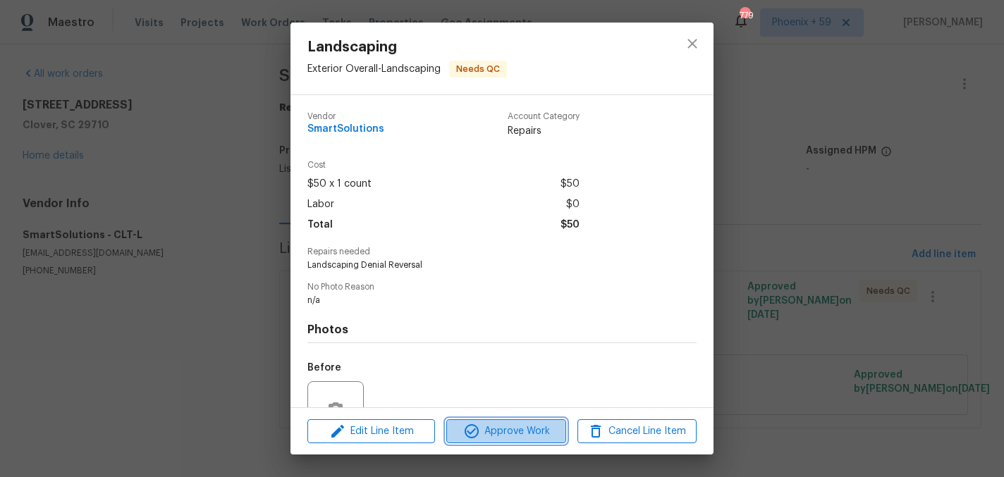
click at [488, 434] on span "Approve Work" at bounding box center [505, 432] width 111 height 18
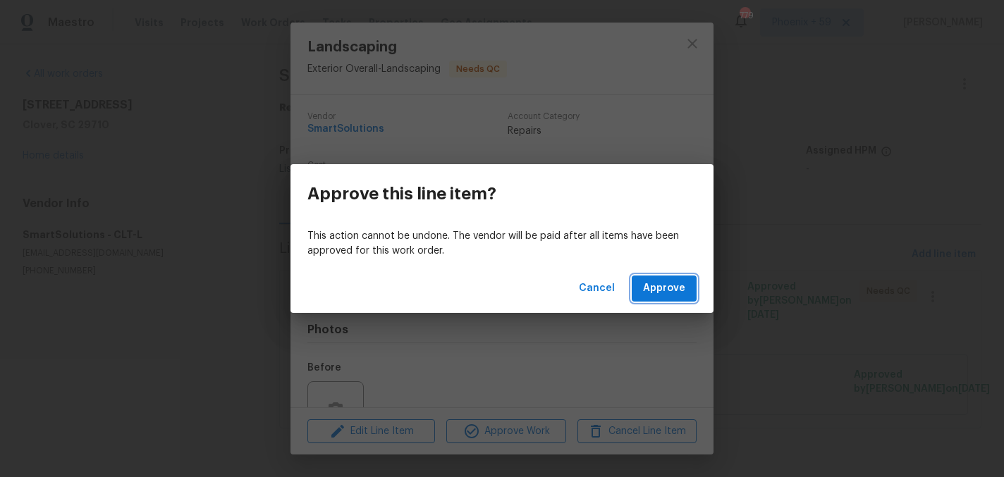
click at [658, 295] on span "Approve" at bounding box center [664, 289] width 42 height 18
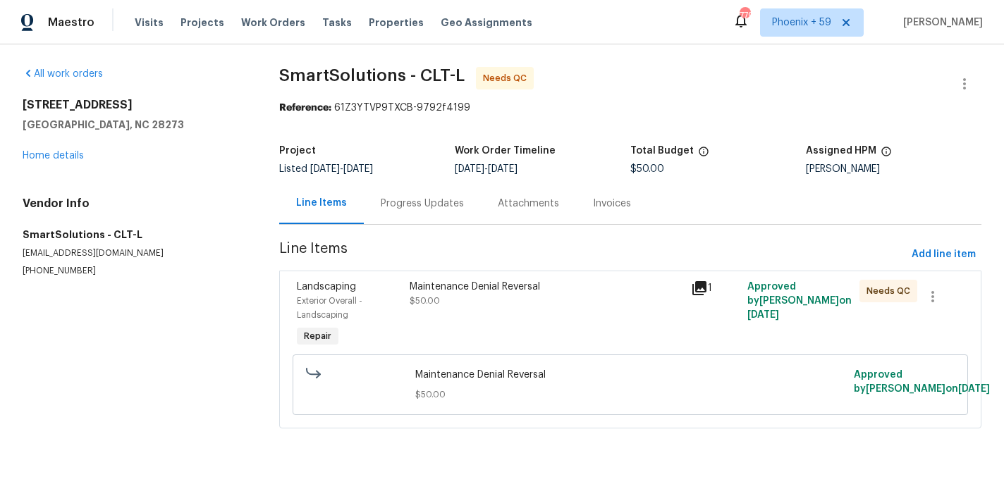
click at [458, 333] on div "Maintenance Denial Reversal $50.00" at bounding box center [545, 315] width 281 height 79
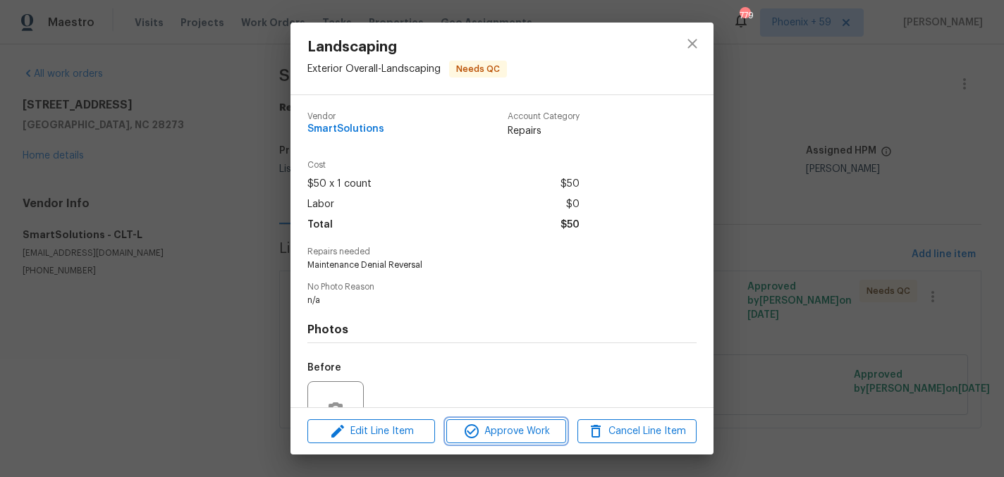
click at [496, 440] on button "Approve Work" at bounding box center [505, 431] width 119 height 25
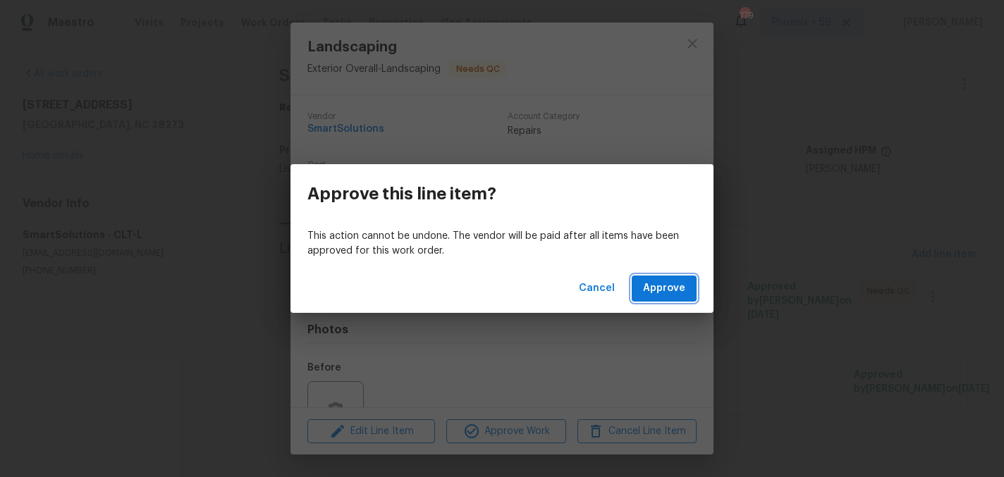
click at [665, 284] on span "Approve" at bounding box center [664, 289] width 42 height 18
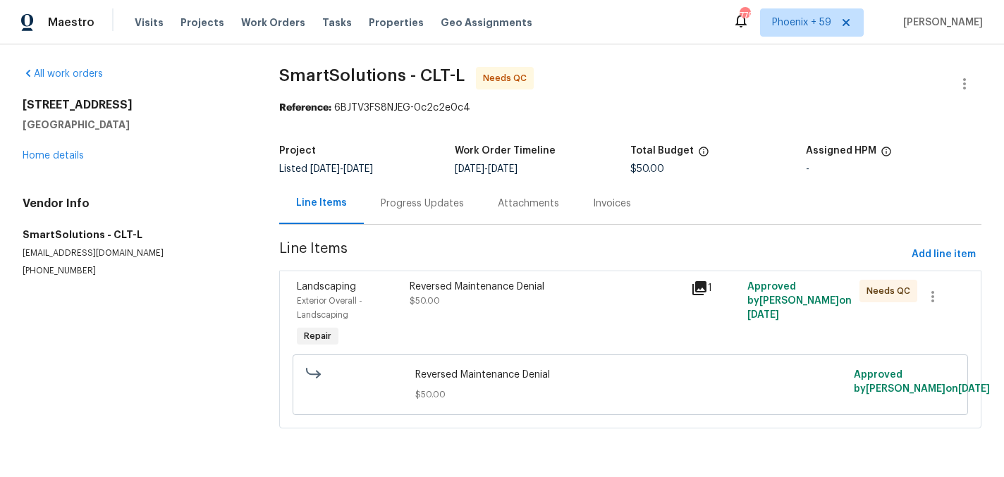
click at [522, 304] on div "Reversed Maintenance Denial $50.00" at bounding box center [546, 294] width 273 height 28
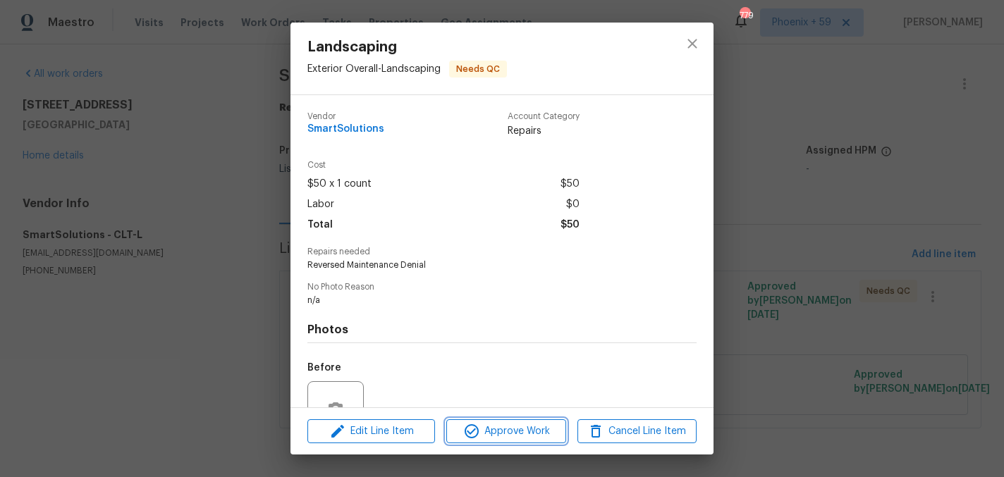
click at [531, 427] on span "Approve Work" at bounding box center [505, 432] width 111 height 18
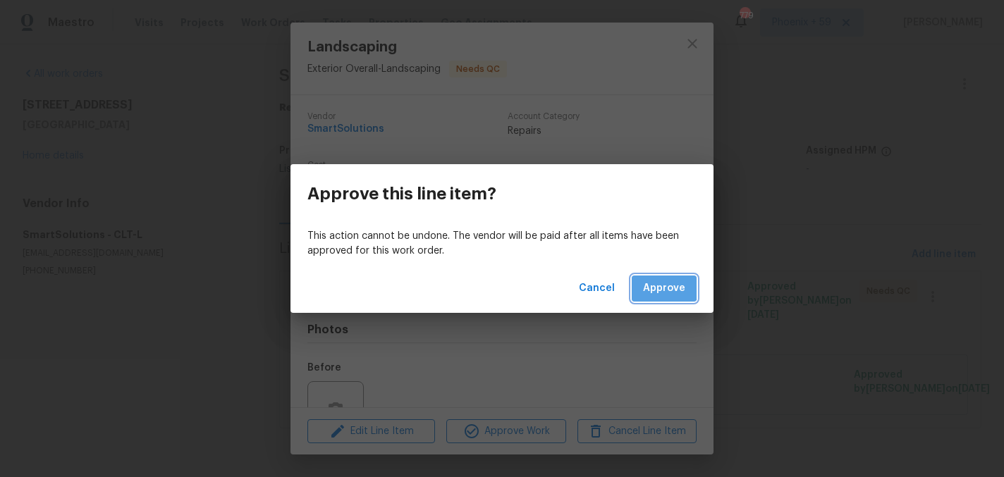
click at [661, 284] on span "Approve" at bounding box center [664, 289] width 42 height 18
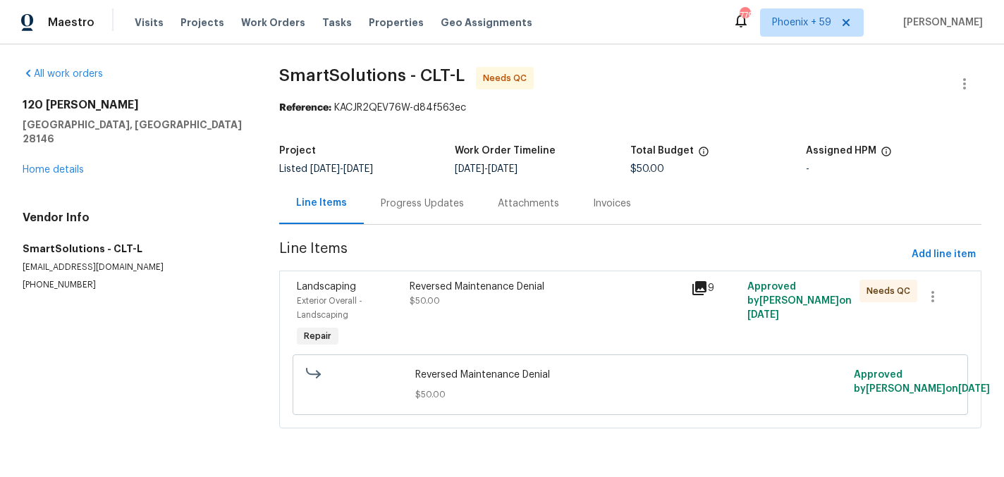
click at [479, 297] on div "Reversed Maintenance Denial $50.00" at bounding box center [546, 294] width 273 height 28
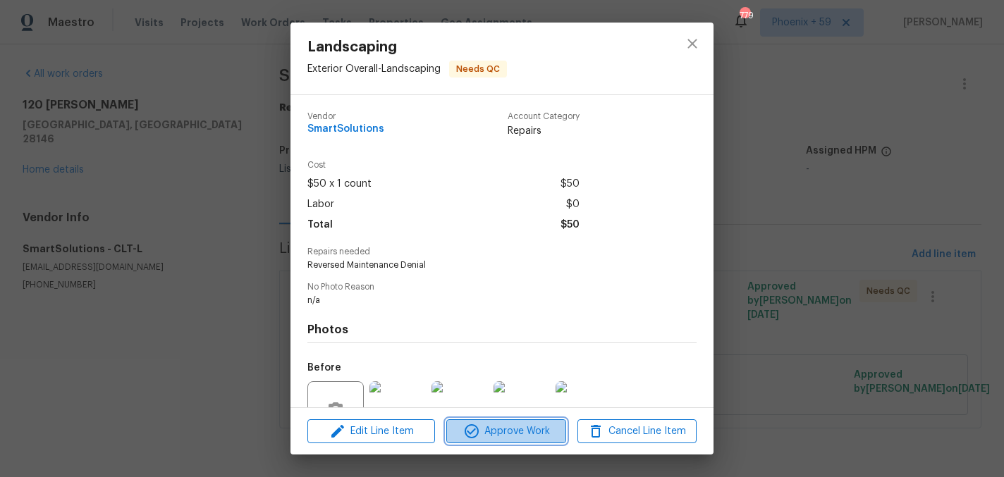
click at [509, 437] on span "Approve Work" at bounding box center [505, 432] width 111 height 18
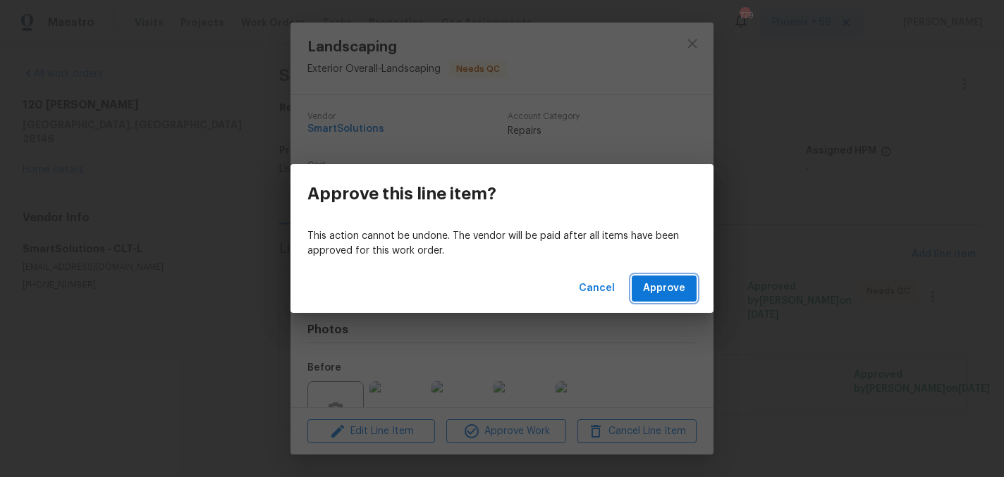
click at [663, 291] on span "Approve" at bounding box center [664, 289] width 42 height 18
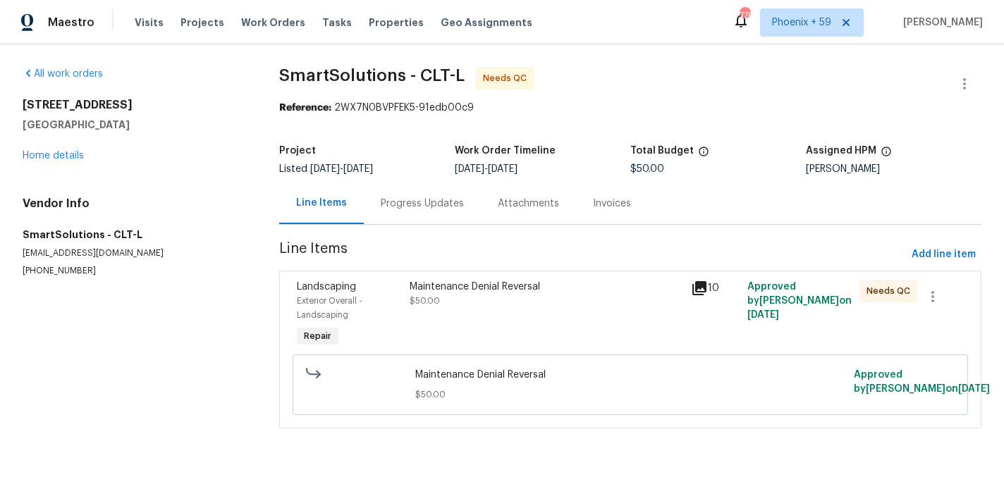
click at [479, 308] on div "Maintenance Denial Reversal $50.00" at bounding box center [545, 315] width 281 height 79
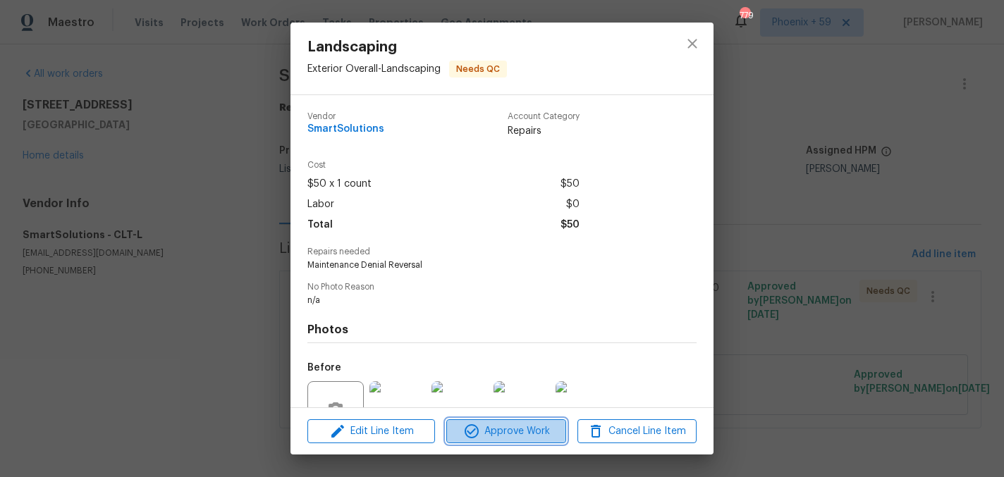
click at [515, 434] on span "Approve Work" at bounding box center [505, 432] width 111 height 18
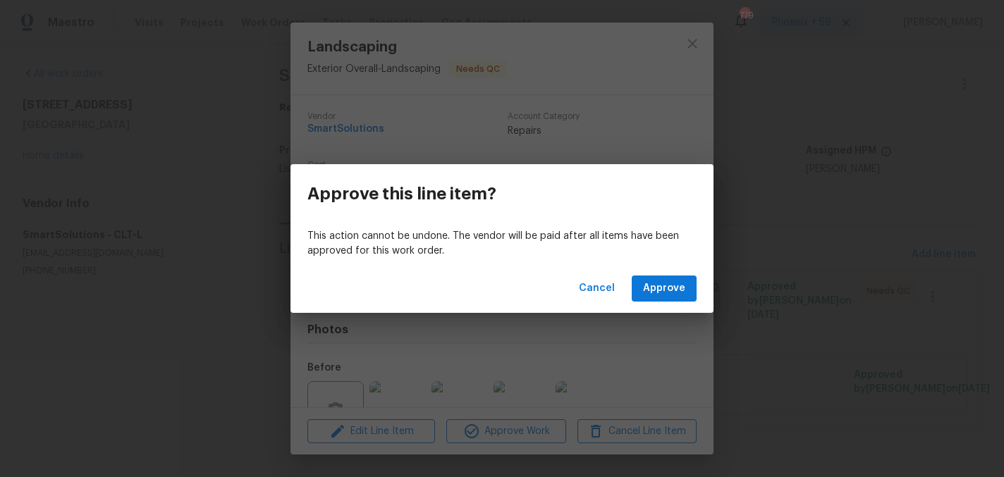
click at [657, 275] on div "Cancel Approve" at bounding box center [501, 288] width 423 height 49
click at [656, 281] on span "Approve" at bounding box center [664, 289] width 42 height 18
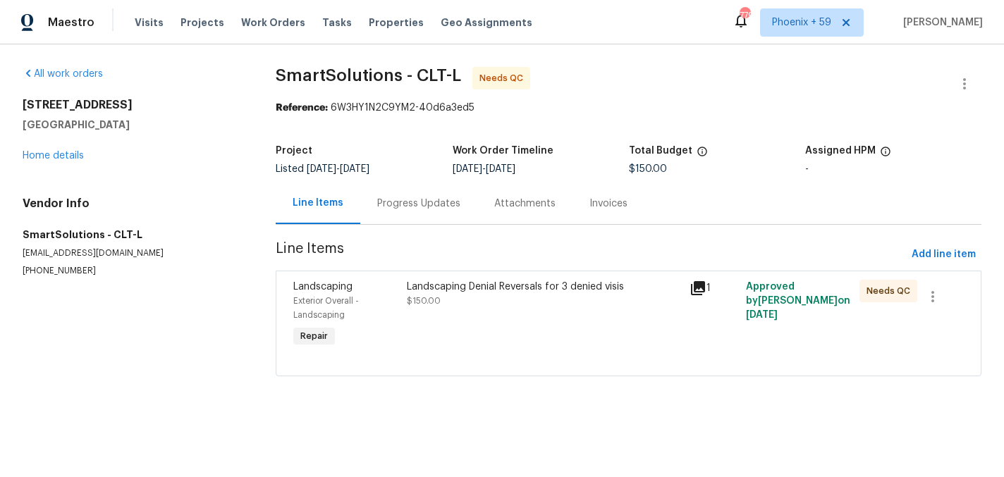
click at [489, 293] on div "Landscaping Denial Reversals for 3 denied visis" at bounding box center [544, 287] width 274 height 14
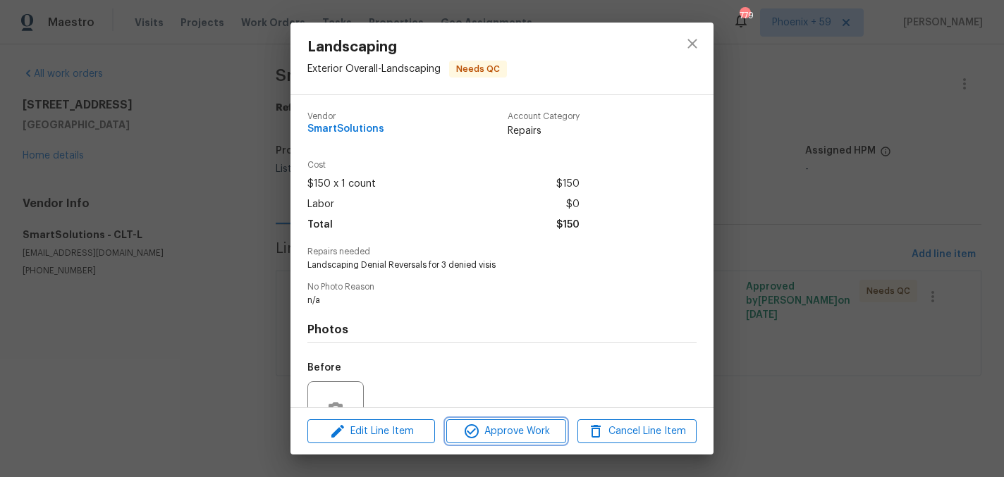
click at [508, 433] on span "Approve Work" at bounding box center [505, 432] width 111 height 18
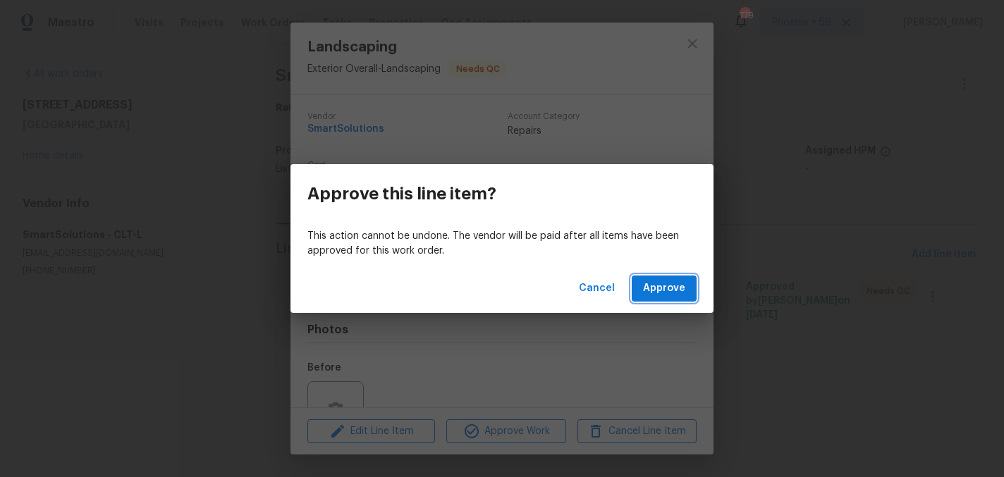
click at [661, 288] on span "Approve" at bounding box center [664, 289] width 42 height 18
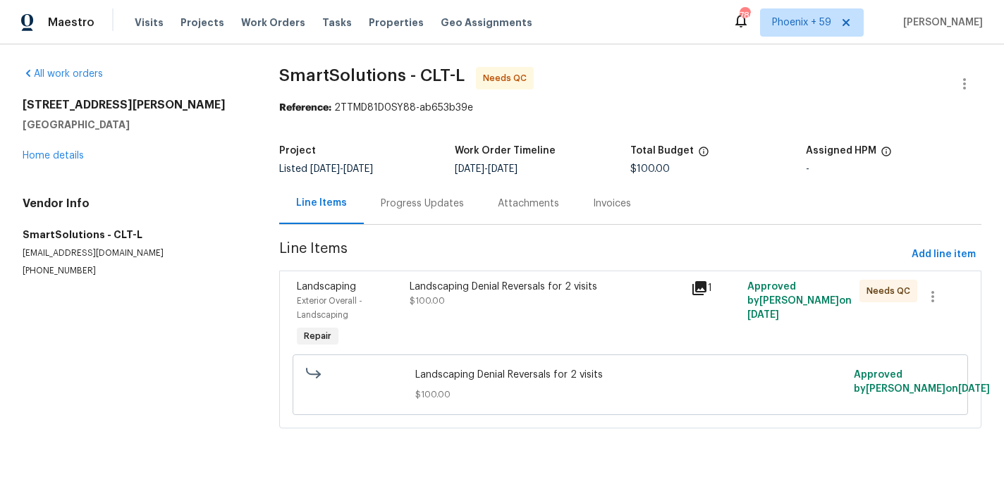
click at [494, 294] on div "Landscaping Denial Reversals for 2 visits $100.00" at bounding box center [546, 294] width 273 height 28
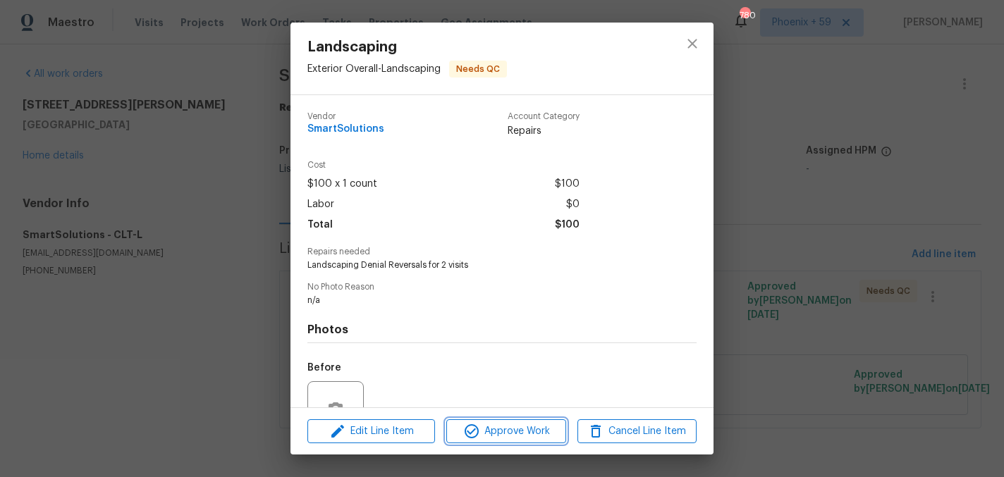
click at [524, 432] on span "Approve Work" at bounding box center [505, 432] width 111 height 18
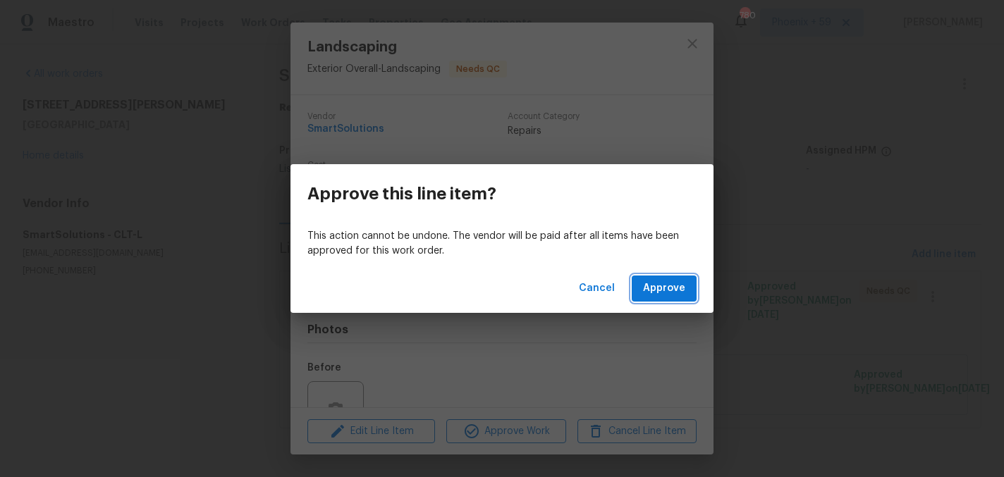
click at [645, 292] on span "Approve" at bounding box center [664, 289] width 42 height 18
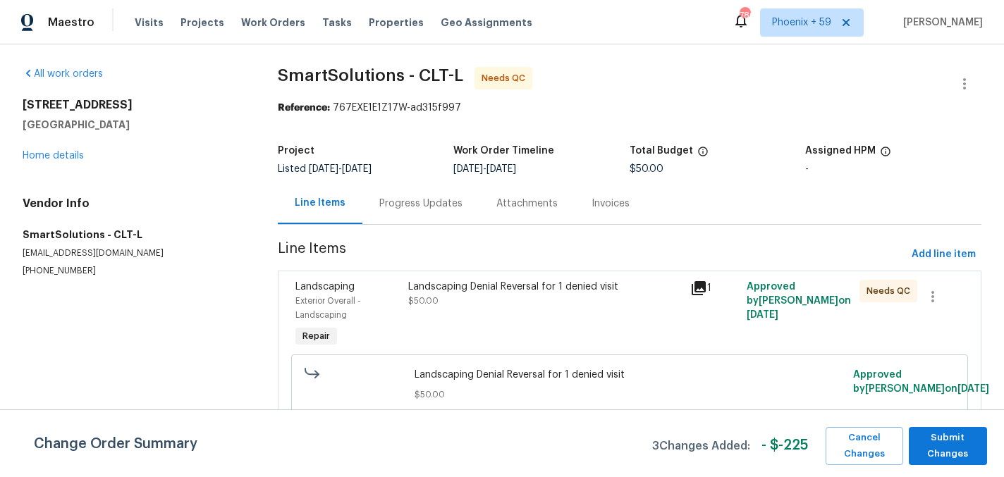
click at [465, 300] on div "Landscaping Denial Reversal for 1 denied visit $50.00" at bounding box center [545, 294] width 274 height 28
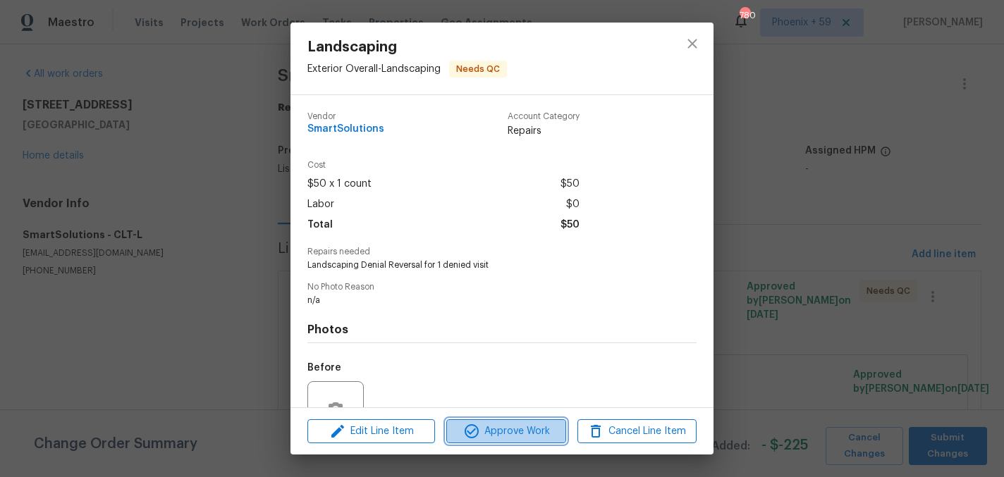
click at [530, 431] on span "Approve Work" at bounding box center [505, 432] width 111 height 18
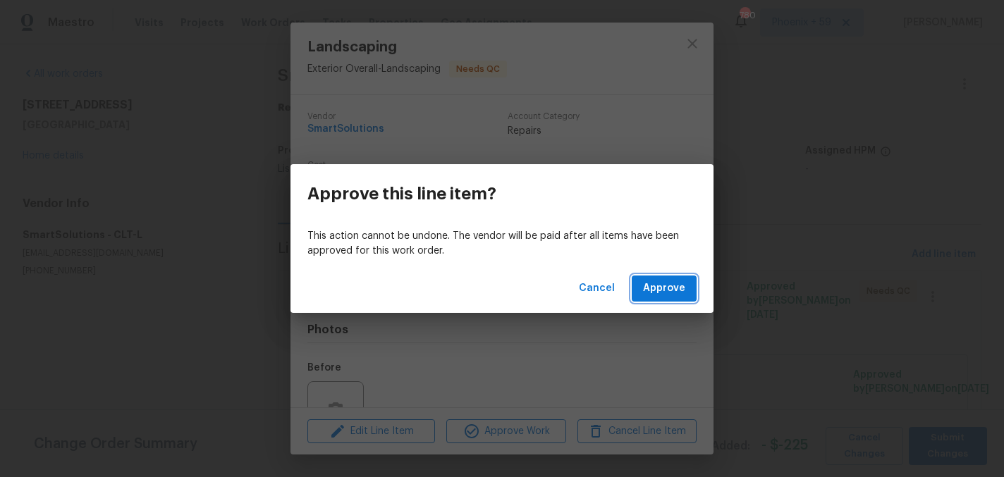
click at [687, 281] on button "Approve" at bounding box center [664, 289] width 65 height 26
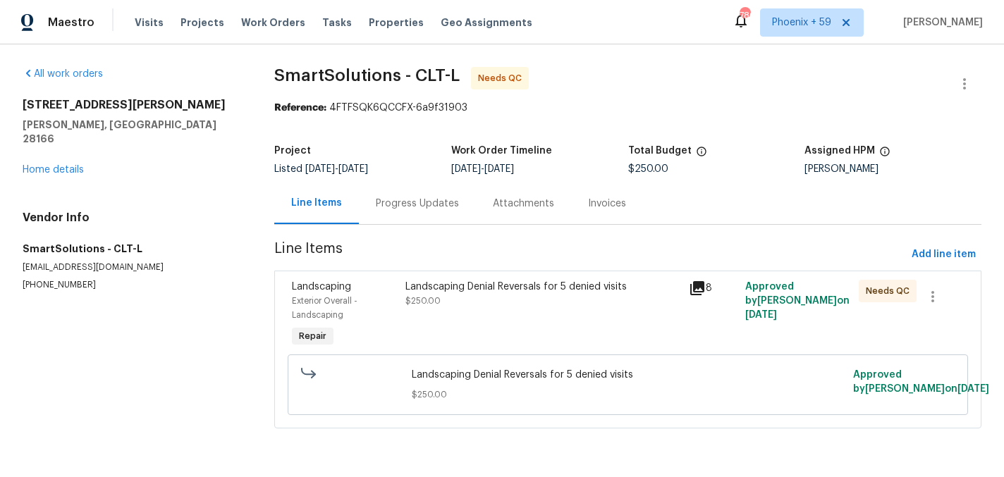
click at [468, 264] on span "Line Items" at bounding box center [590, 255] width 632 height 26
click at [463, 323] on div "Landscaping Denial Reversals for 5 denied visits $250.00" at bounding box center [542, 315] width 283 height 79
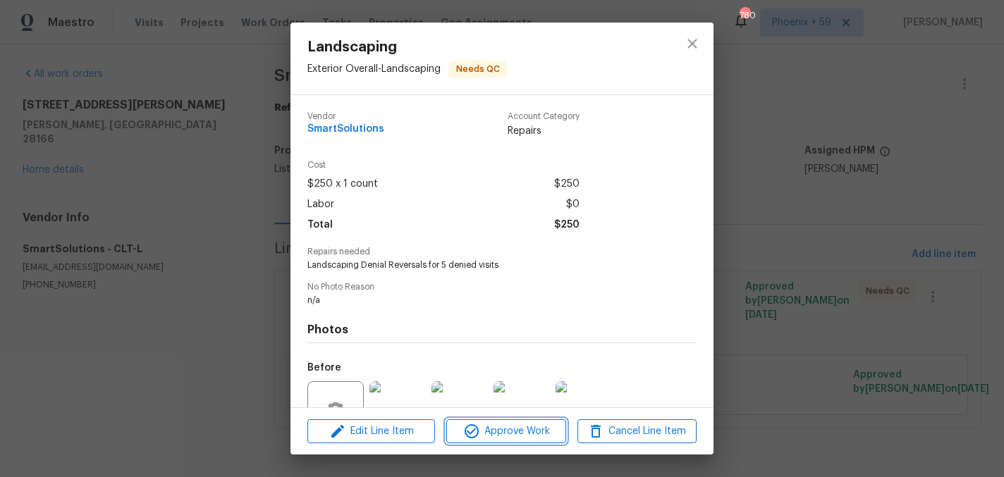
click at [511, 427] on span "Approve Work" at bounding box center [505, 432] width 111 height 18
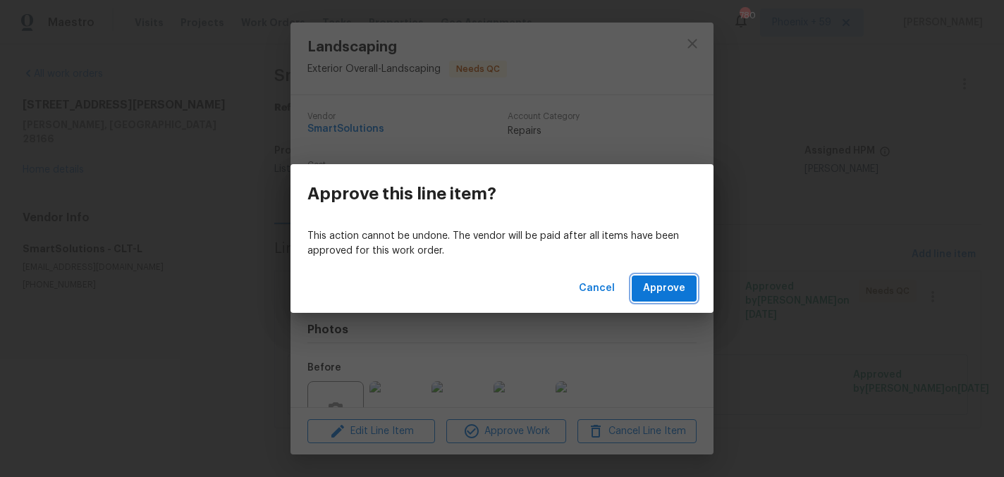
click at [665, 286] on span "Approve" at bounding box center [664, 289] width 42 height 18
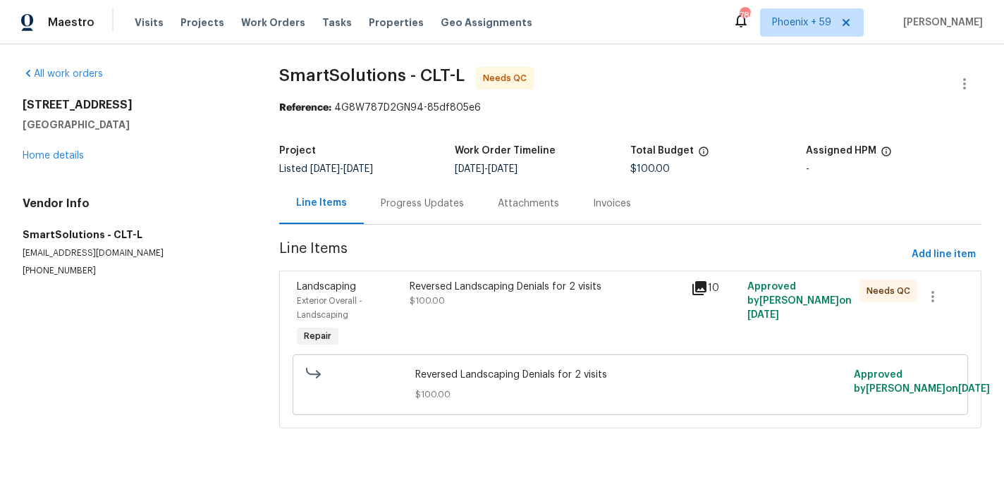
click at [448, 307] on div "Reversed Landscaping Denials for 2 visits $100.00" at bounding box center [546, 294] width 273 height 28
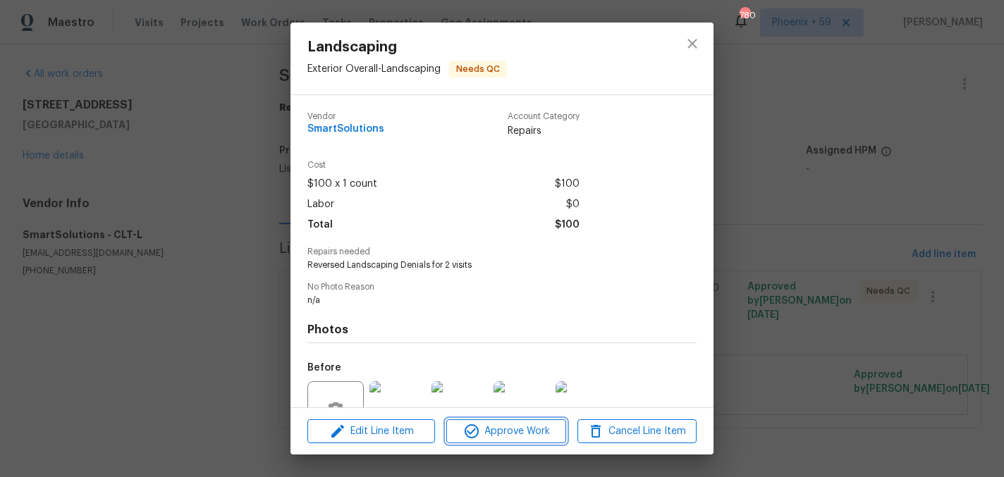
click at [501, 434] on span "Approve Work" at bounding box center [505, 432] width 111 height 18
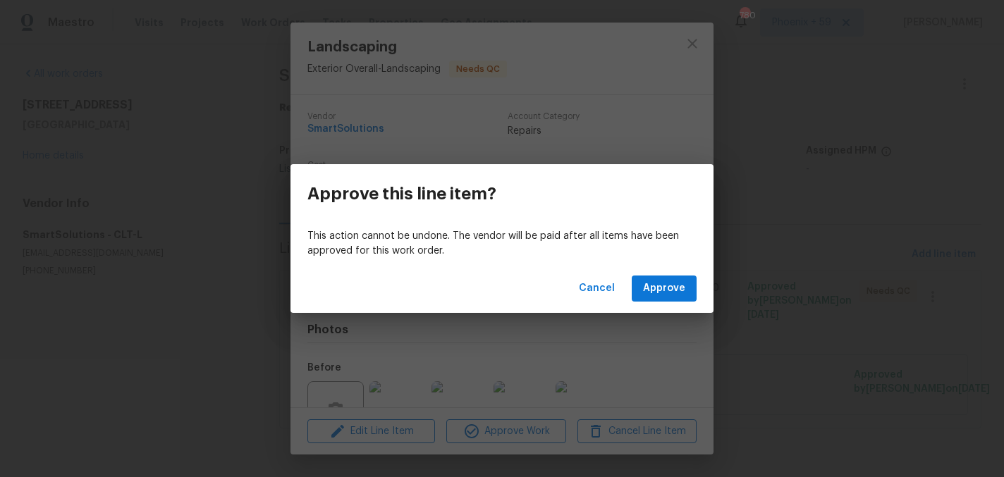
click at [647, 274] on div "Cancel Approve" at bounding box center [501, 288] width 423 height 49
click at [647, 290] on span "Approve" at bounding box center [664, 289] width 42 height 18
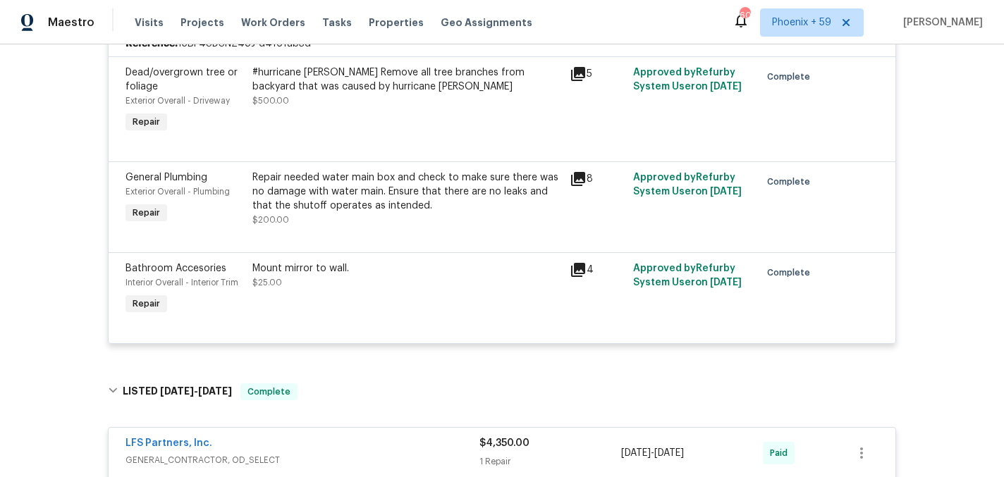
scroll to position [880, 0]
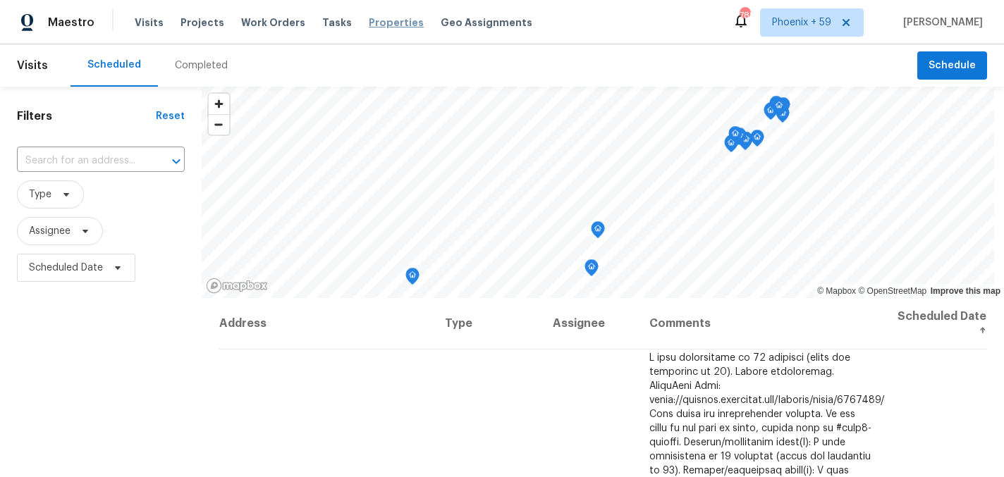
click at [372, 21] on span "Properties" at bounding box center [396, 23] width 55 height 14
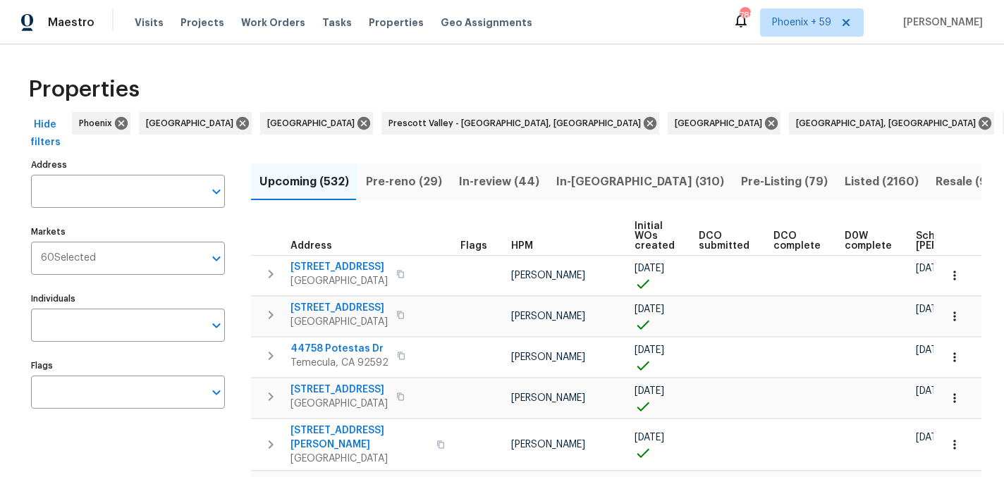
click at [109, 187] on input "Address" at bounding box center [117, 191] width 173 height 33
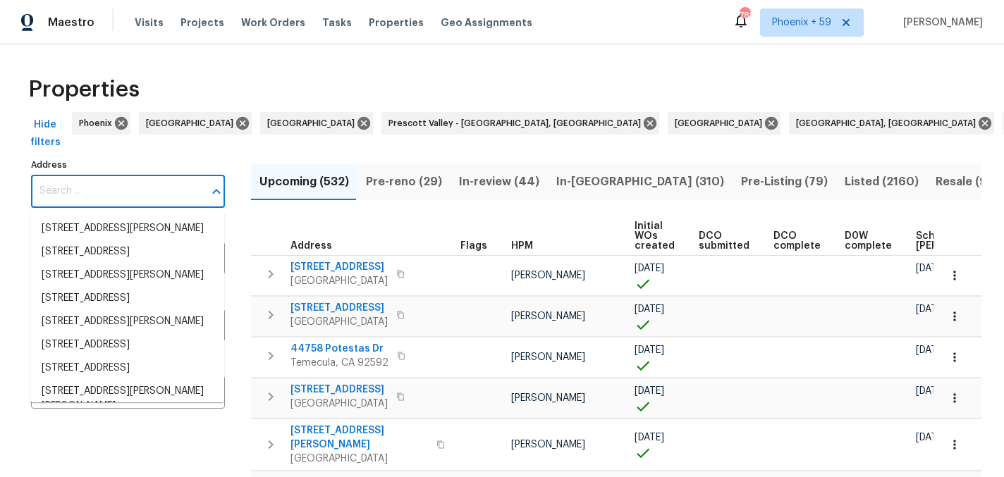
paste input "[STREET_ADDRESS]"
type input "[STREET_ADDRESS]"
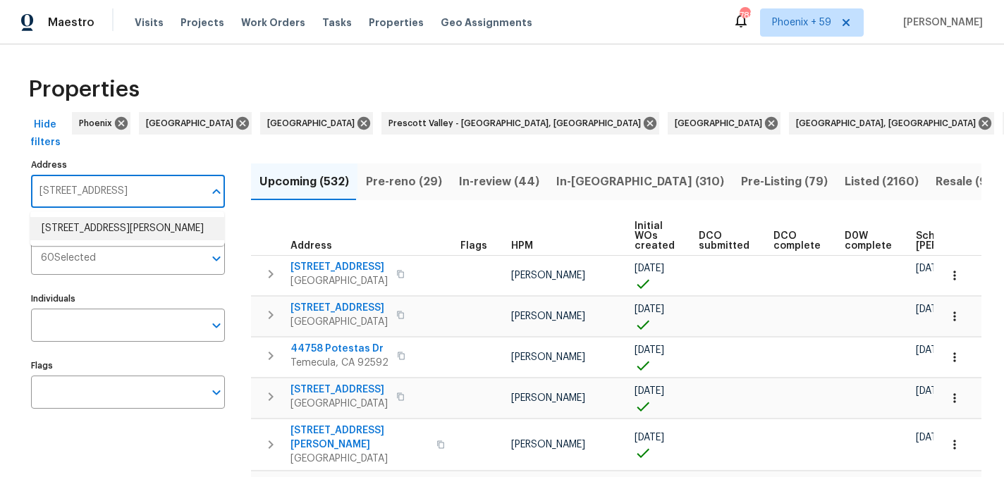
click at [107, 230] on li "3929 Litchfield Dr Chesterfield VA 23832" at bounding box center [127, 228] width 194 height 23
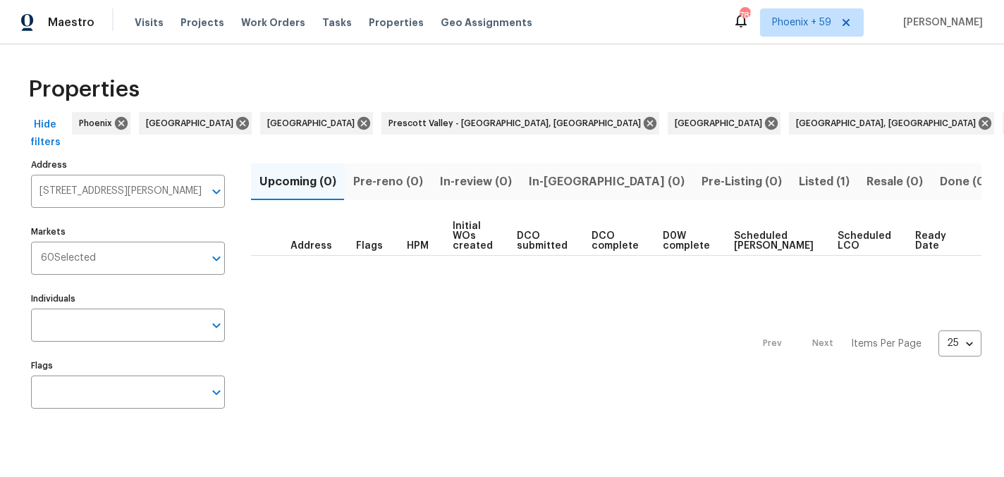
click at [790, 168] on button "Listed (1)" at bounding box center [824, 182] width 68 height 37
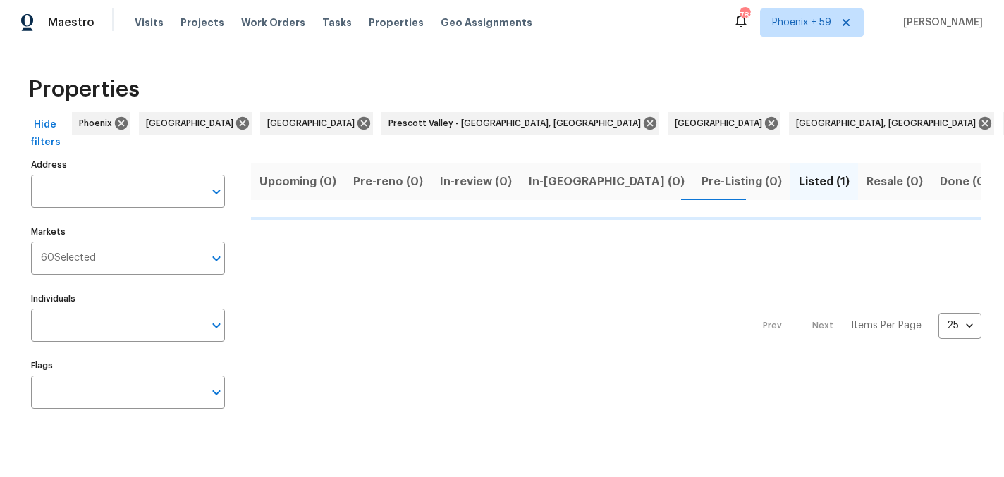
type input "3929 Litchfield Dr Chesterfield VA 23832"
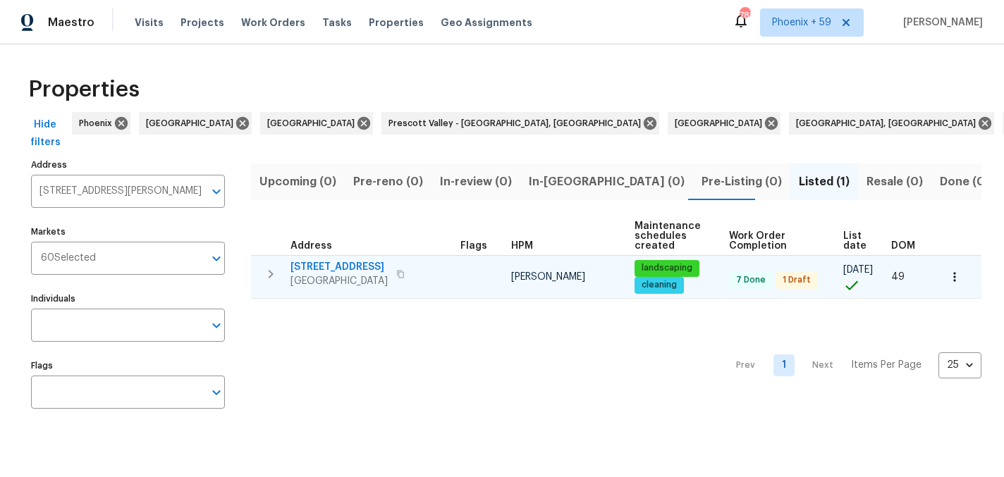
click at [347, 264] on span "3929 Litchfield Dr" at bounding box center [338, 267] width 97 height 14
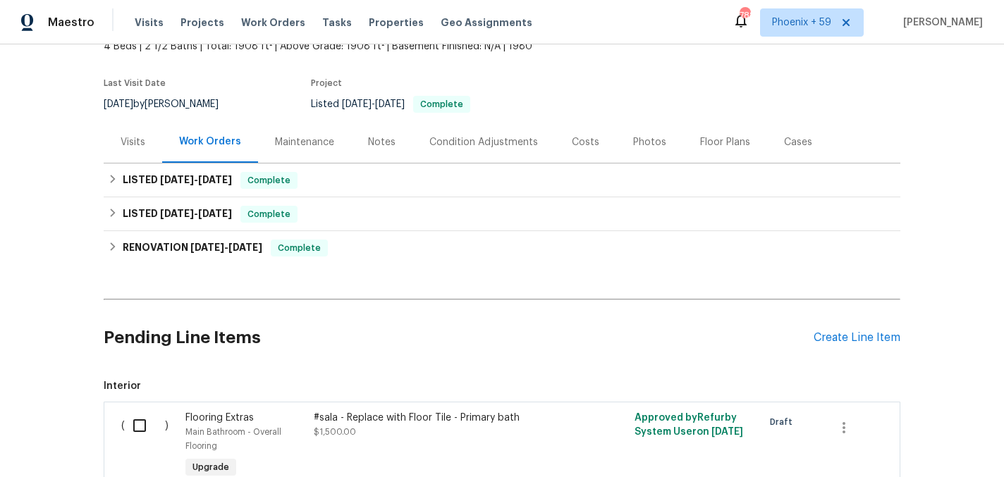
scroll to position [92, 0]
click at [321, 140] on div "Maintenance" at bounding box center [304, 143] width 59 height 14
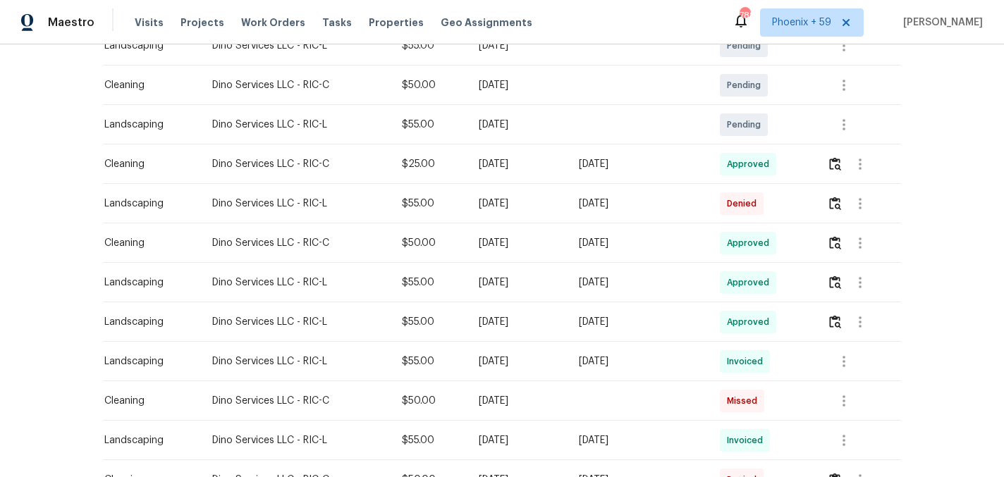
scroll to position [357, 0]
click at [840, 205] on img "button" at bounding box center [835, 204] width 12 height 13
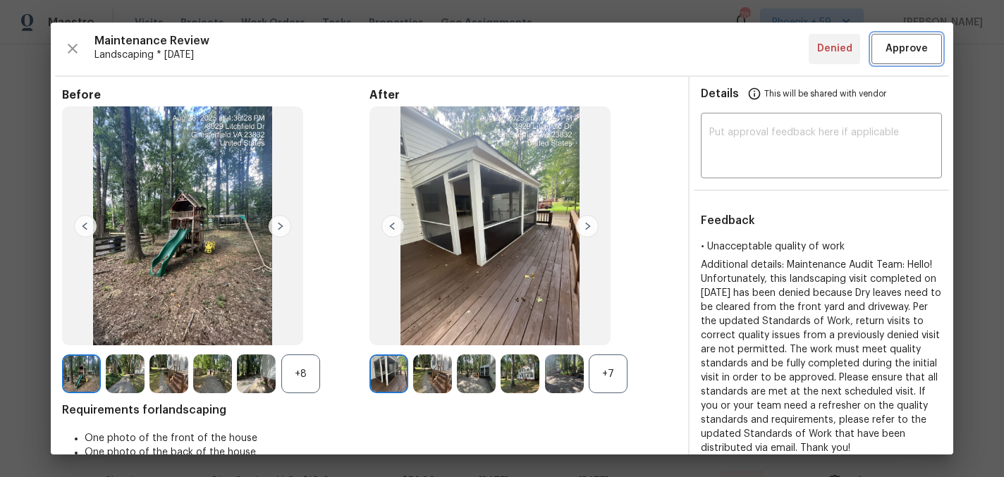
click at [911, 40] on span "Approve" at bounding box center [906, 49] width 42 height 18
